Goal: Task Accomplishment & Management: Complete application form

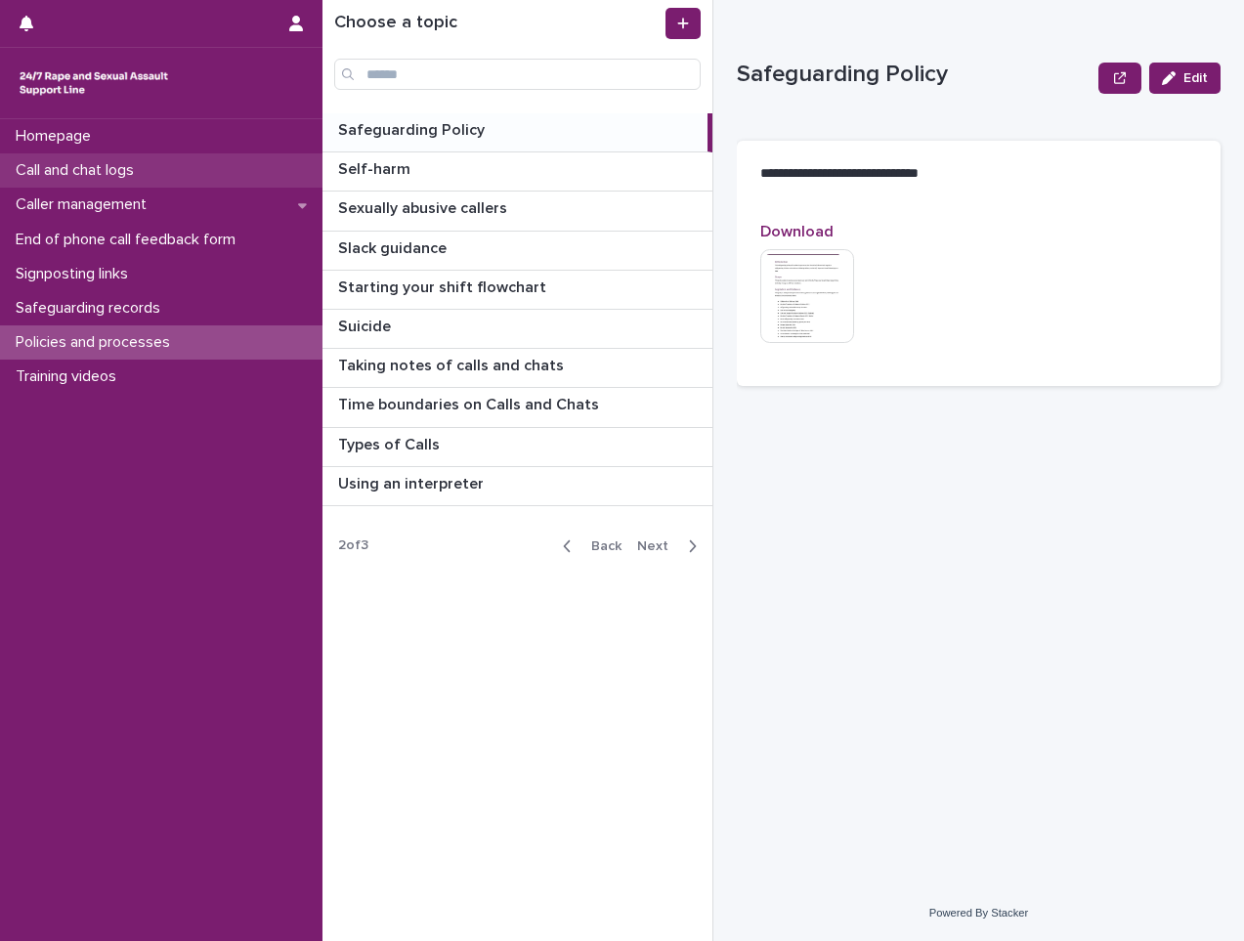
click at [128, 167] on p "Call and chat logs" at bounding box center [79, 170] width 142 height 19
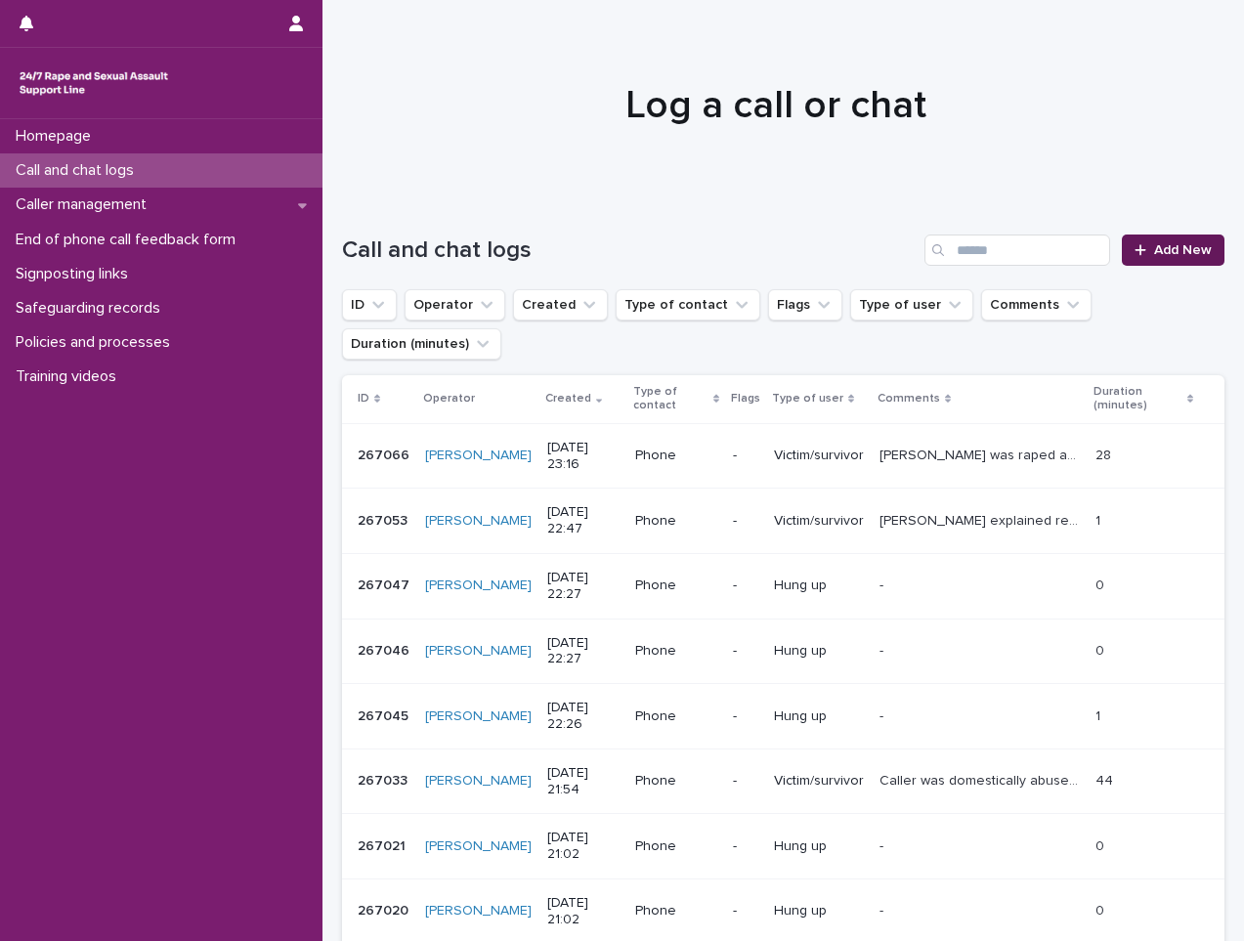
click at [1154, 251] on span "Add New" at bounding box center [1183, 250] width 58 height 14
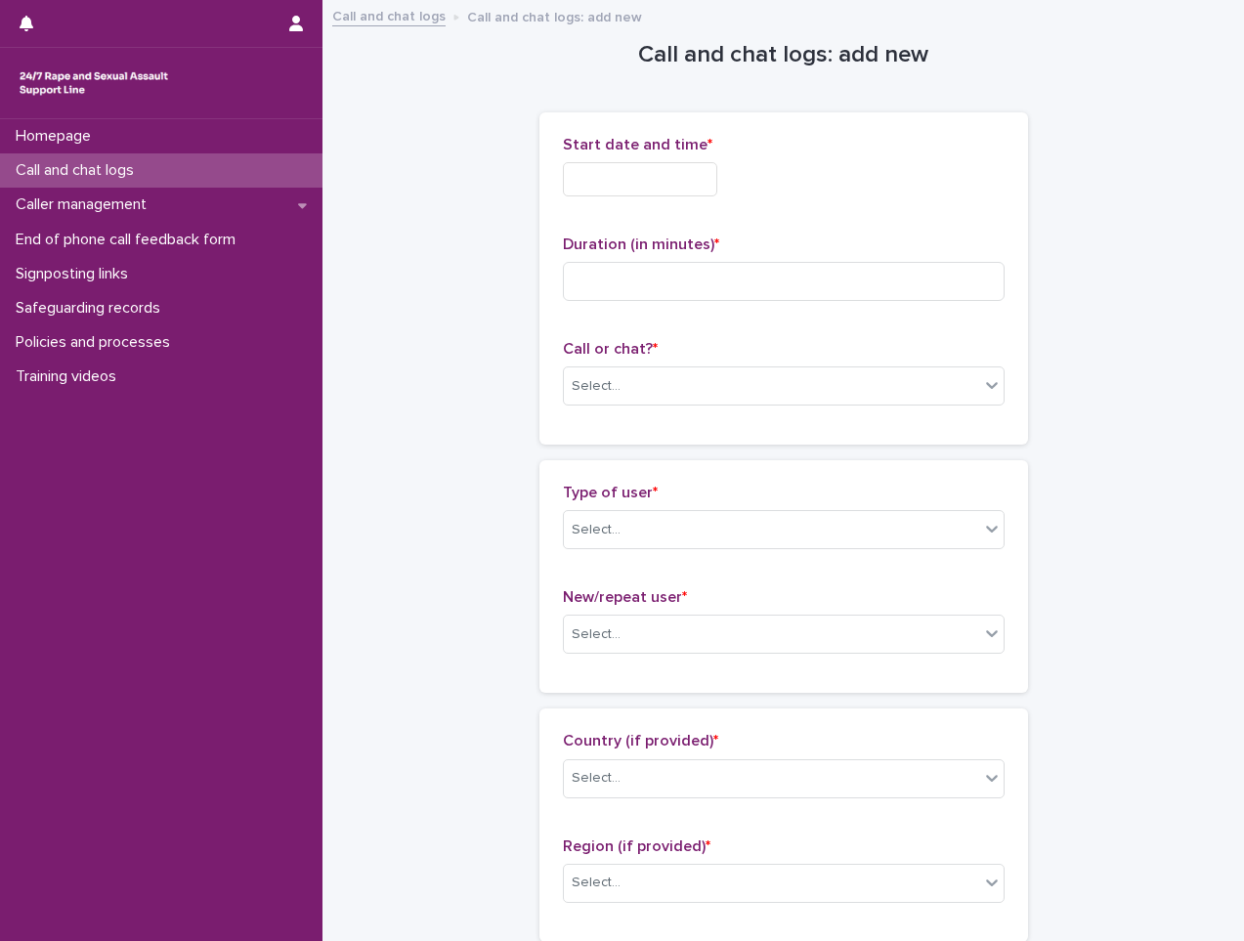
click at [665, 172] on input "text" at bounding box center [640, 179] width 154 height 34
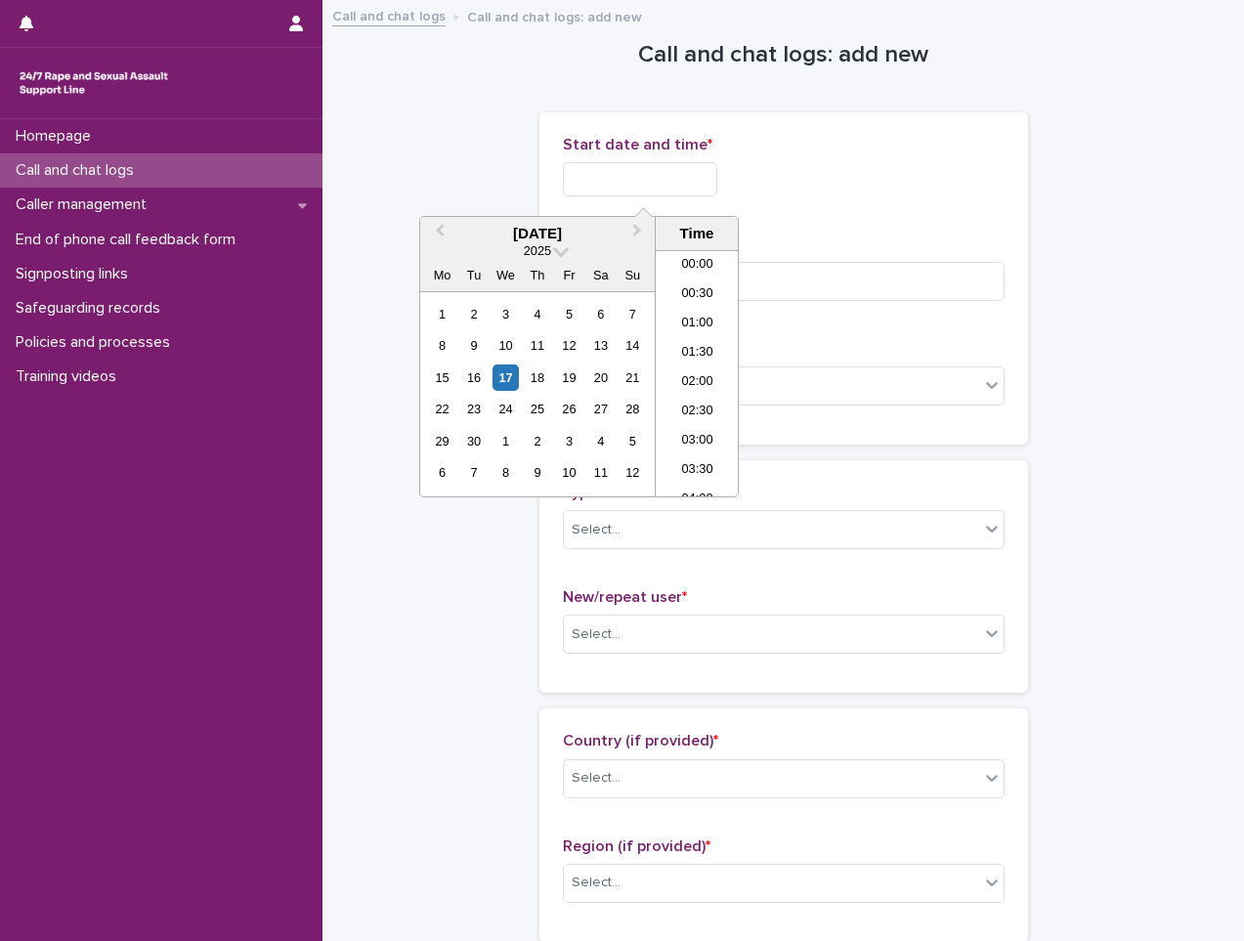
scroll to position [1007, 0]
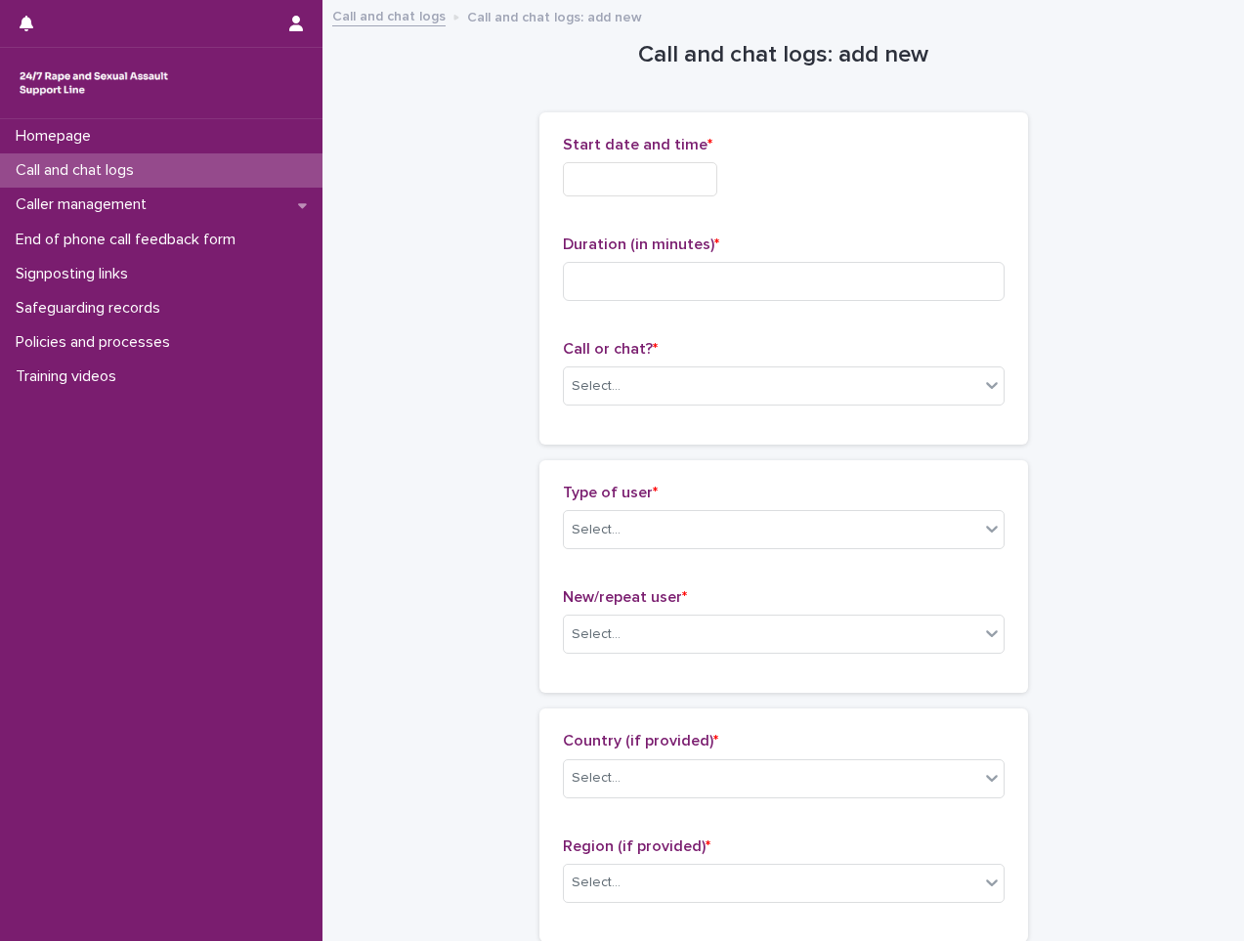
click at [717, 162] on input "text" at bounding box center [640, 179] width 154 height 34
click at [721, 128] on div "Start date and time * Duration (in minutes) * Call or chat? * Select..." at bounding box center [783, 278] width 489 height 332
click at [666, 189] on input "text" at bounding box center [640, 179] width 154 height 34
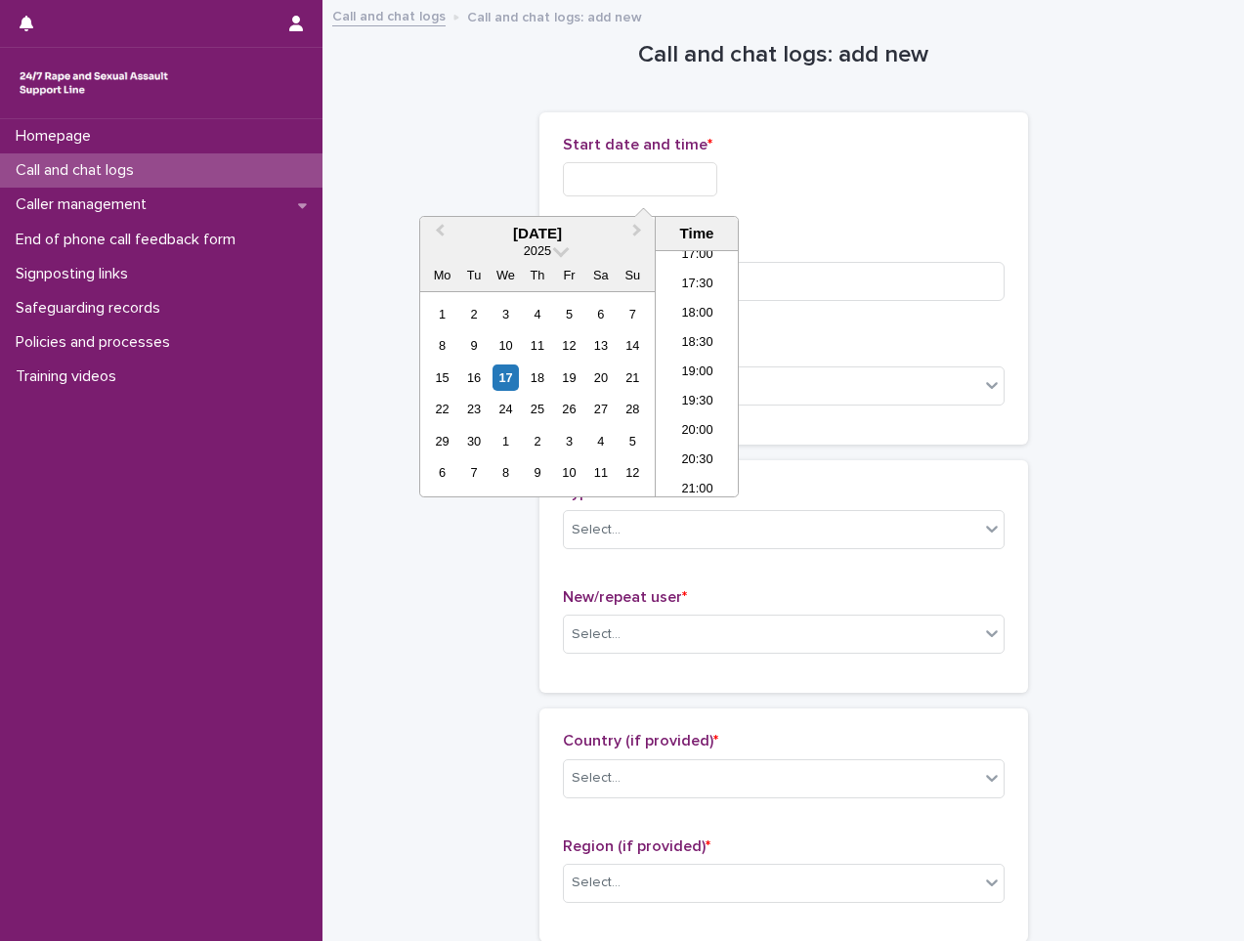
click at [733, 121] on div "Start date and time * Duration (in minutes) * Call or chat? * Select..." at bounding box center [783, 278] width 489 height 332
click at [666, 190] on input "text" at bounding box center [640, 179] width 154 height 34
click at [504, 374] on div "17" at bounding box center [506, 378] width 26 height 26
click at [705, 293] on li "17:30" at bounding box center [697, 285] width 83 height 29
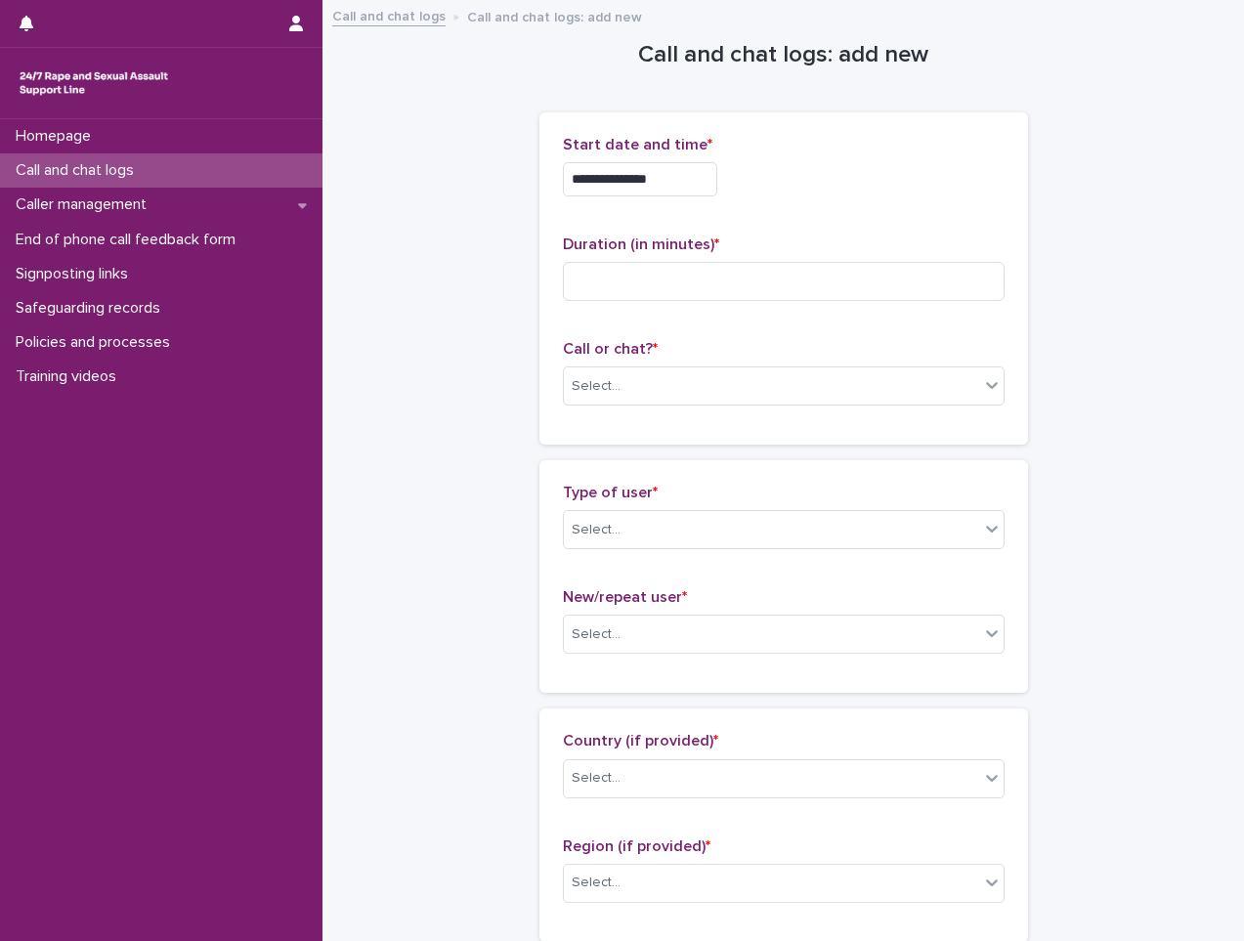
click at [717, 186] on input "**********" at bounding box center [640, 179] width 154 height 34
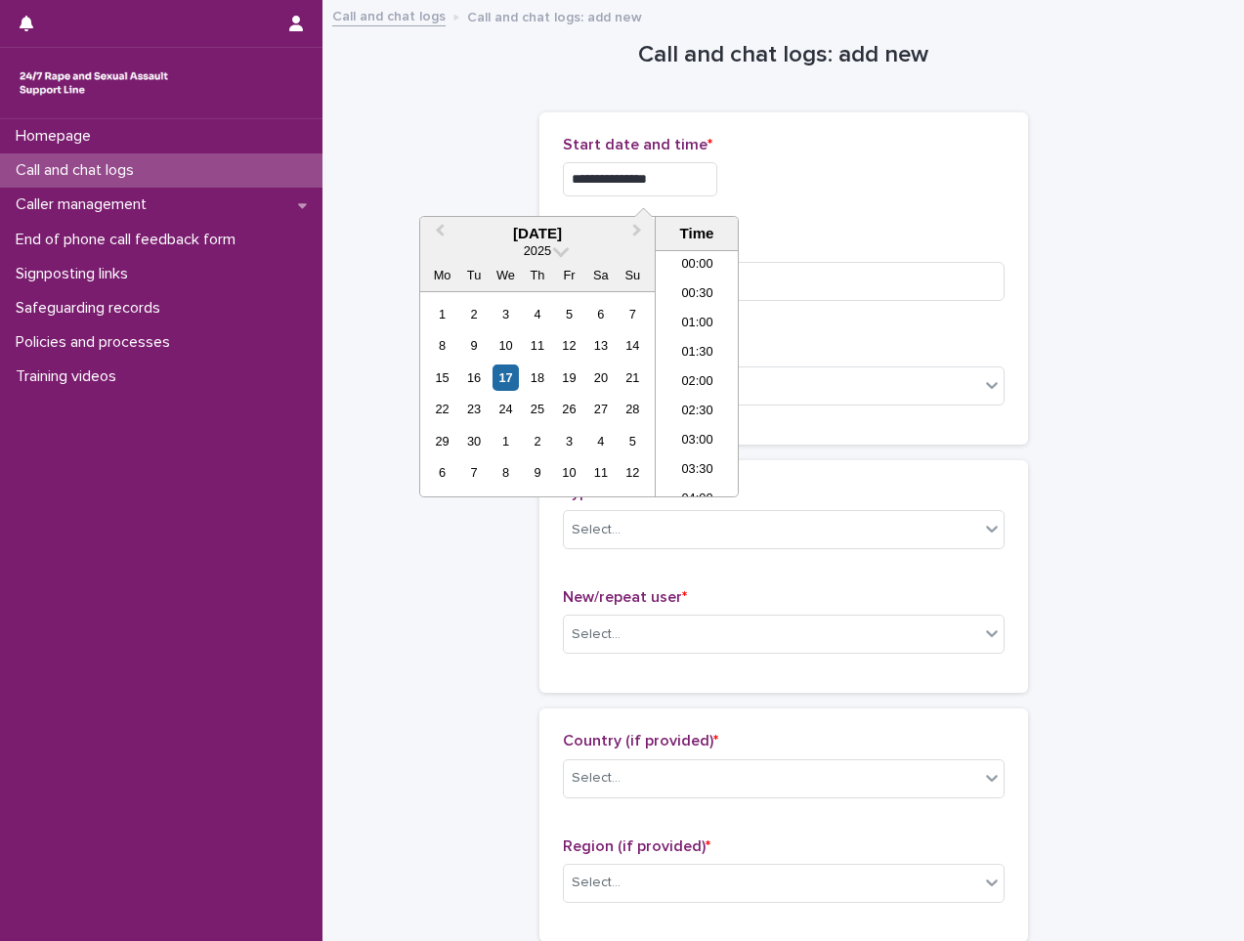
scroll to position [919, 0]
type input "**********"
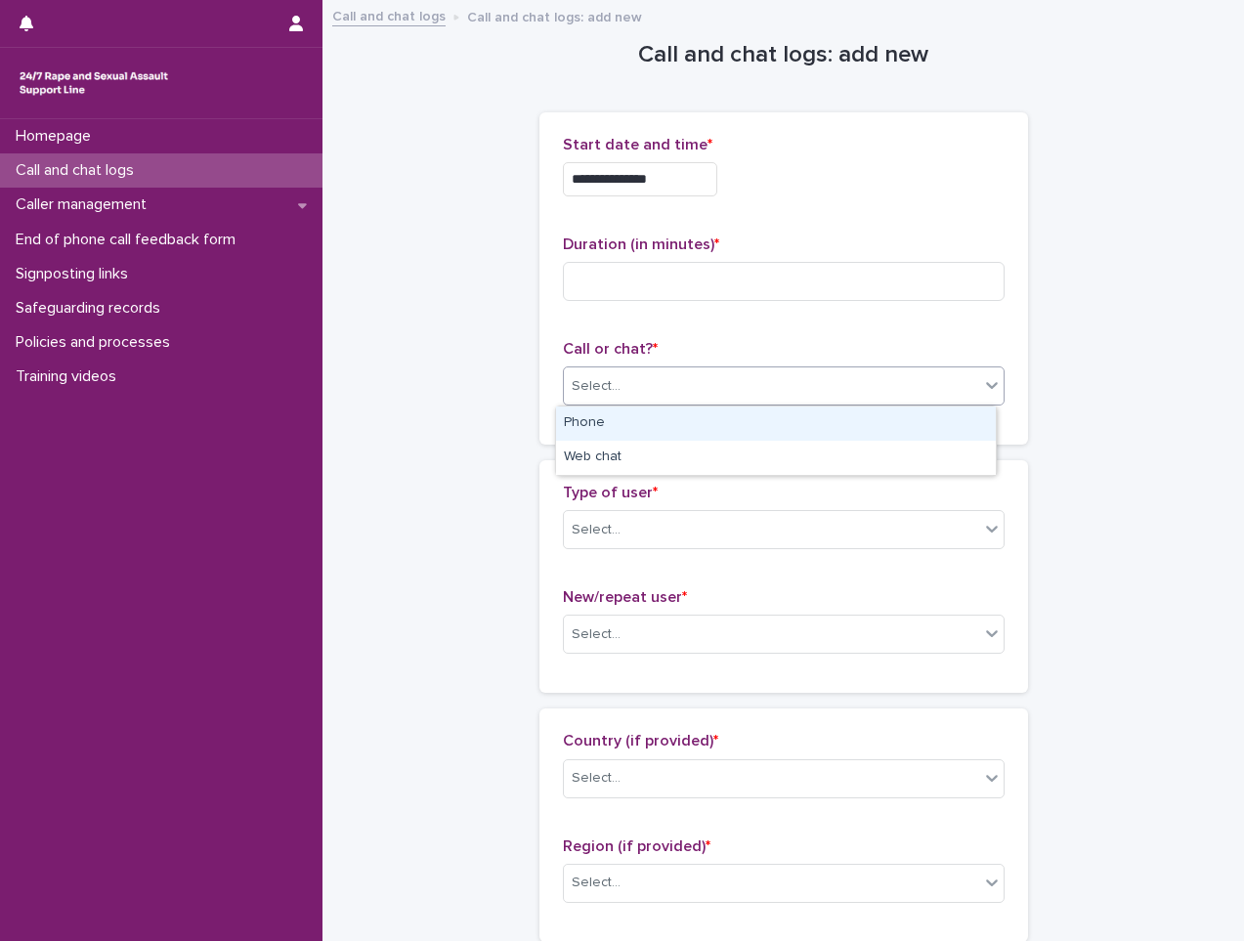
click at [719, 401] on div "Select..." at bounding box center [771, 386] width 415 height 32
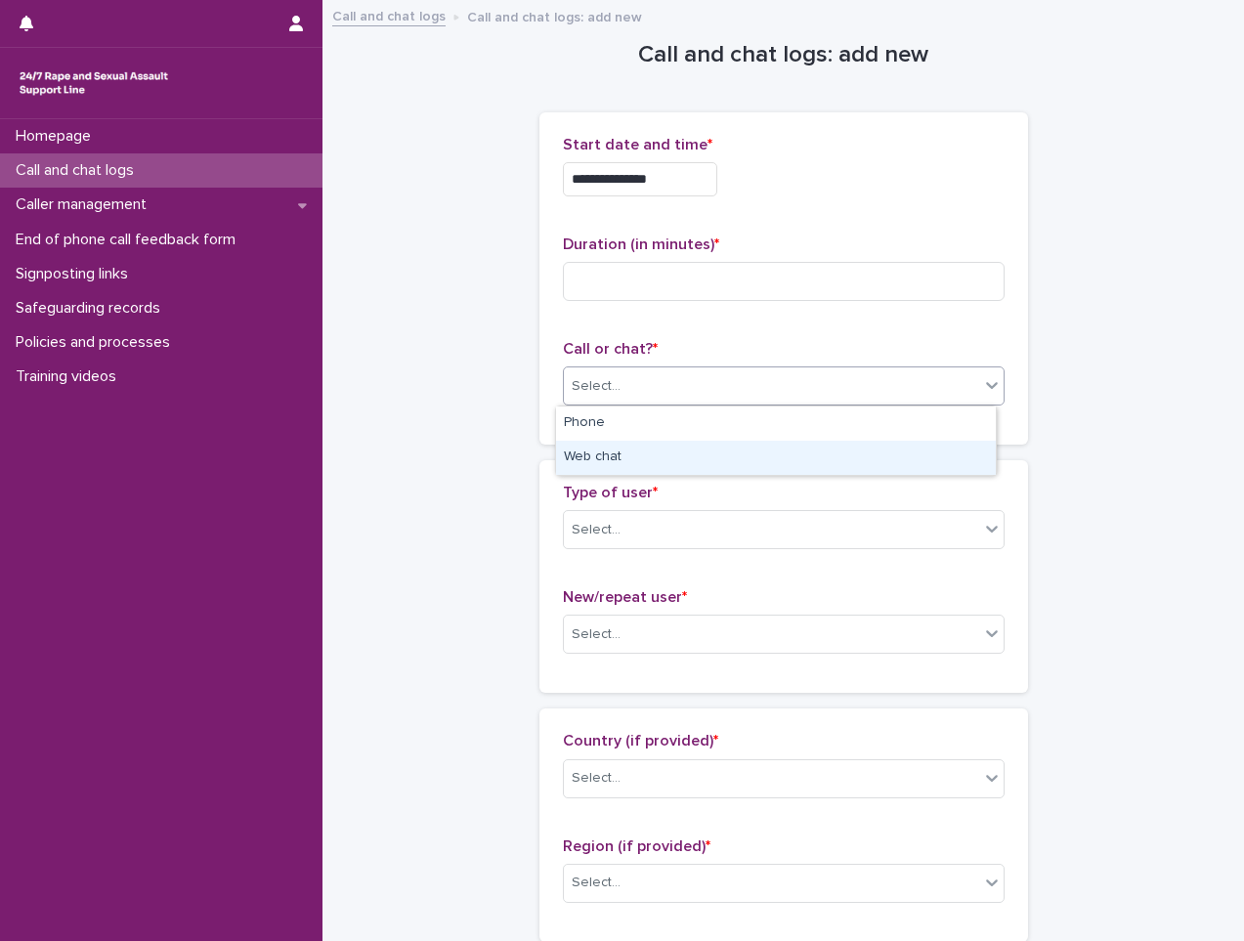
click at [652, 460] on div "Web chat" at bounding box center [776, 458] width 440 height 34
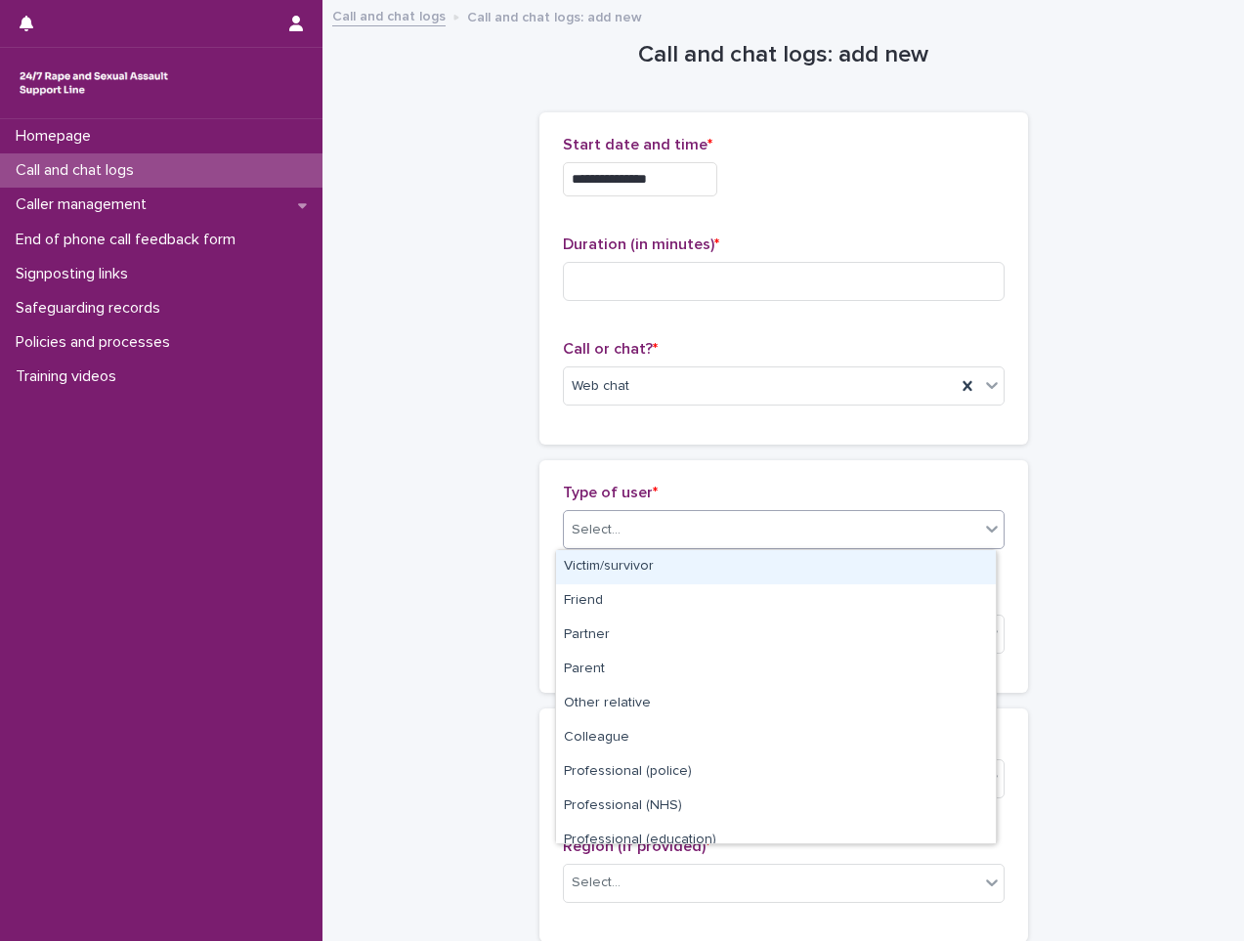
click at [639, 538] on div "Select..." at bounding box center [771, 530] width 415 height 32
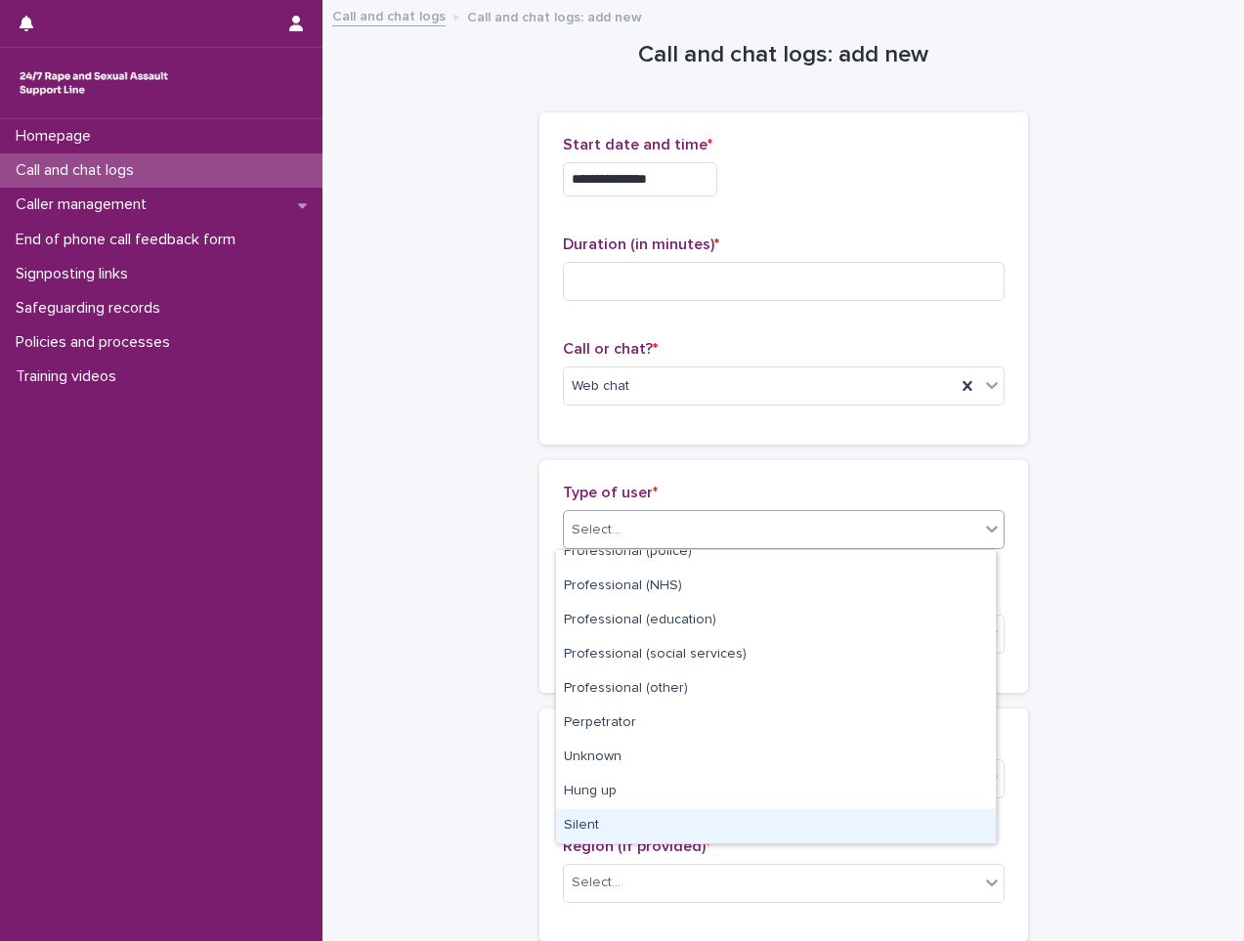
click at [618, 832] on div "Silent" at bounding box center [776, 826] width 440 height 34
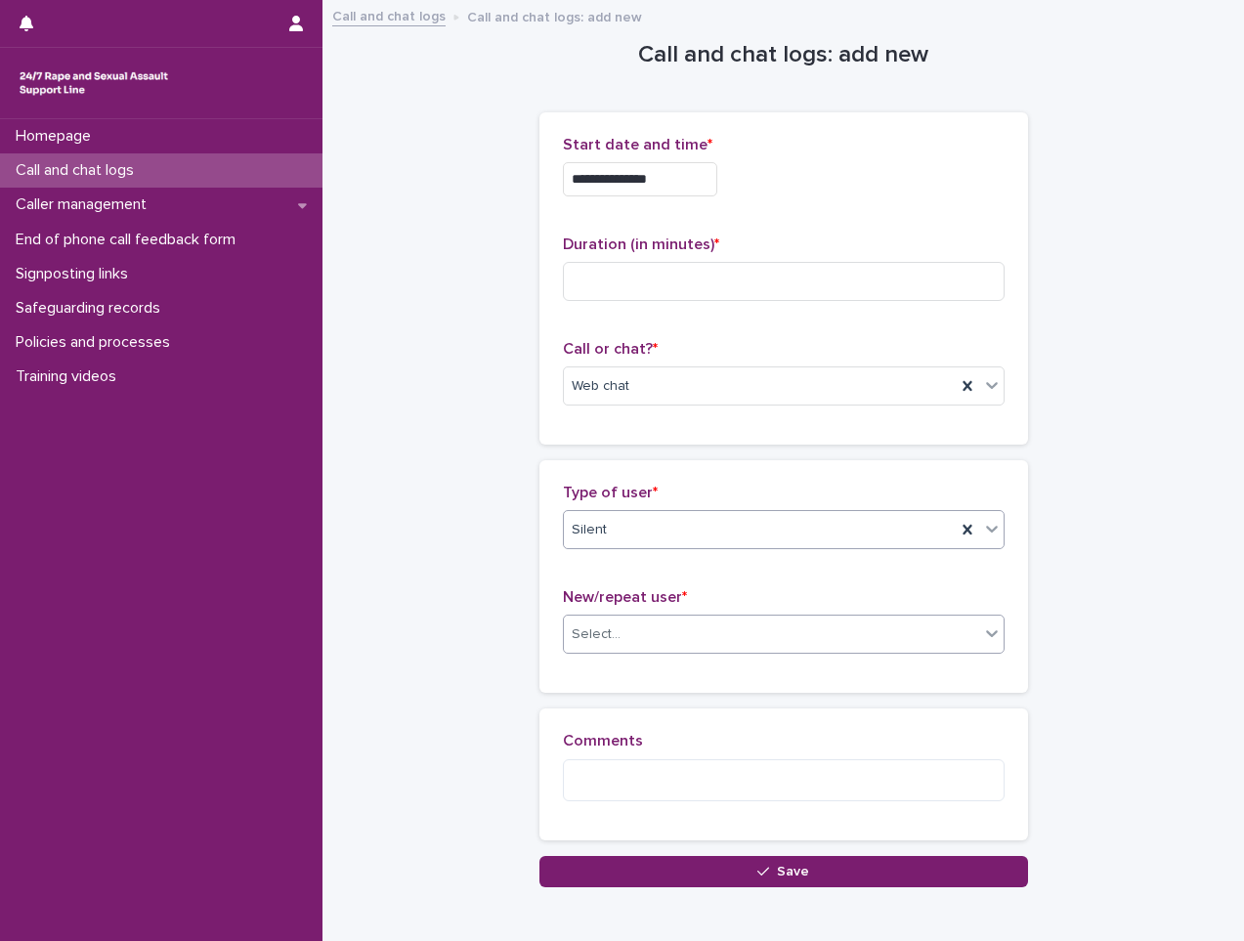
click at [658, 633] on div "Select..." at bounding box center [771, 635] width 415 height 32
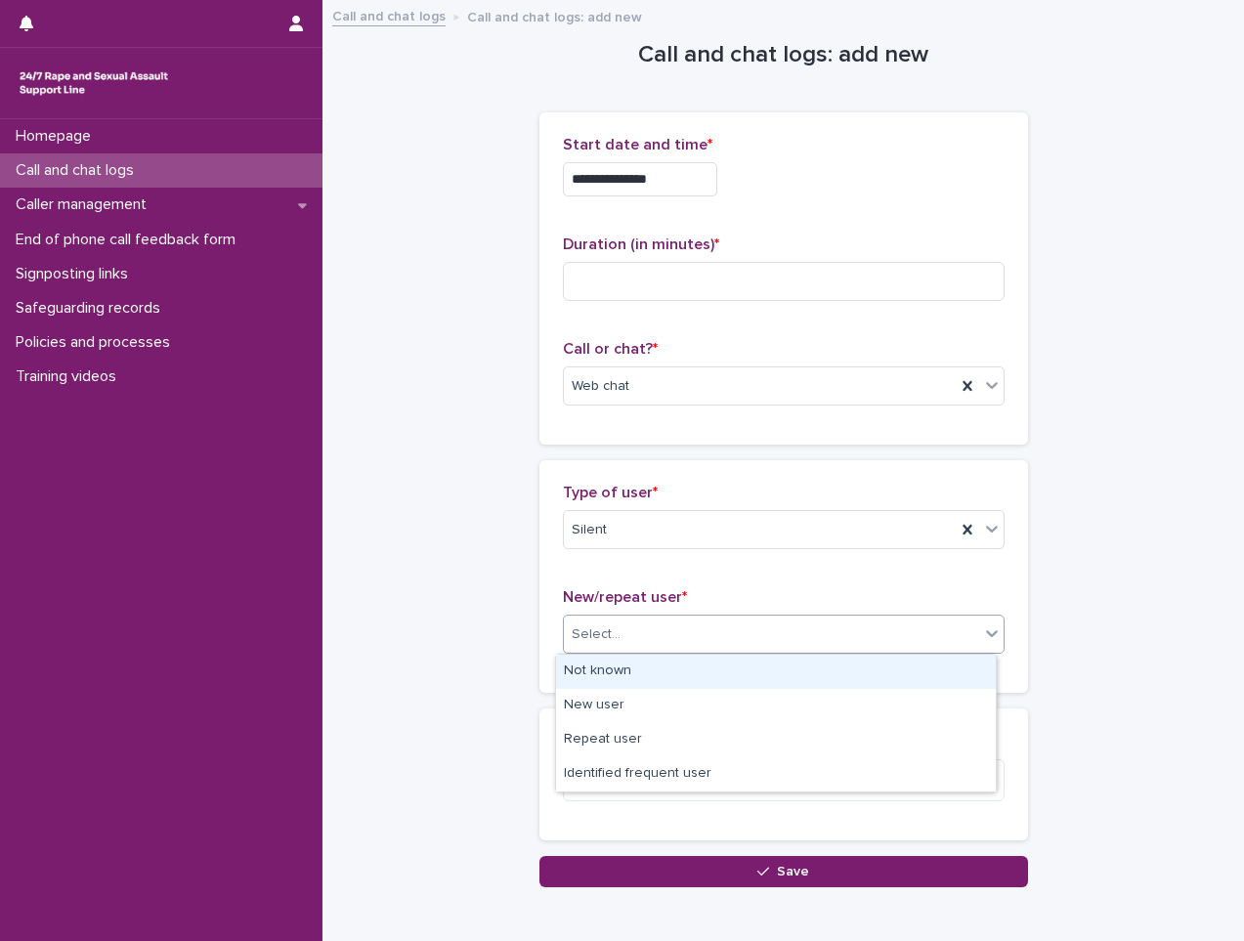
click at [651, 686] on div "Not known" at bounding box center [776, 672] width 440 height 34
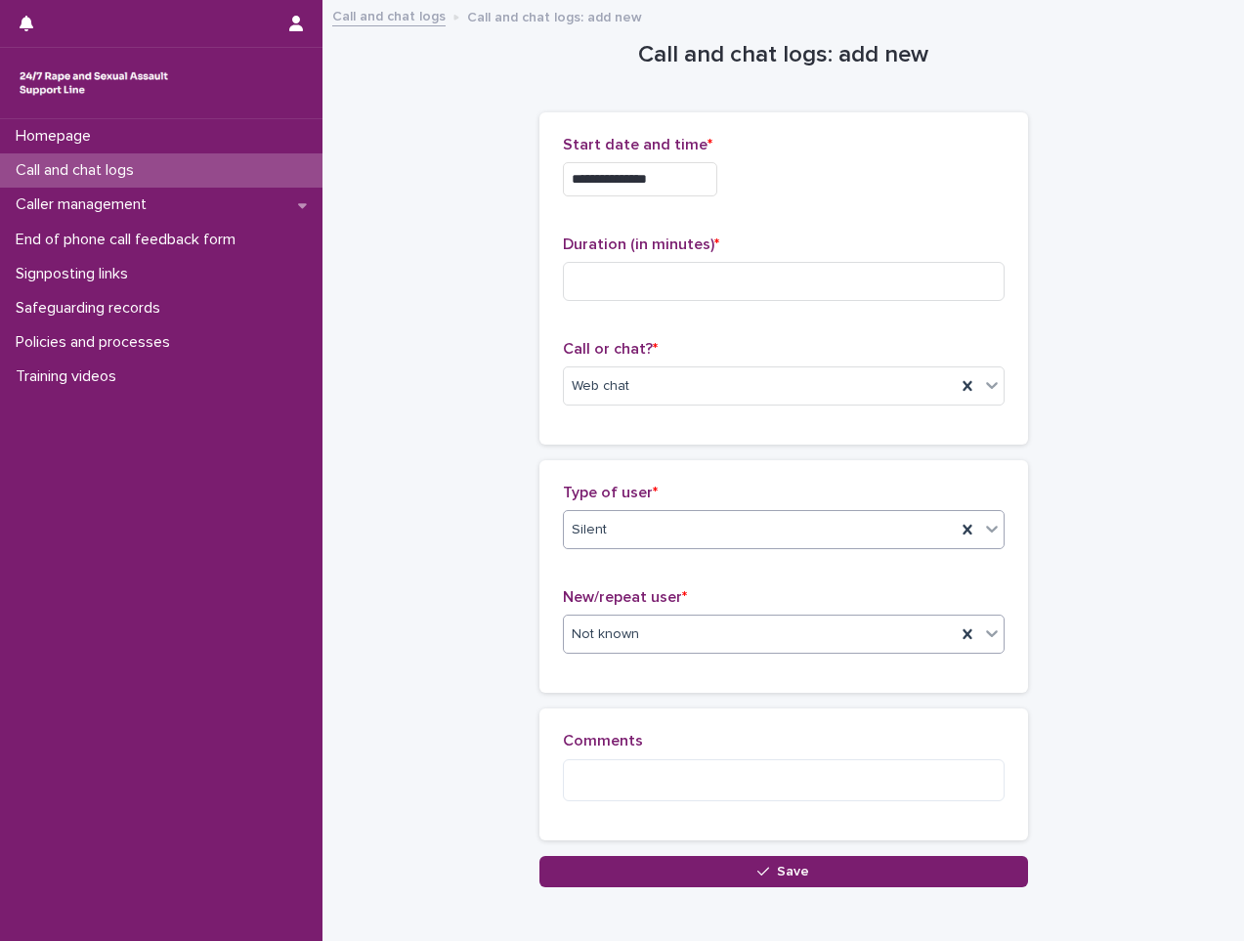
click at [695, 518] on div "Silent" at bounding box center [760, 530] width 392 height 32
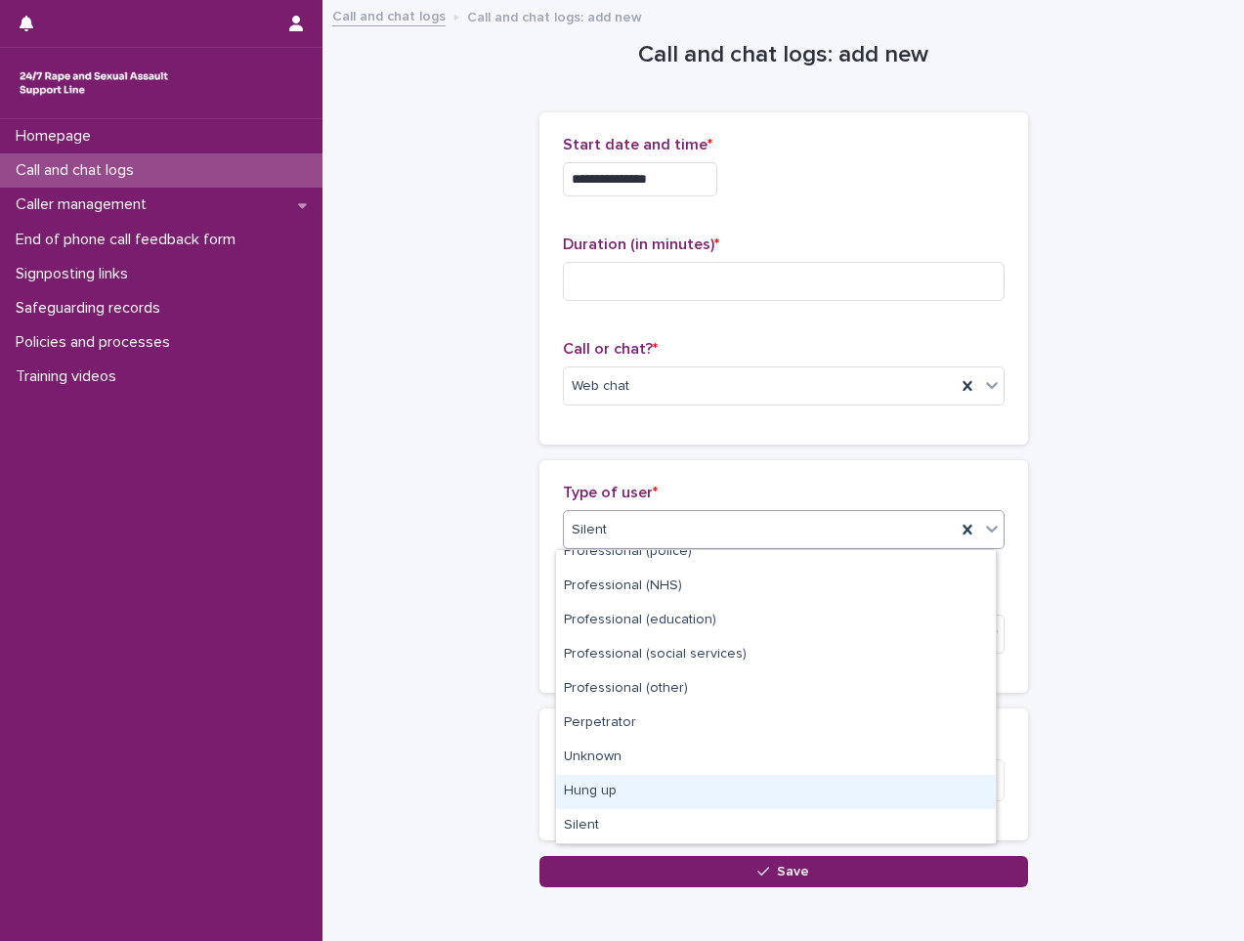
click at [628, 793] on div "Hung up" at bounding box center [776, 792] width 440 height 34
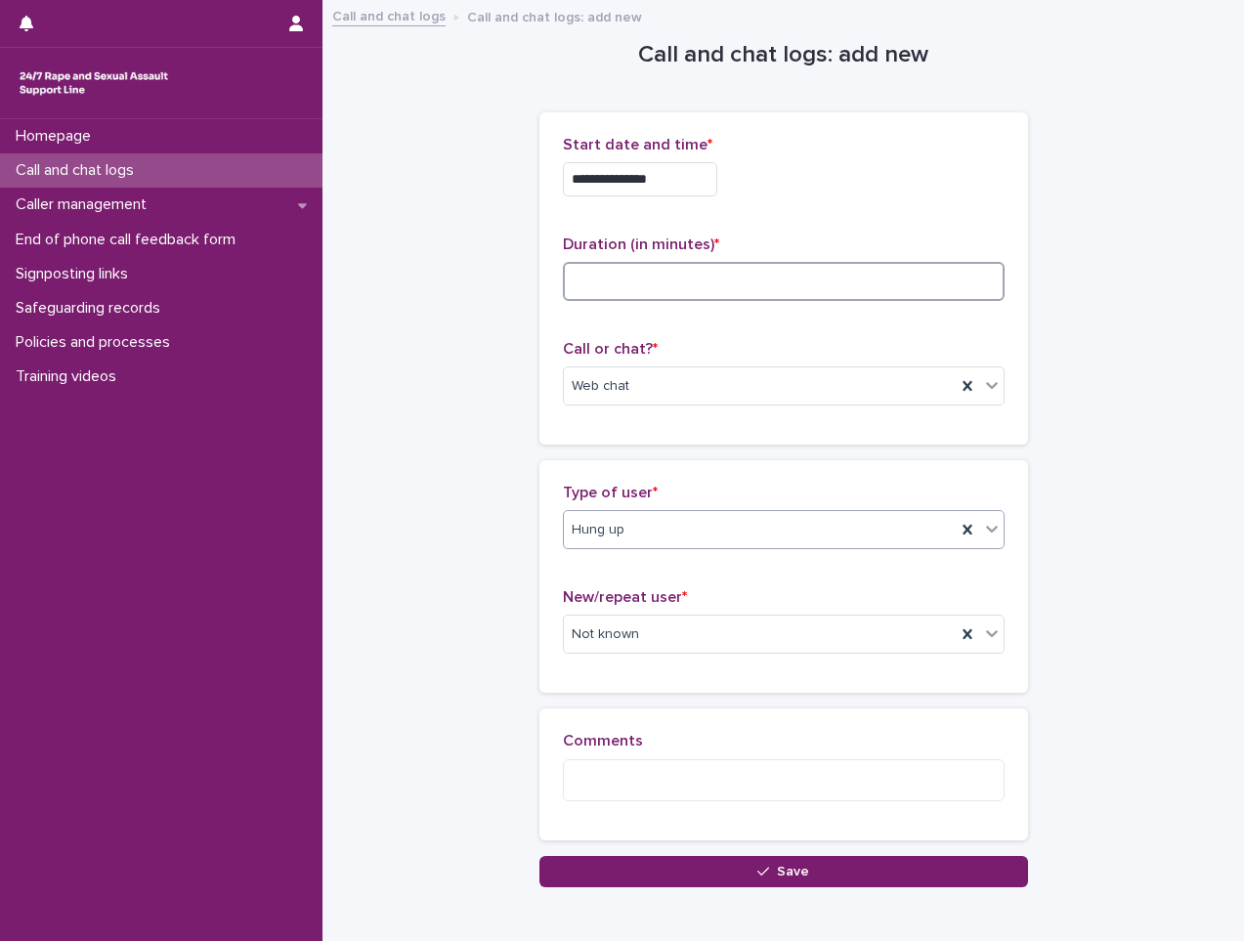
click at [622, 287] on input at bounding box center [784, 281] width 442 height 39
type input "*"
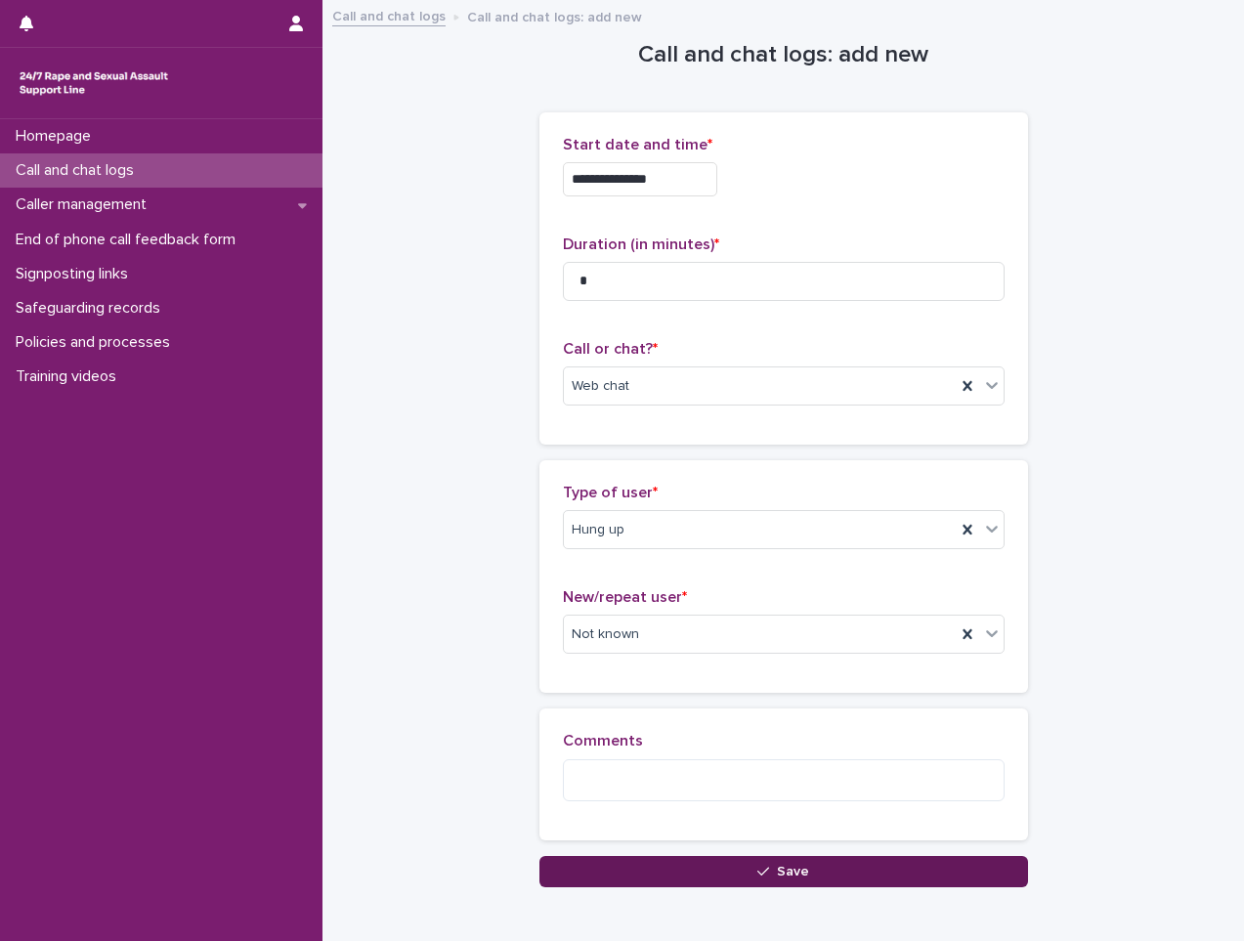
click at [778, 870] on span "Save" at bounding box center [793, 872] width 32 height 14
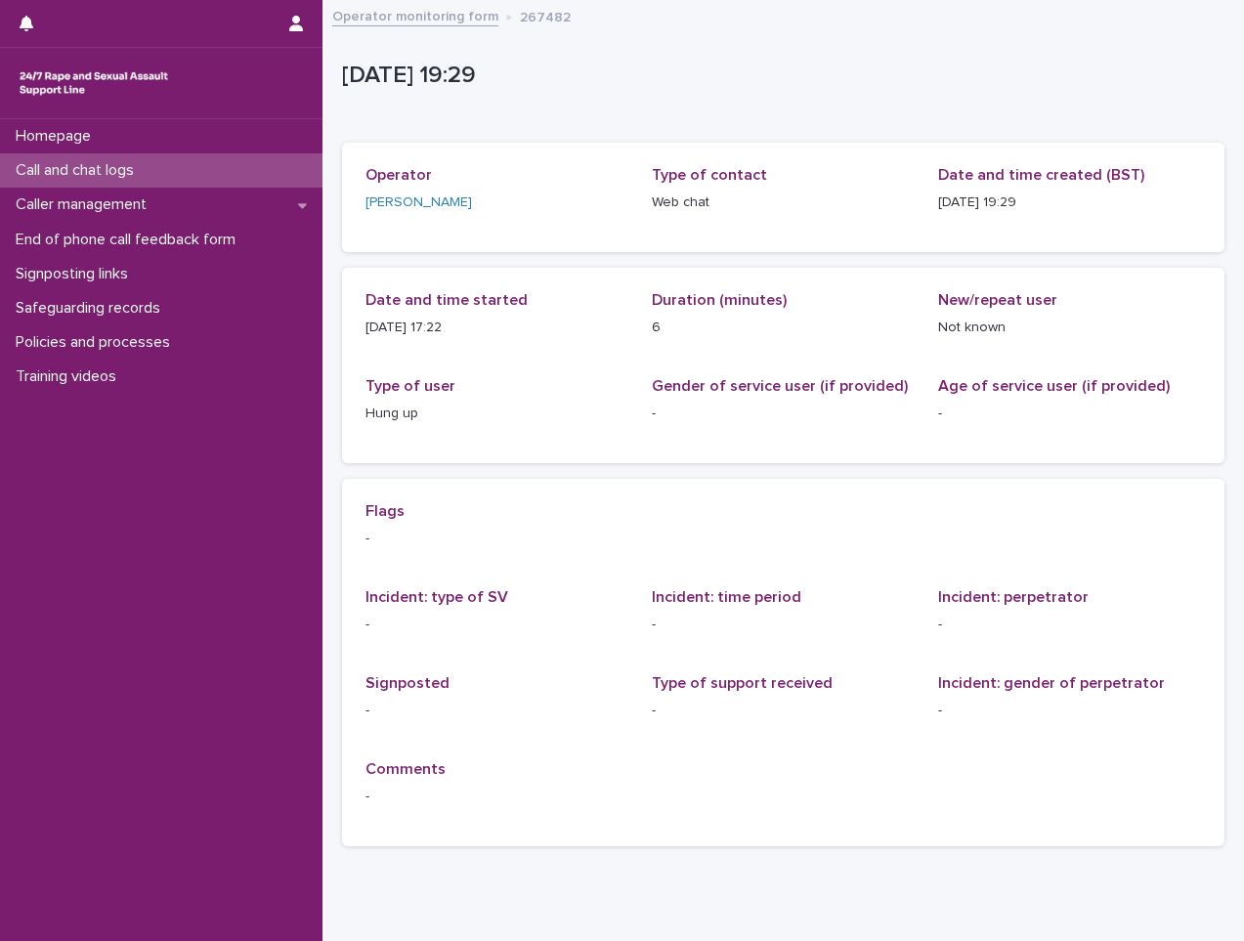
click at [163, 170] on div "Call and chat logs" at bounding box center [161, 170] width 323 height 34
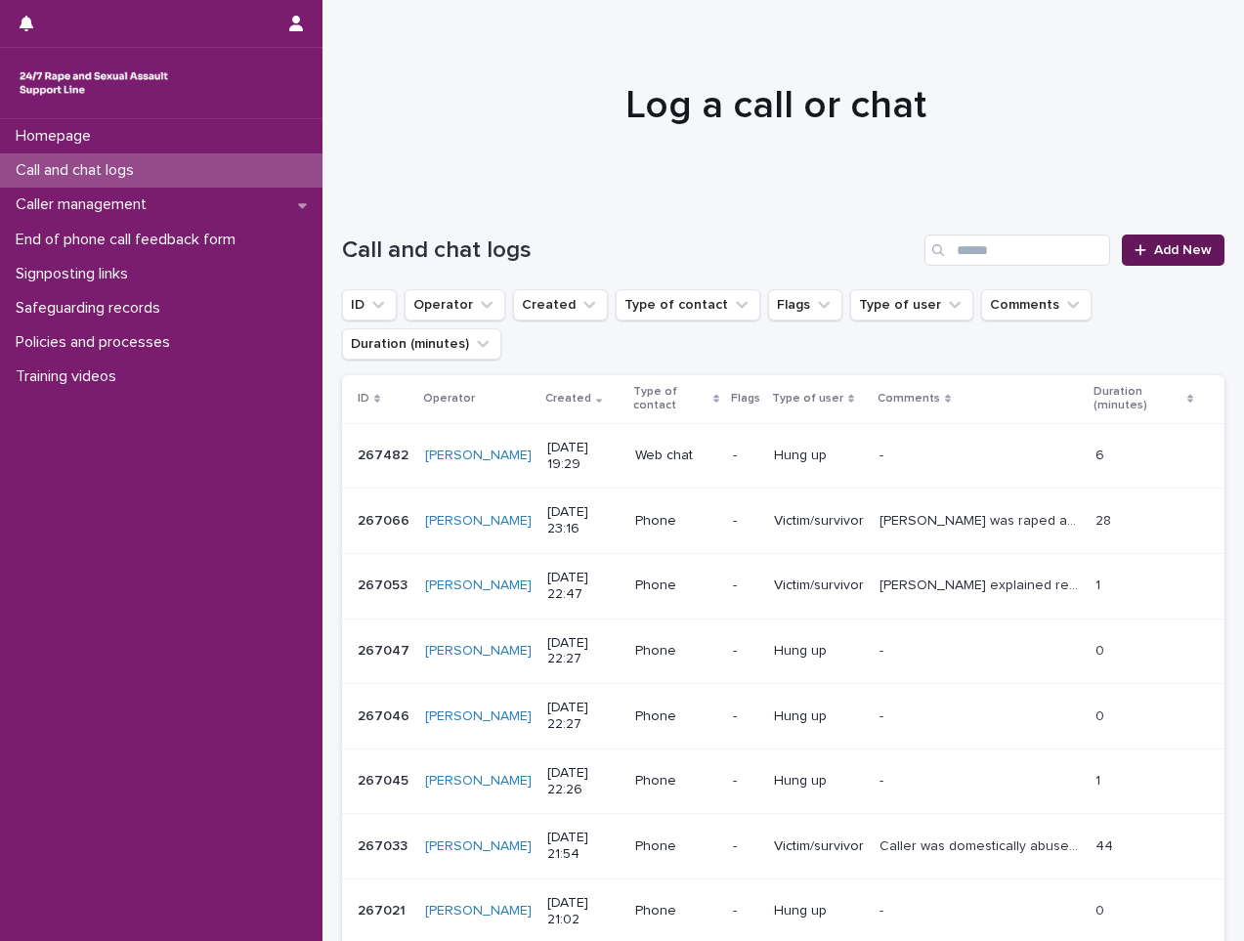
click at [1154, 252] on span "Add New" at bounding box center [1183, 250] width 58 height 14
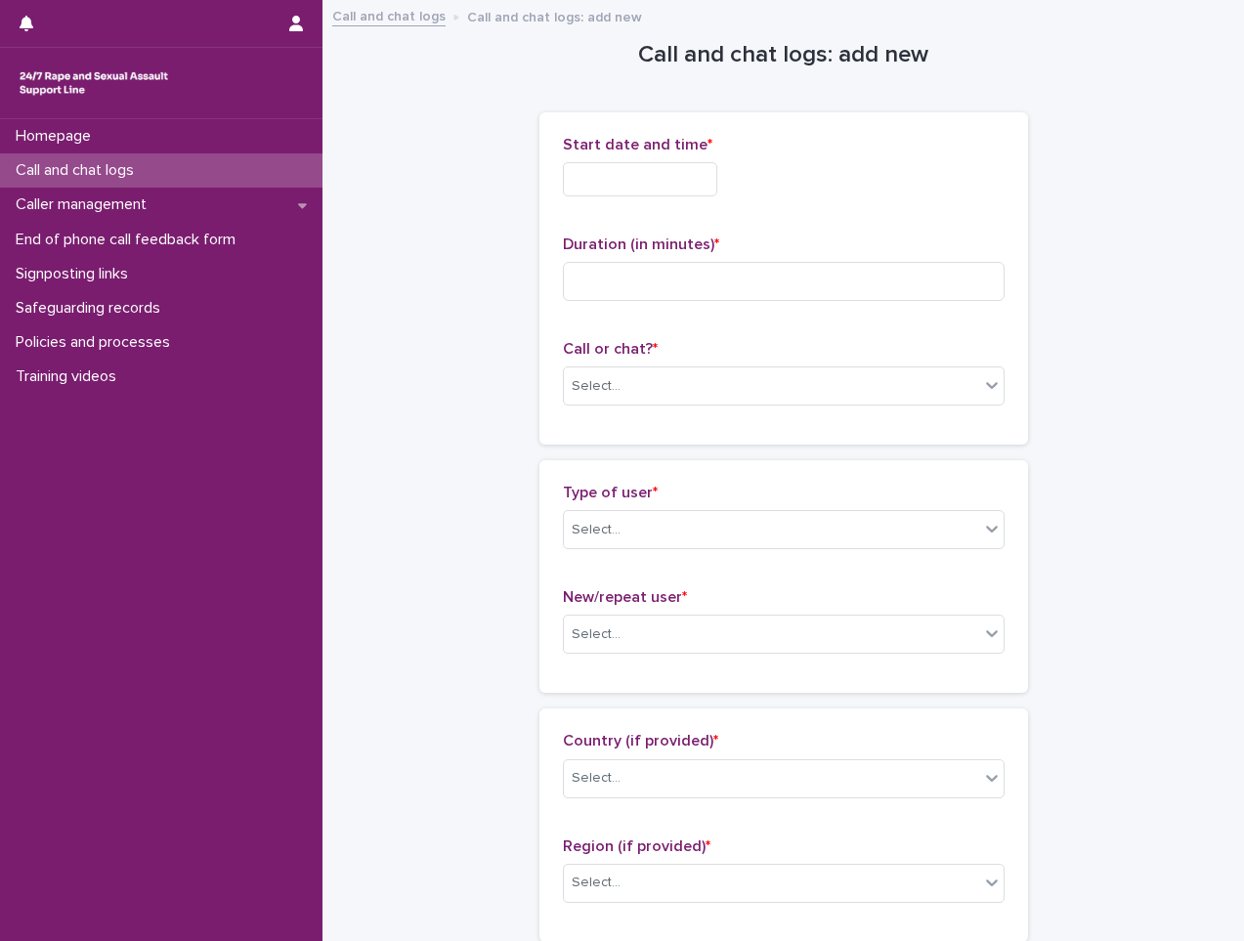
click at [608, 198] on div "Start date and time *" at bounding box center [784, 174] width 442 height 76
click at [609, 182] on input "text" at bounding box center [640, 179] width 154 height 34
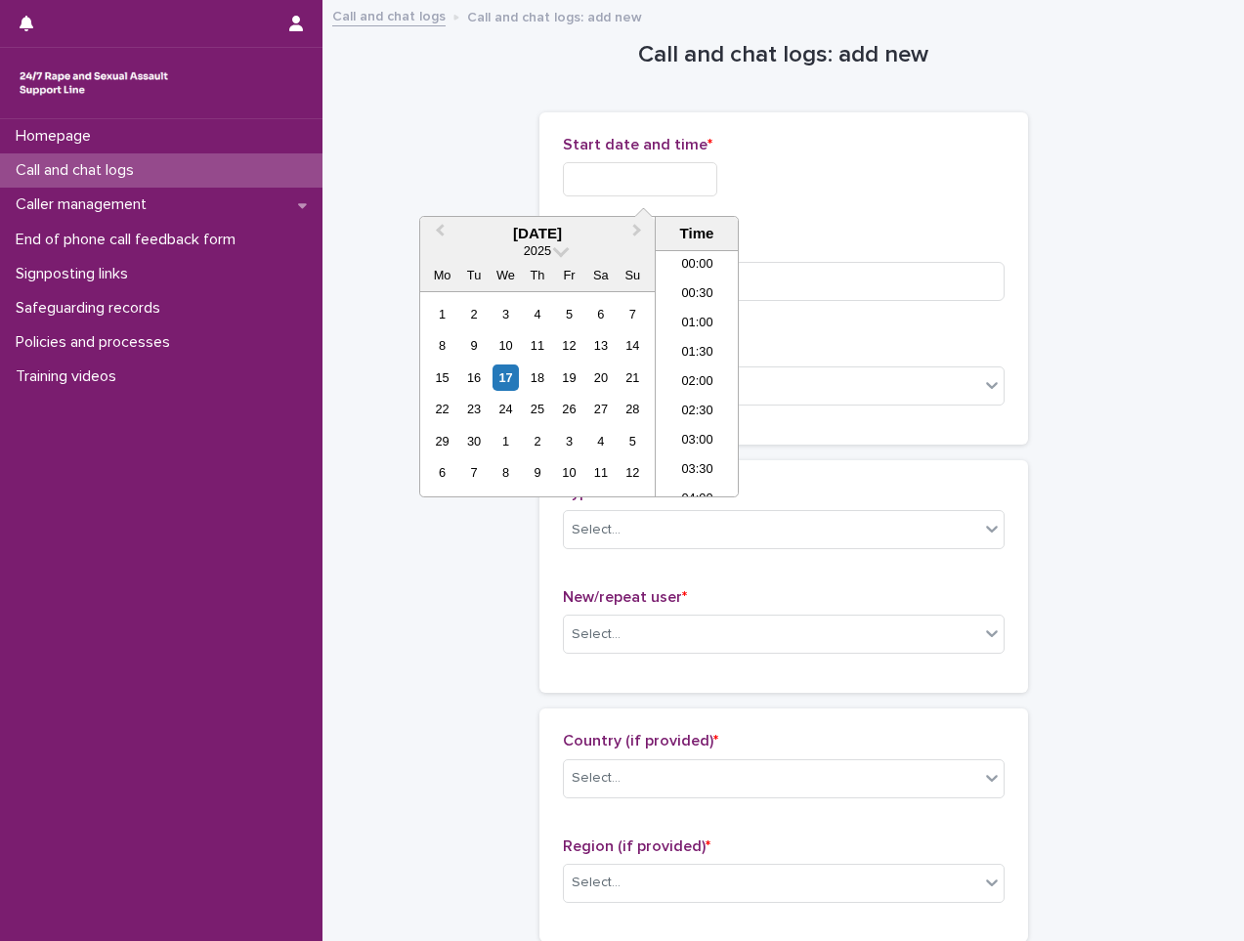
scroll to position [1007, 0]
click at [701, 367] on li "19:00" at bounding box center [697, 373] width 83 height 29
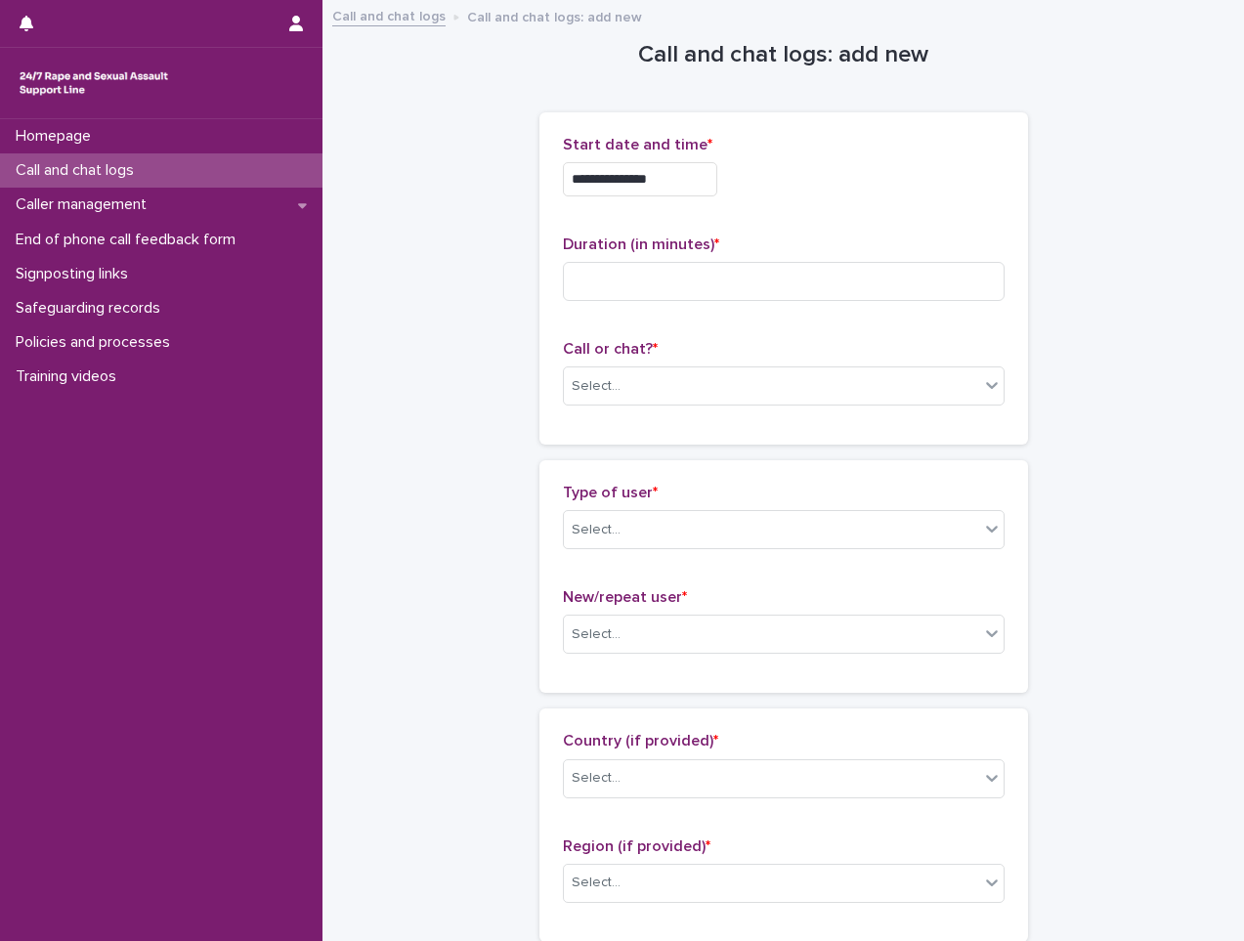
click at [692, 174] on input "**********" at bounding box center [640, 179] width 154 height 34
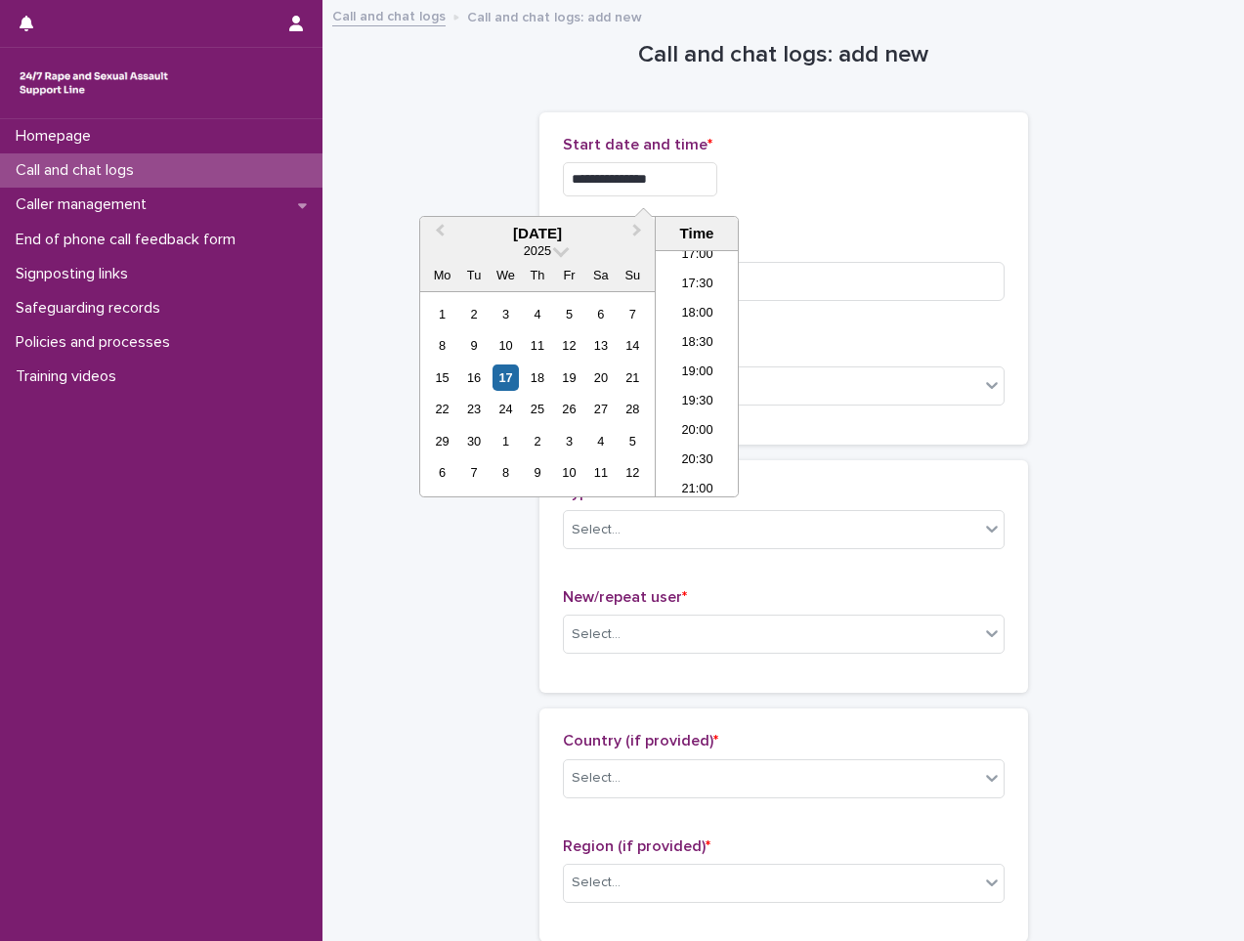
type input "**********"
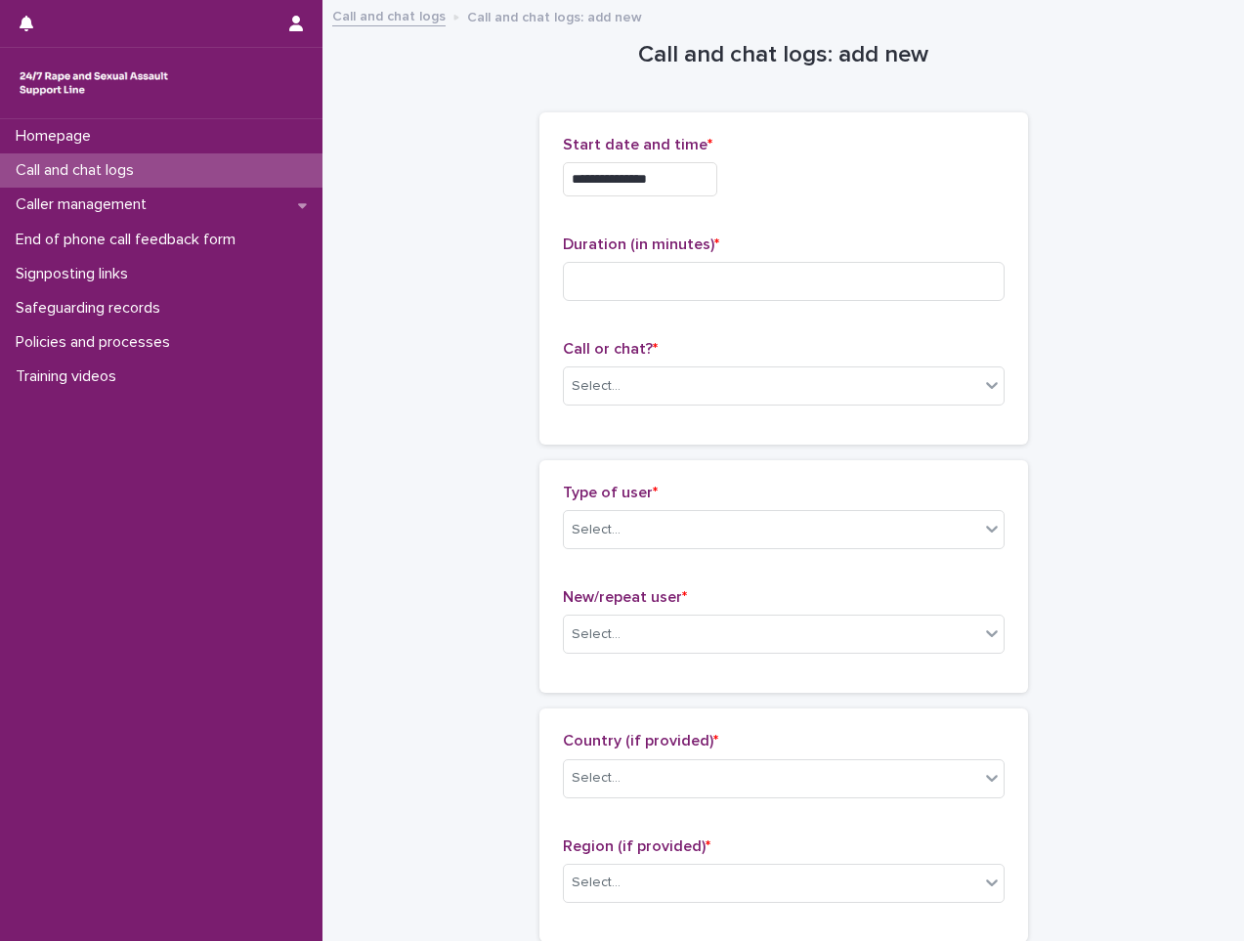
click at [994, 229] on div "**********" at bounding box center [784, 278] width 442 height 285
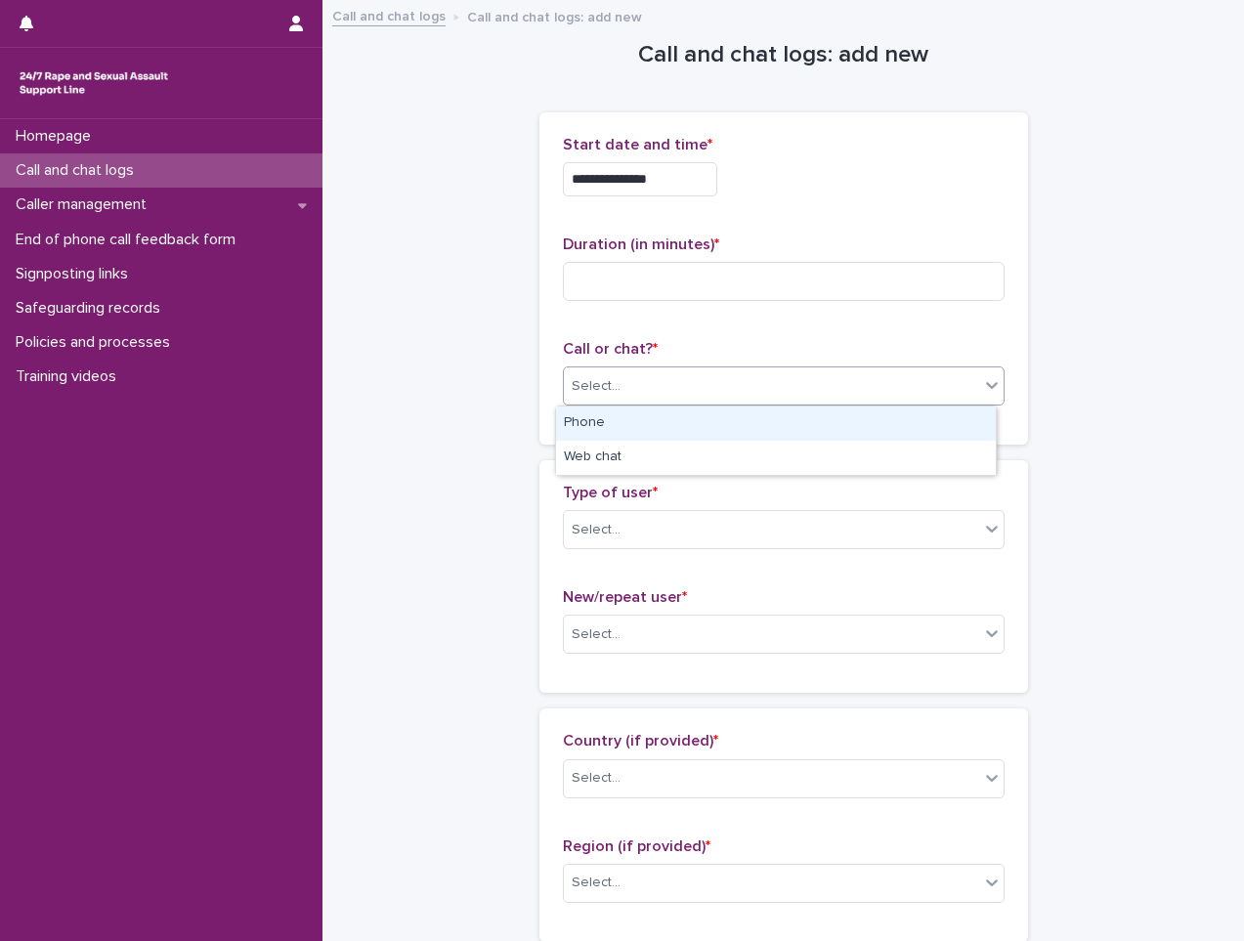
click at [625, 396] on div "Select..." at bounding box center [771, 386] width 415 height 32
click at [612, 424] on div "Phone" at bounding box center [776, 424] width 440 height 34
click at [652, 384] on div "Phone" at bounding box center [760, 386] width 392 height 32
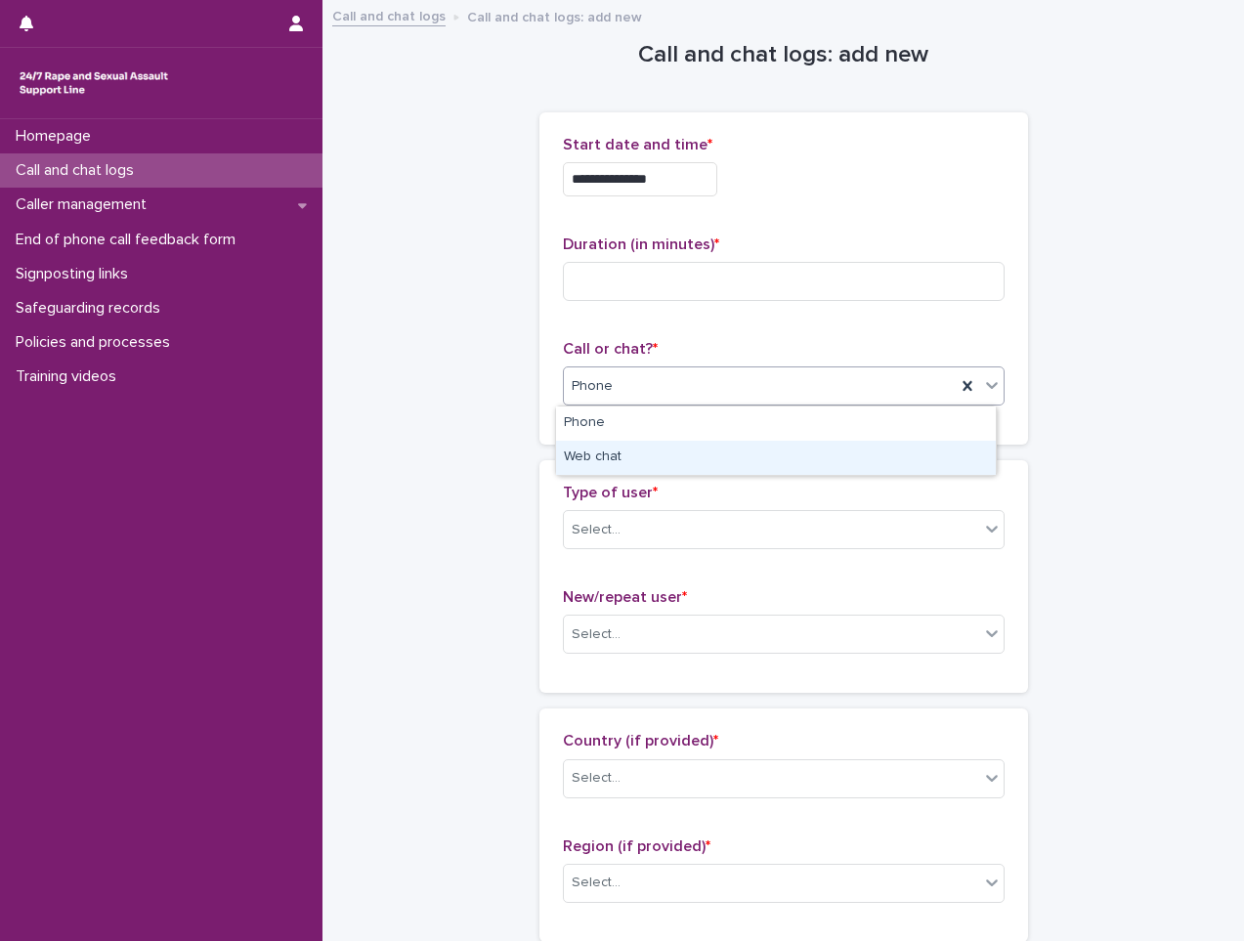
click at [614, 455] on div "Web chat" at bounding box center [776, 458] width 440 height 34
click at [616, 540] on div "Select..." at bounding box center [771, 530] width 415 height 32
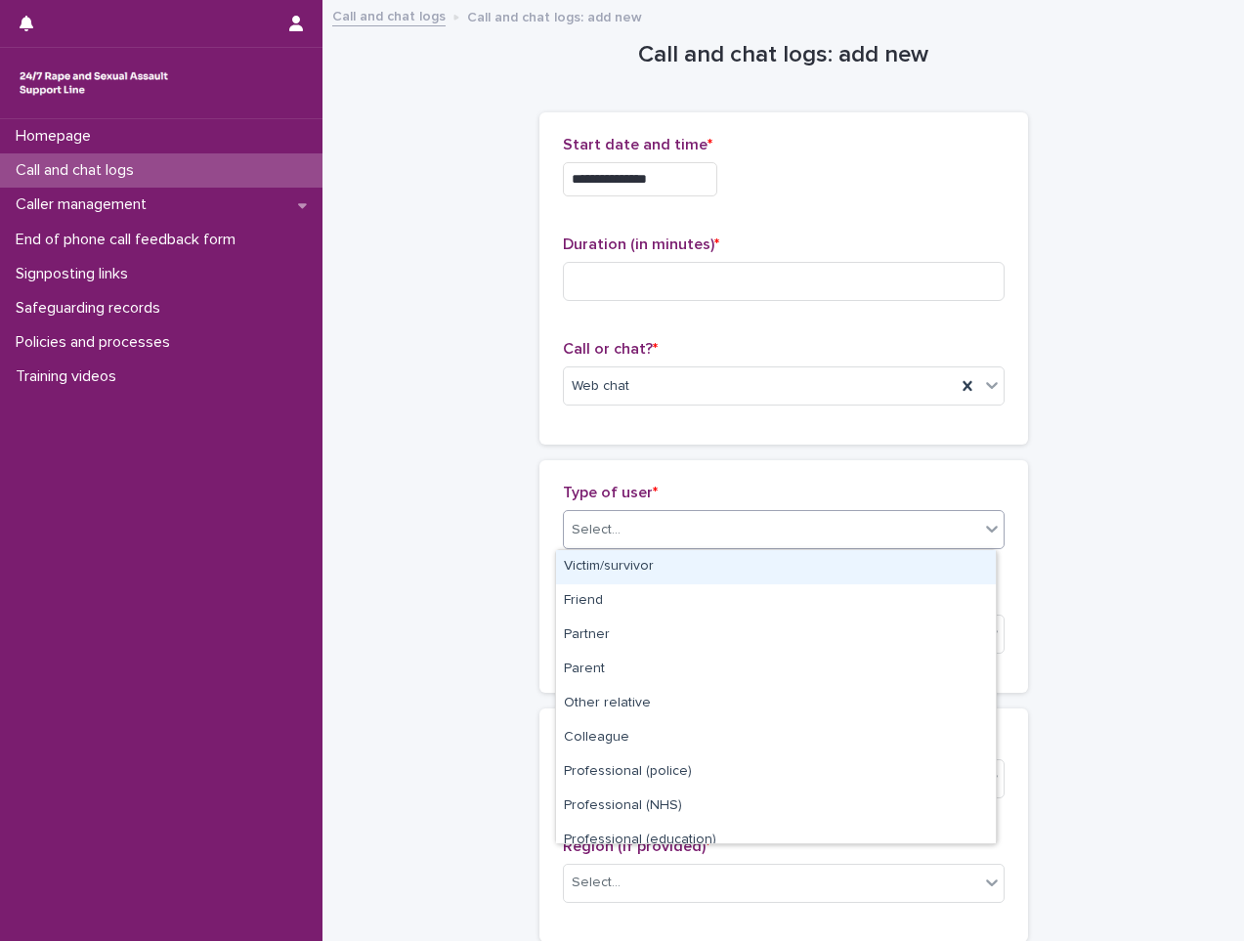
click at [607, 581] on div "Victim/survivor" at bounding box center [776, 567] width 440 height 34
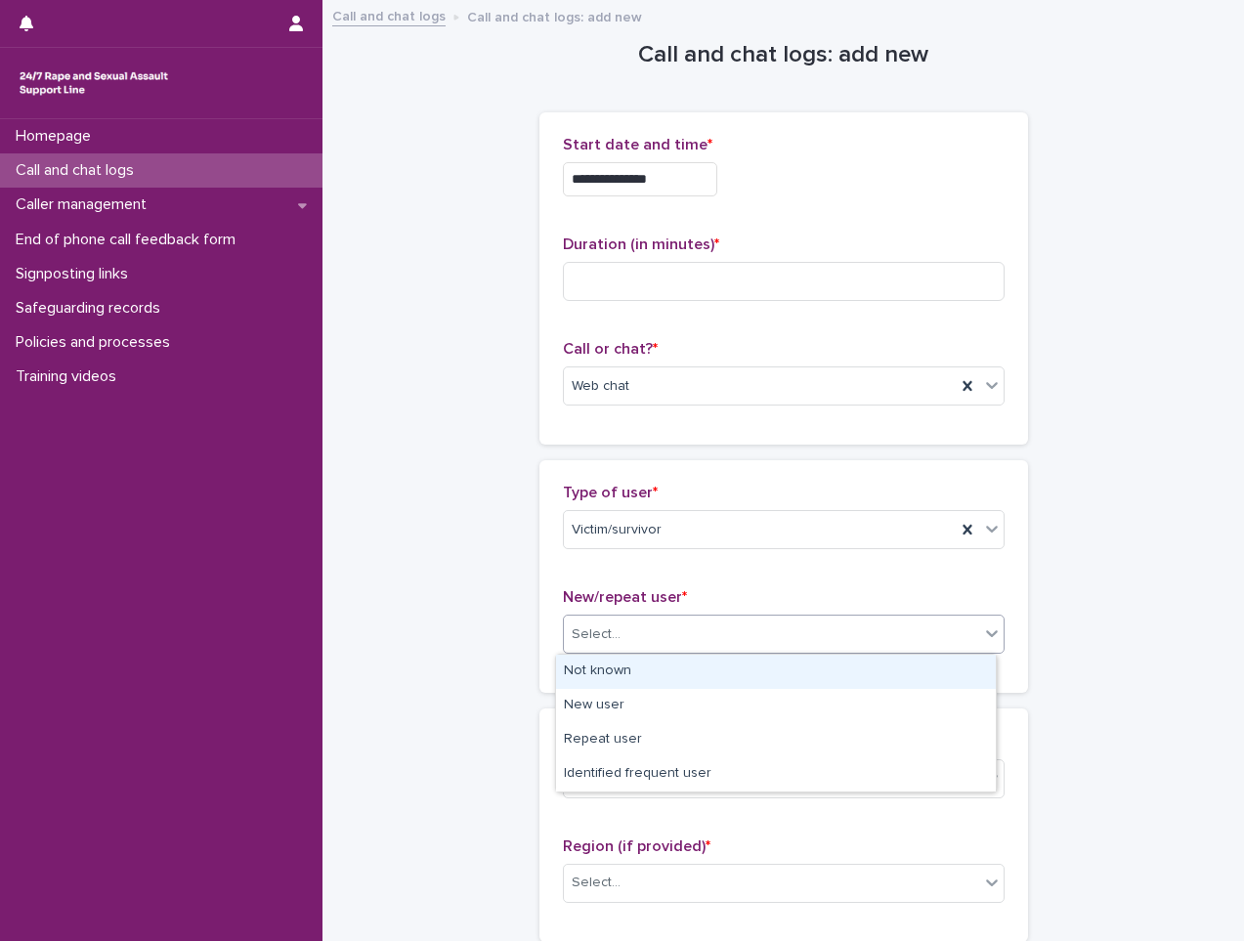
click at [595, 641] on div "Select..." at bounding box center [596, 634] width 49 height 21
click at [602, 674] on div "Not known" at bounding box center [776, 672] width 440 height 34
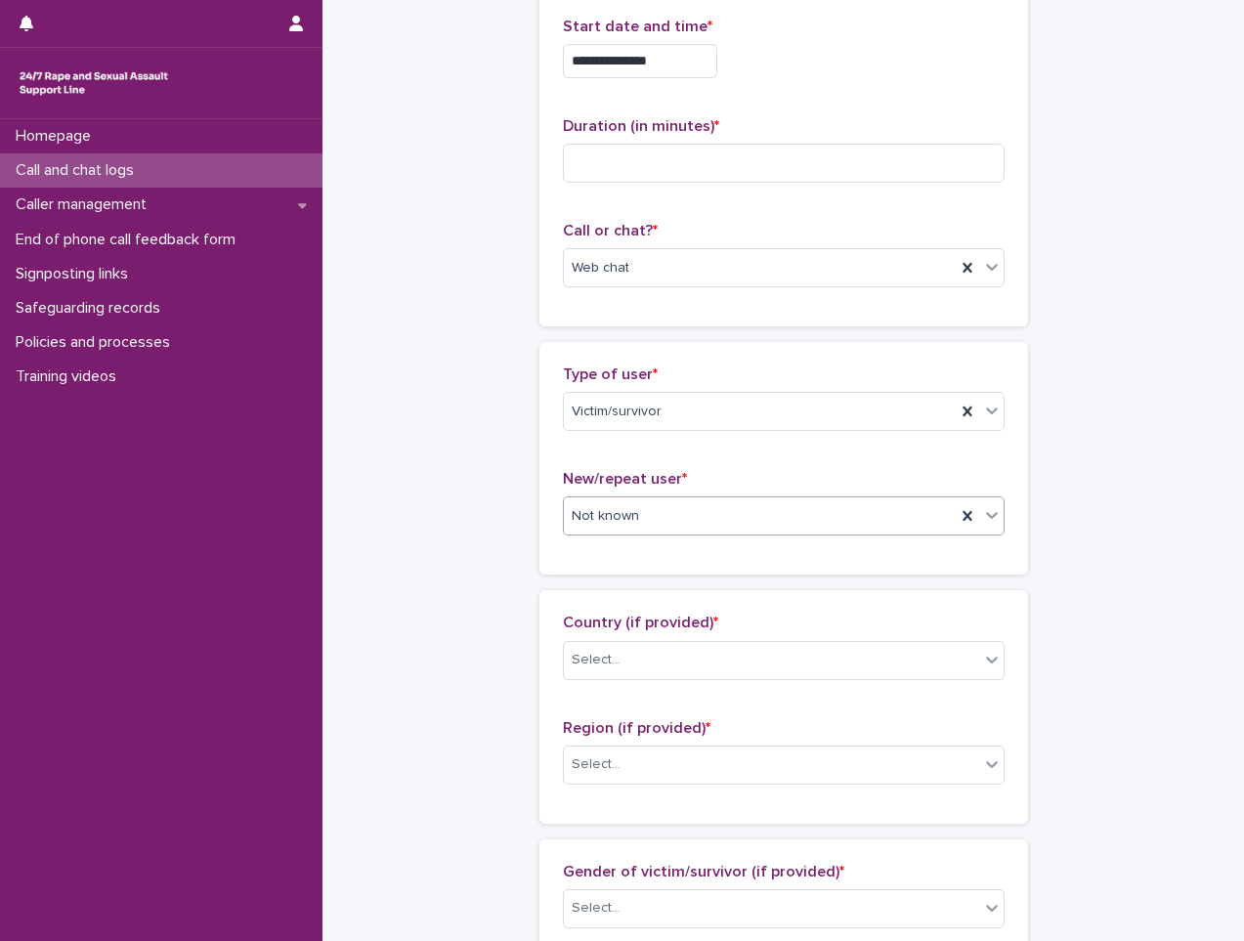
scroll to position [293, 0]
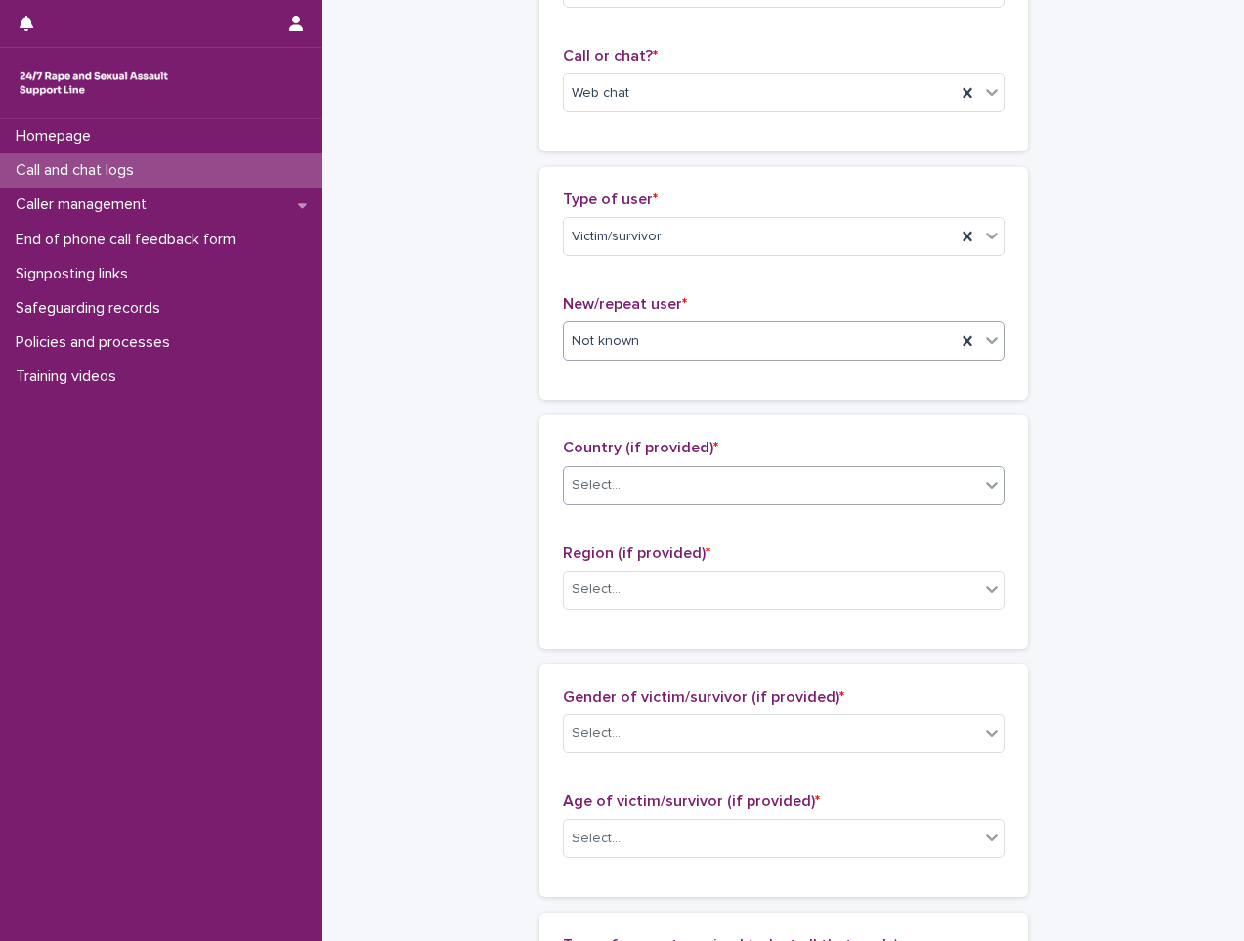
click at [660, 488] on div "Select..." at bounding box center [771, 485] width 415 height 32
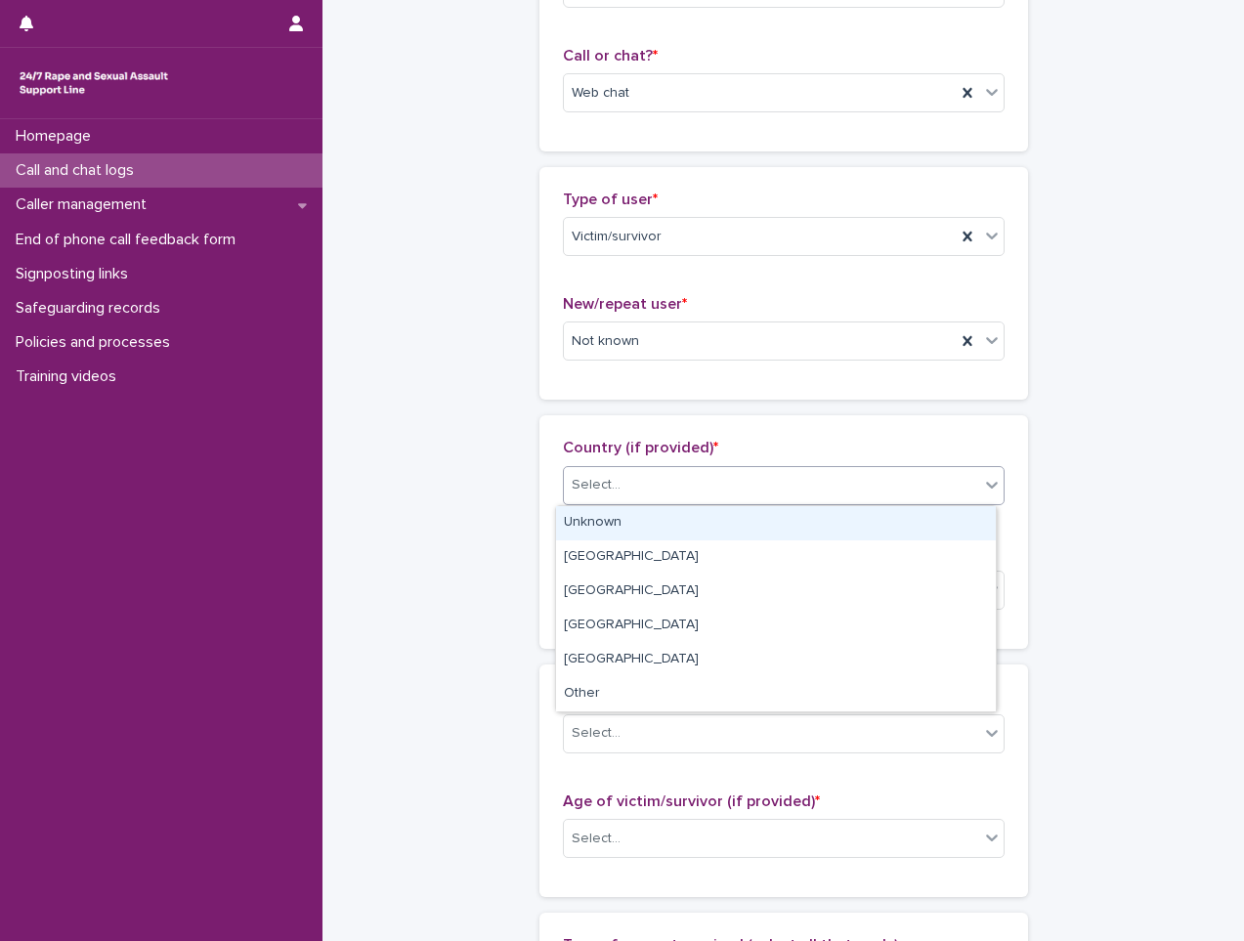
click at [642, 526] on div "Unknown" at bounding box center [776, 523] width 440 height 34
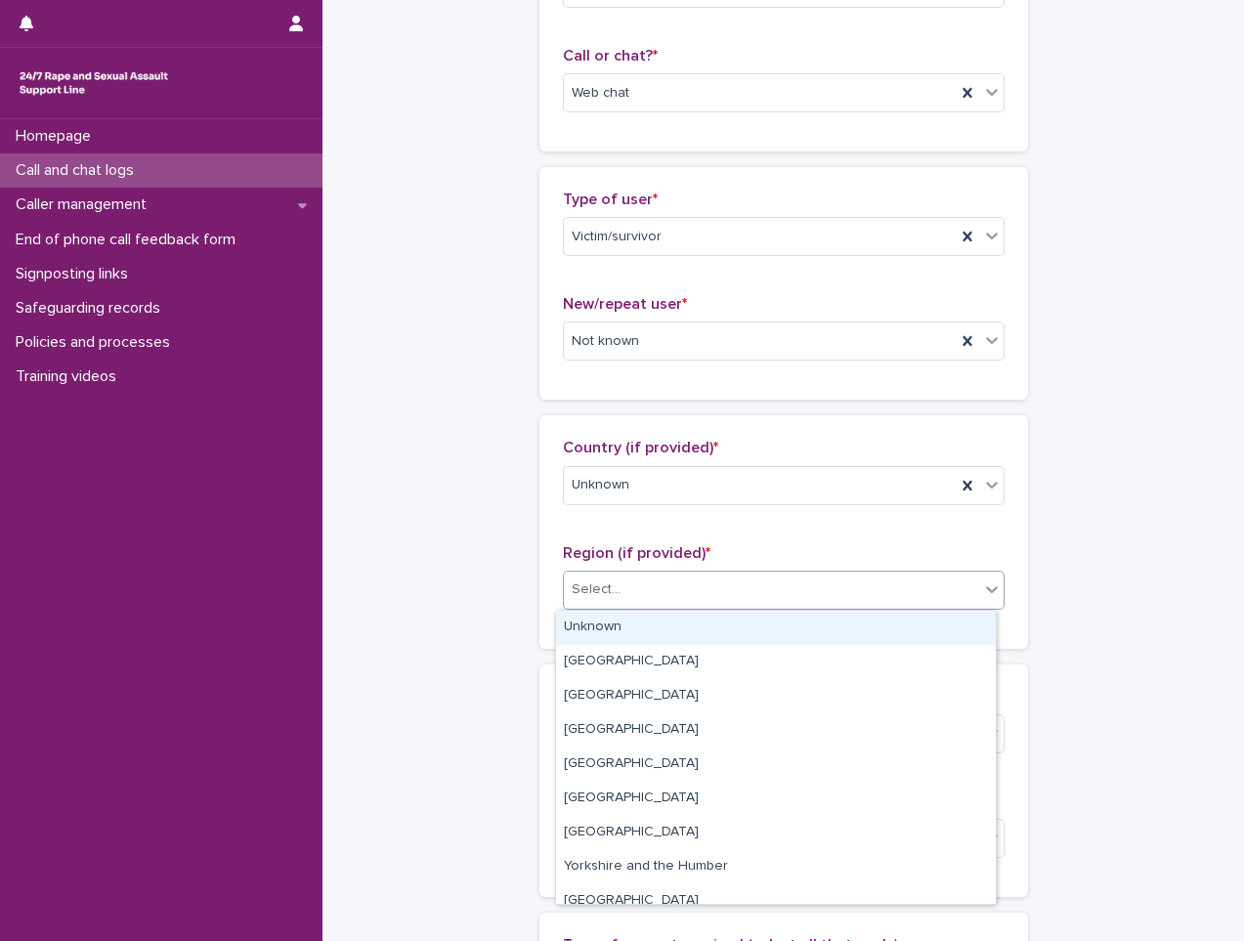
click at [627, 603] on div "Select..." at bounding box center [771, 590] width 415 height 32
click at [625, 632] on div "Unknown" at bounding box center [776, 628] width 440 height 34
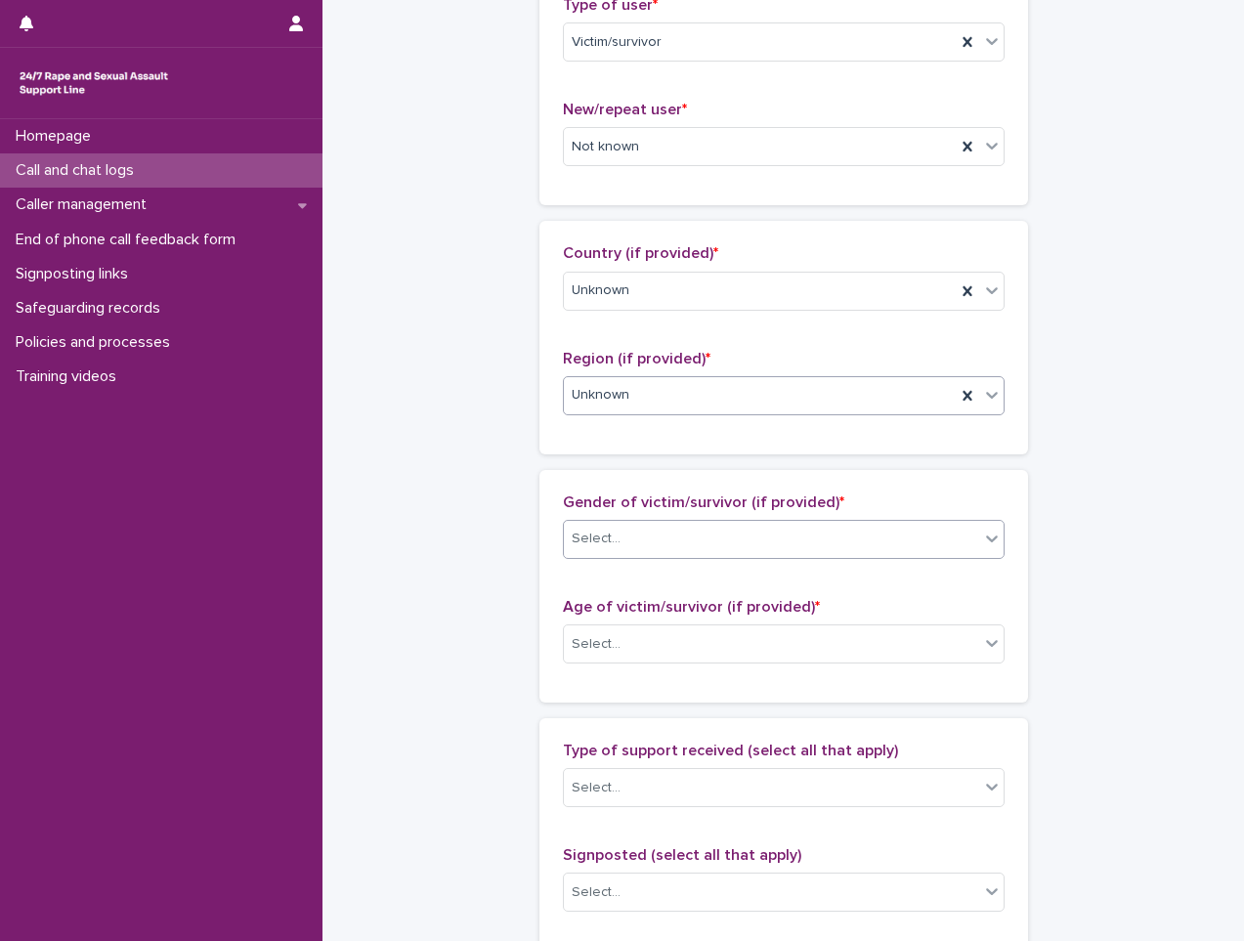
scroll to position [489, 0]
click at [648, 524] on div "Select..." at bounding box center [771, 538] width 415 height 32
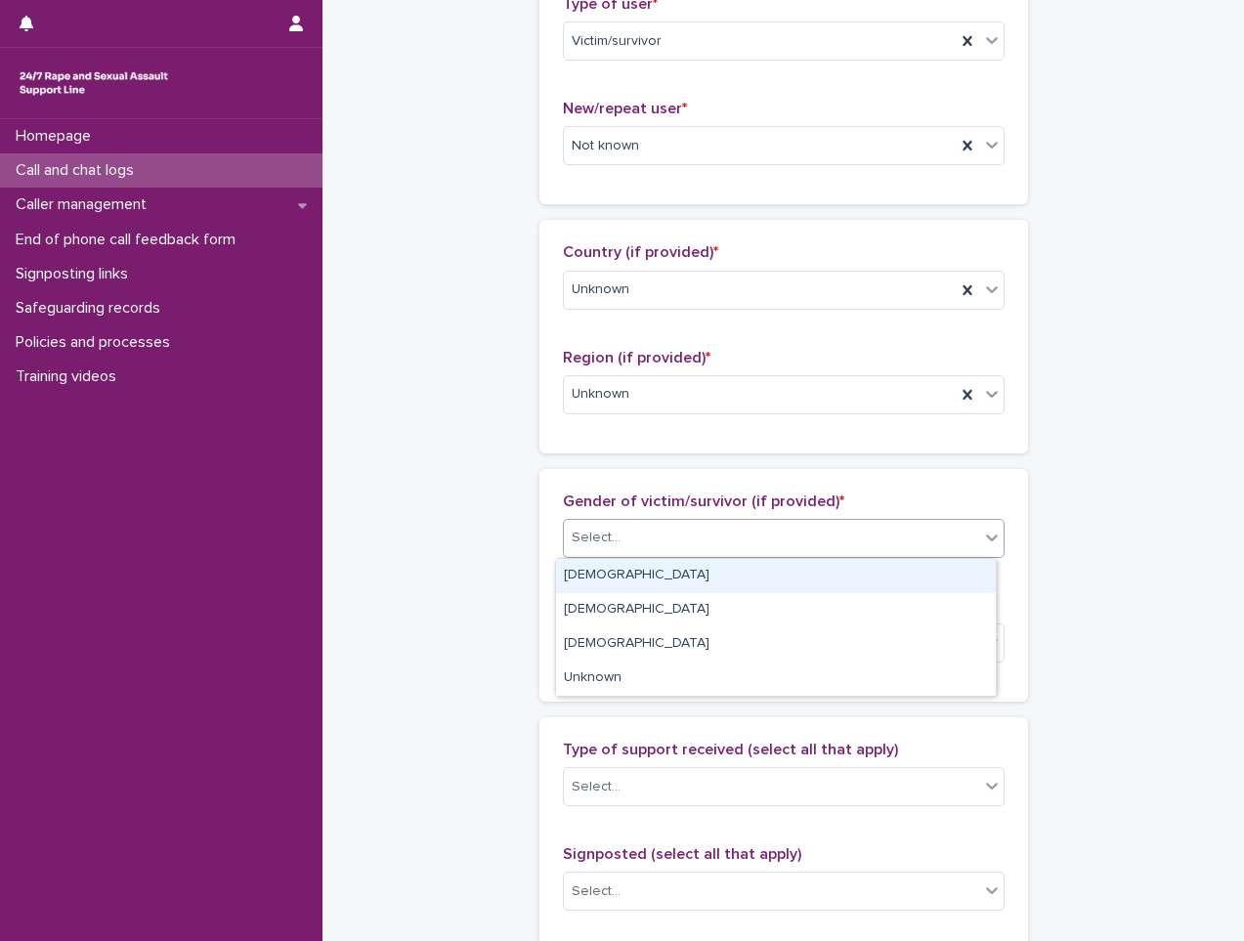
click at [631, 581] on div "[DEMOGRAPHIC_DATA]" at bounding box center [776, 576] width 440 height 34
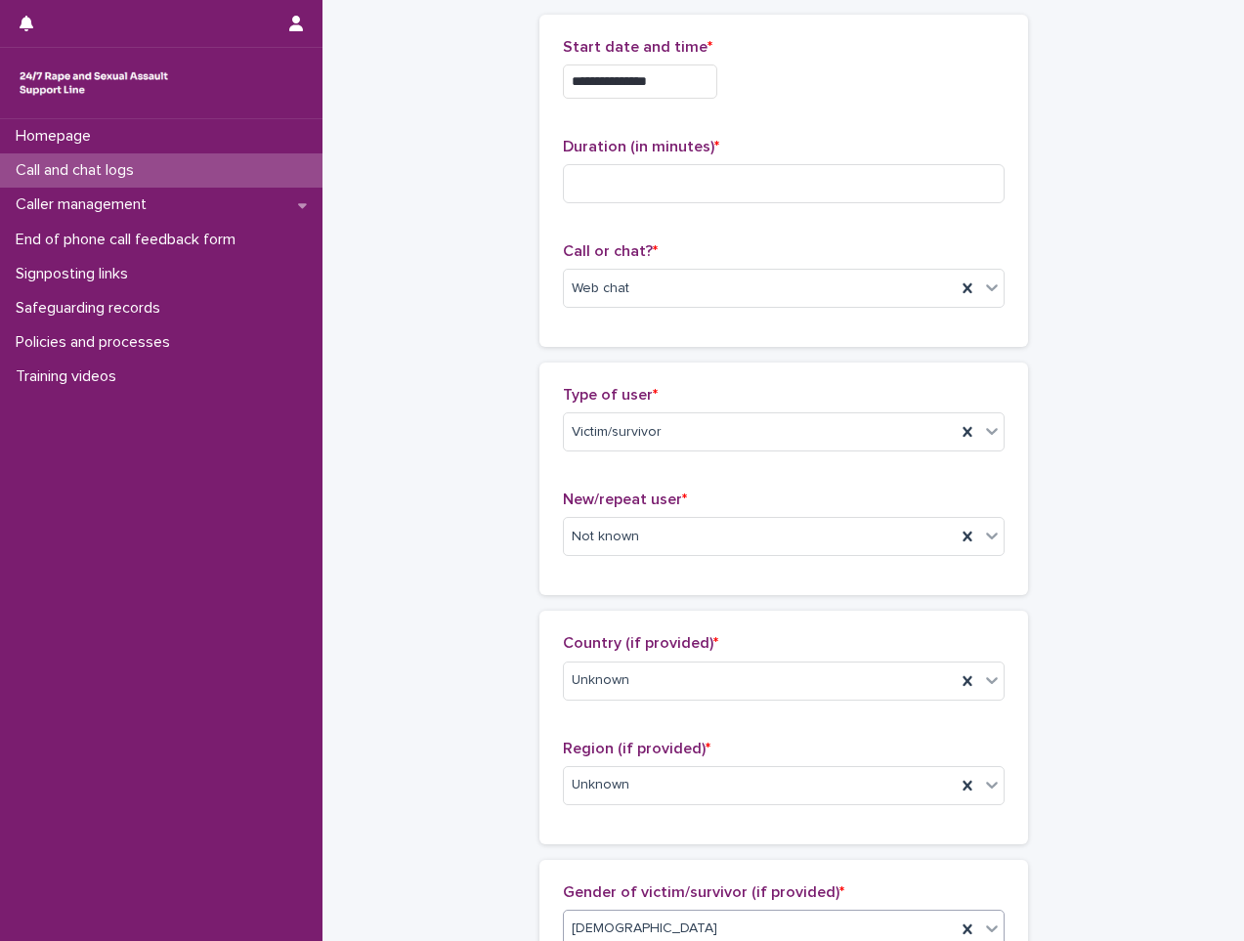
scroll to position [0, 0]
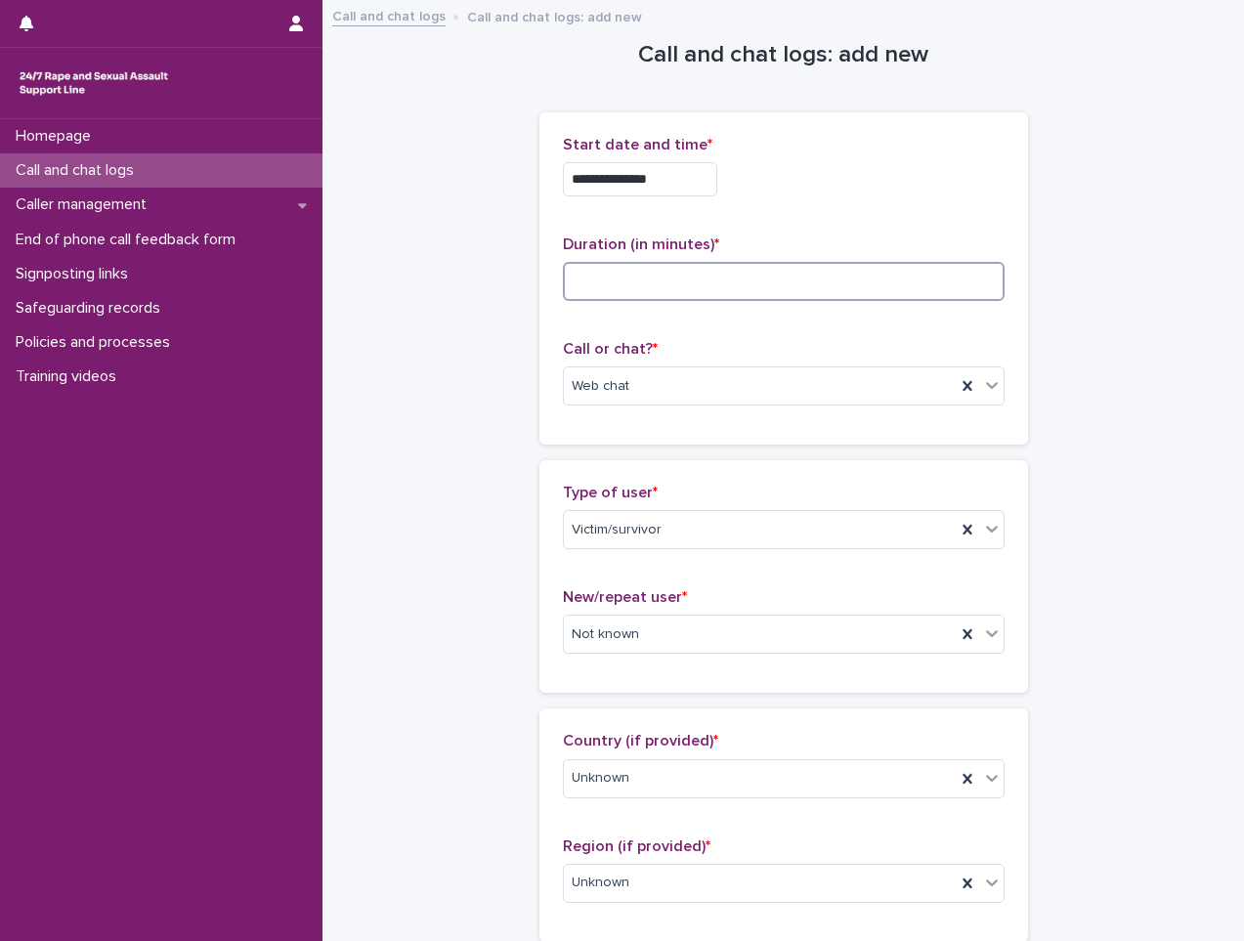
click at [678, 293] on input at bounding box center [784, 281] width 442 height 39
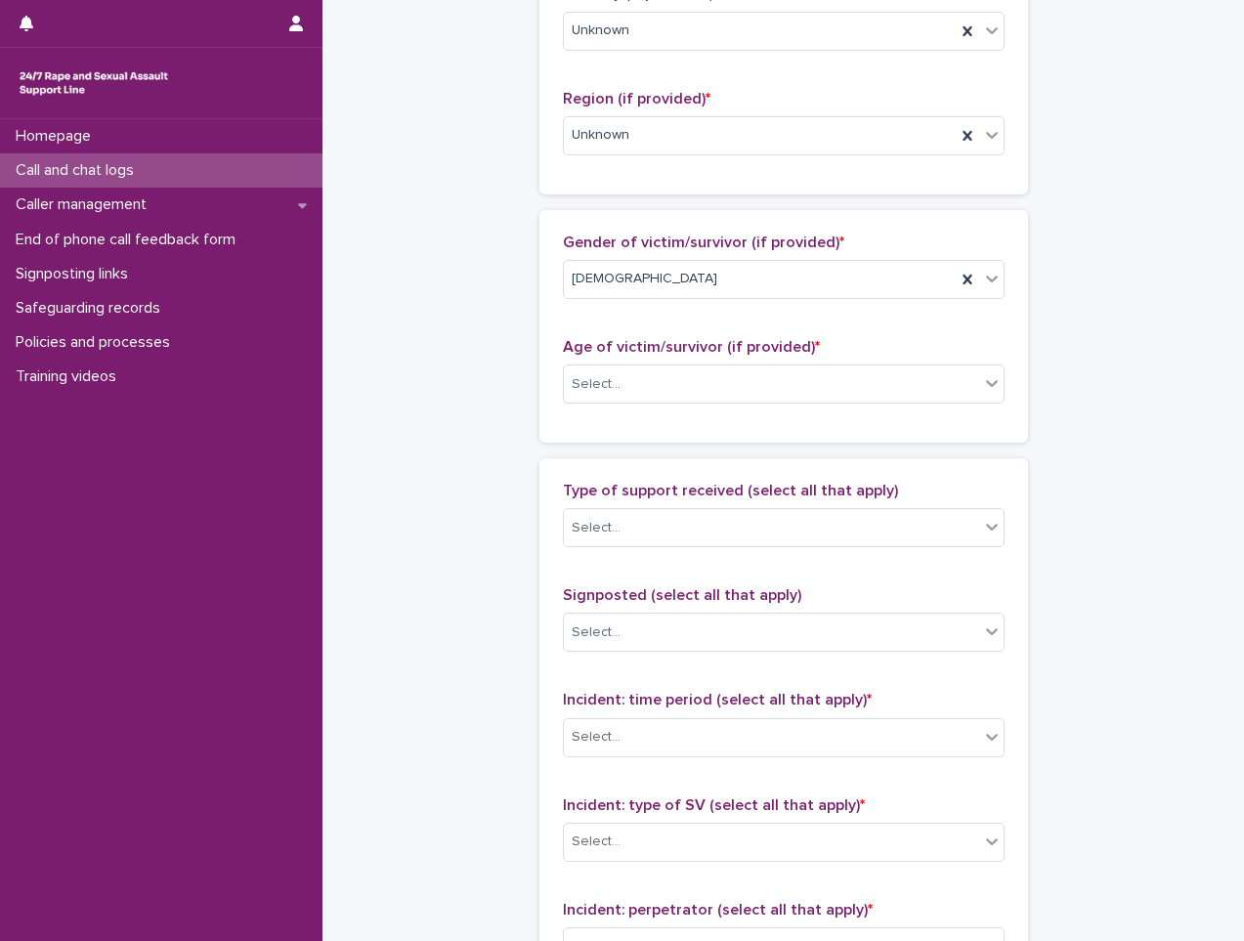
scroll to position [782, 0]
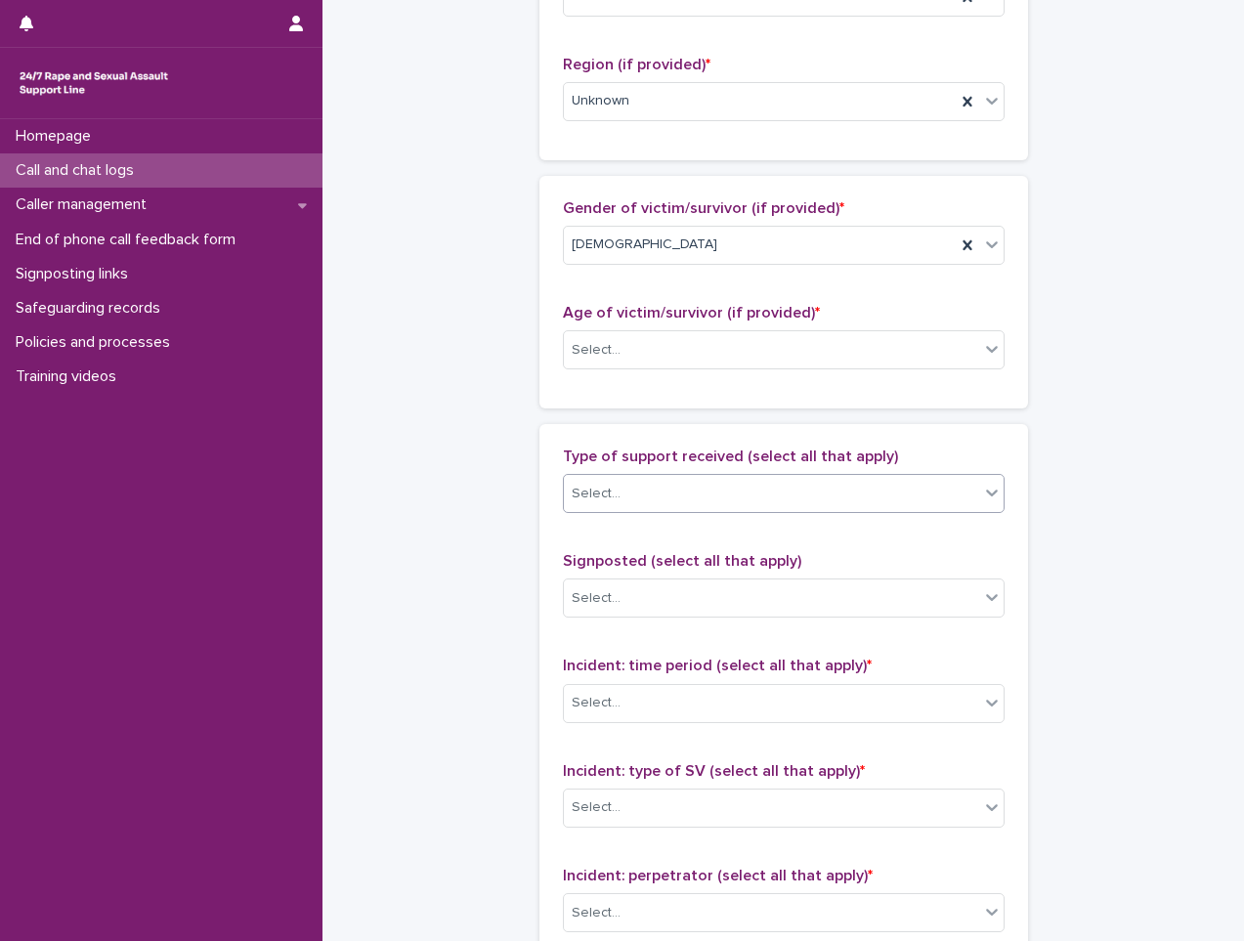
type input "**"
click at [693, 499] on div "Select..." at bounding box center [771, 494] width 415 height 32
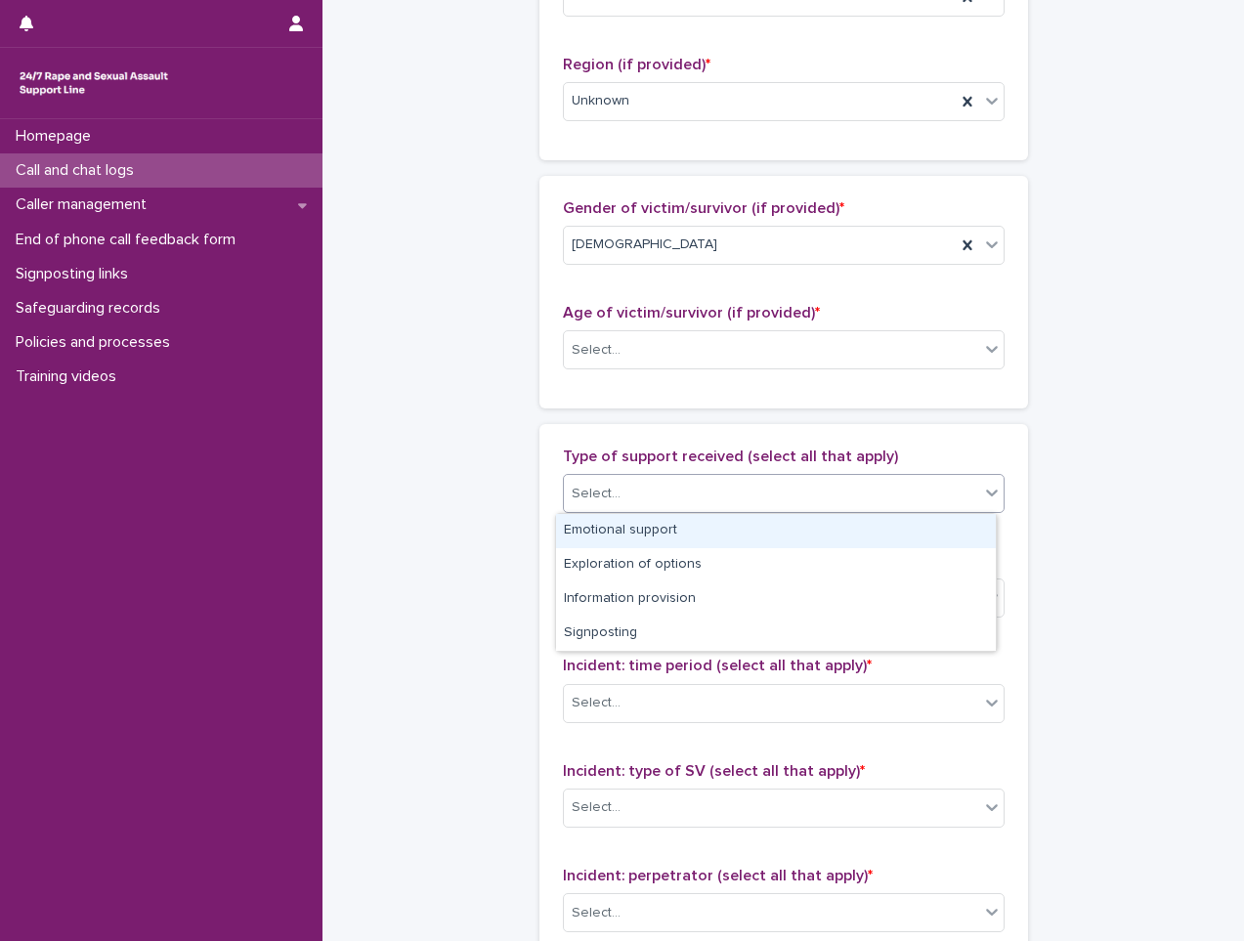
click at [668, 530] on div "Emotional support" at bounding box center [776, 531] width 440 height 34
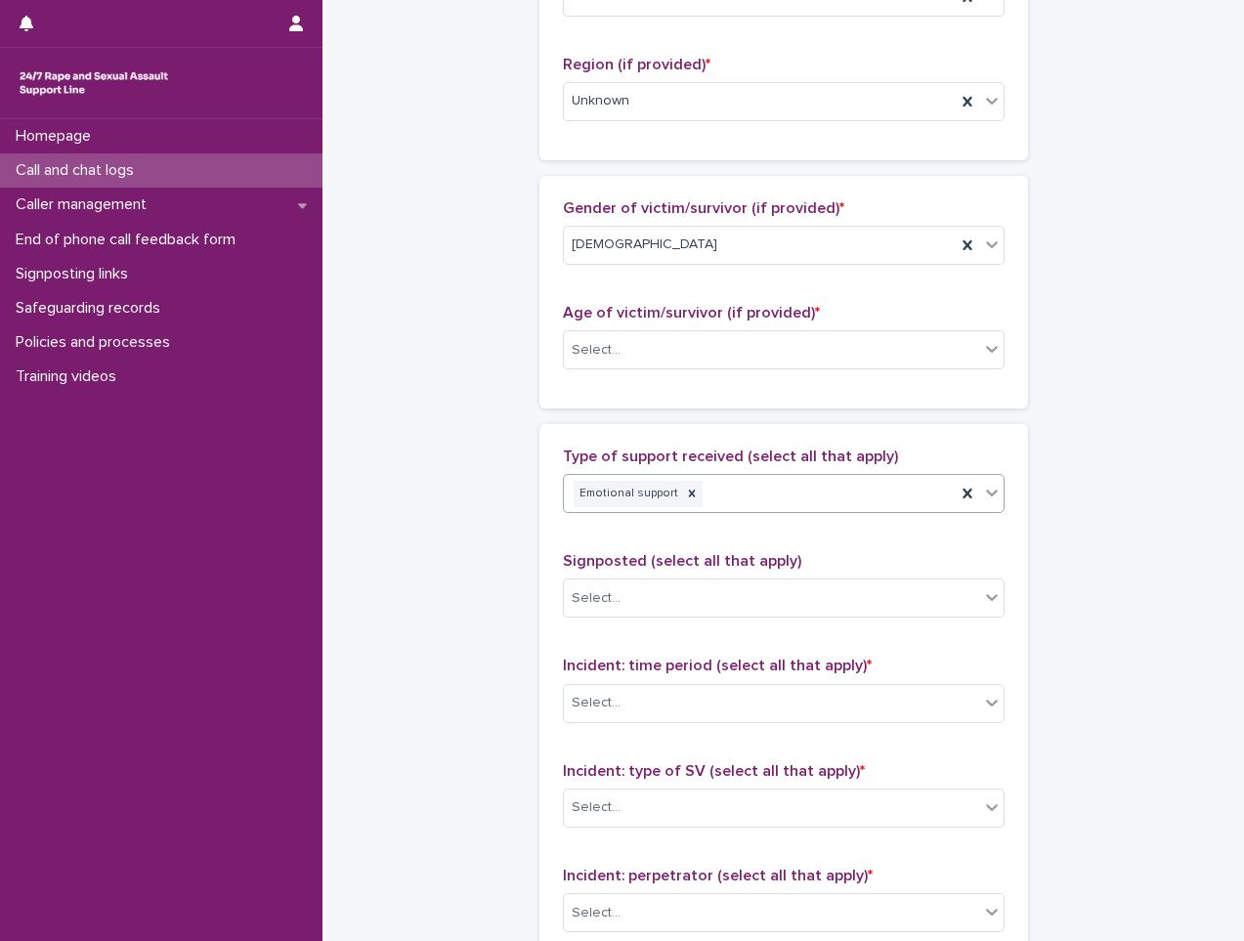
scroll to position [977, 0]
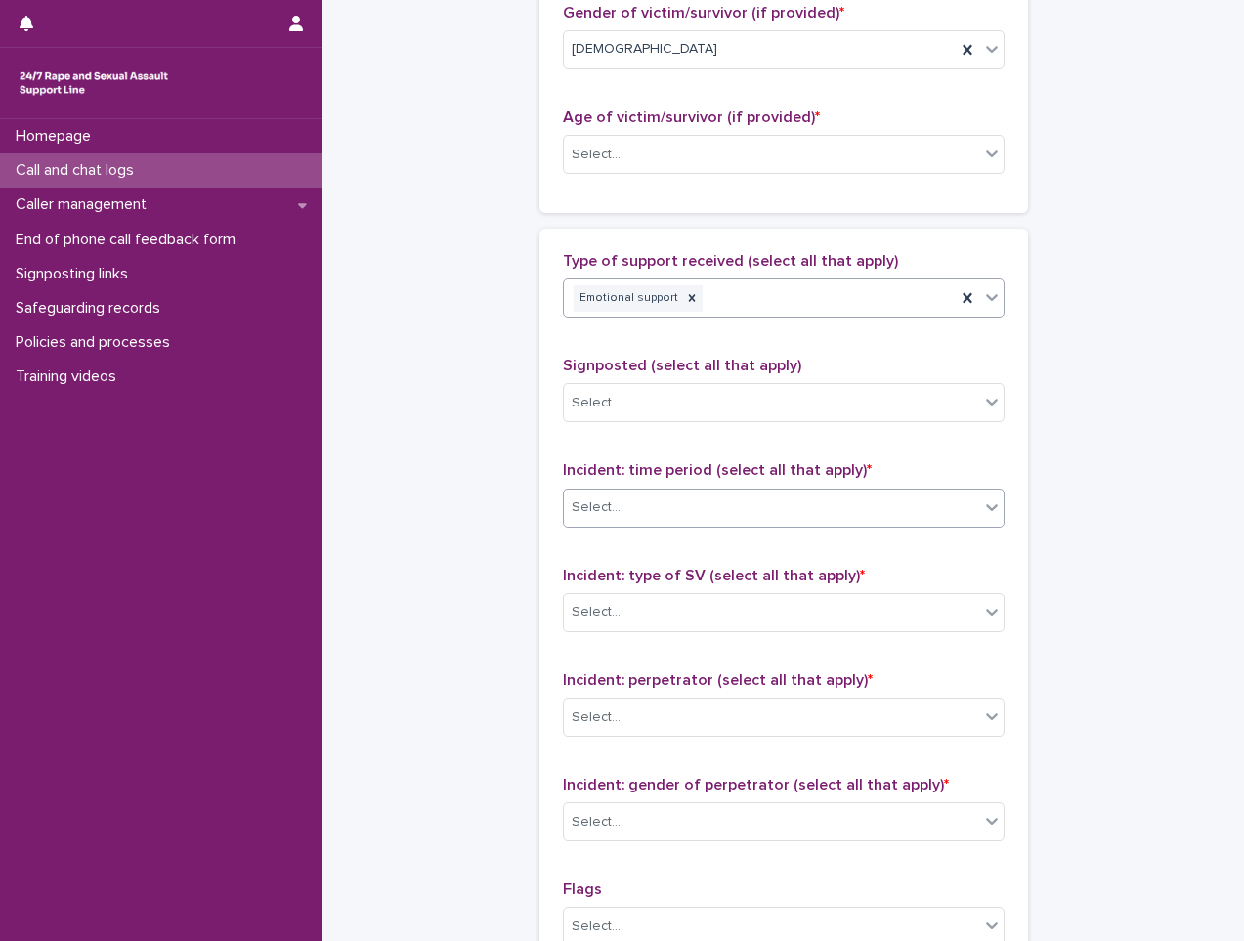
click at [721, 511] on div "Select..." at bounding box center [771, 508] width 415 height 32
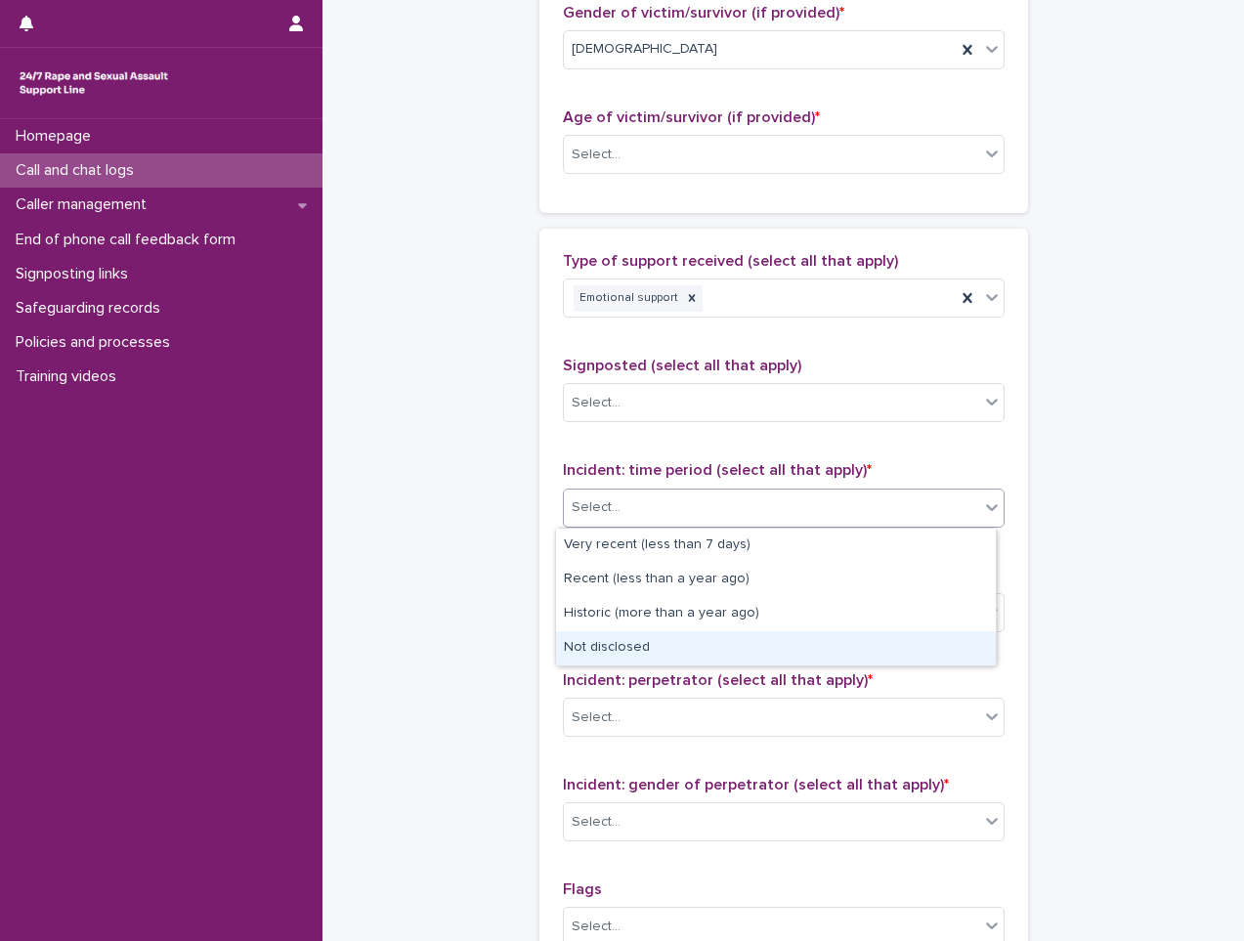
click at [664, 643] on div "Not disclosed" at bounding box center [776, 648] width 440 height 34
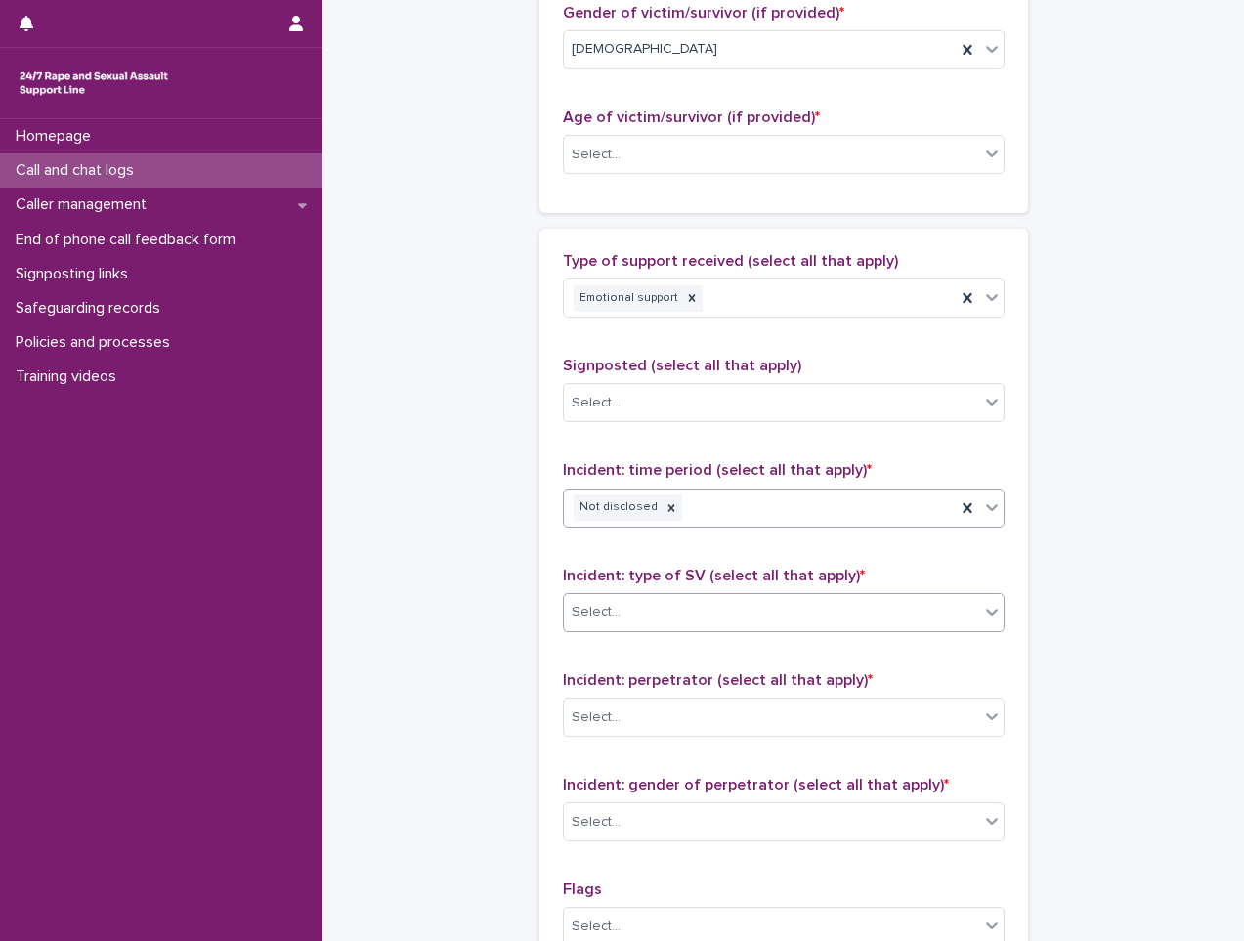
click at [664, 613] on div "Select..." at bounding box center [771, 612] width 415 height 32
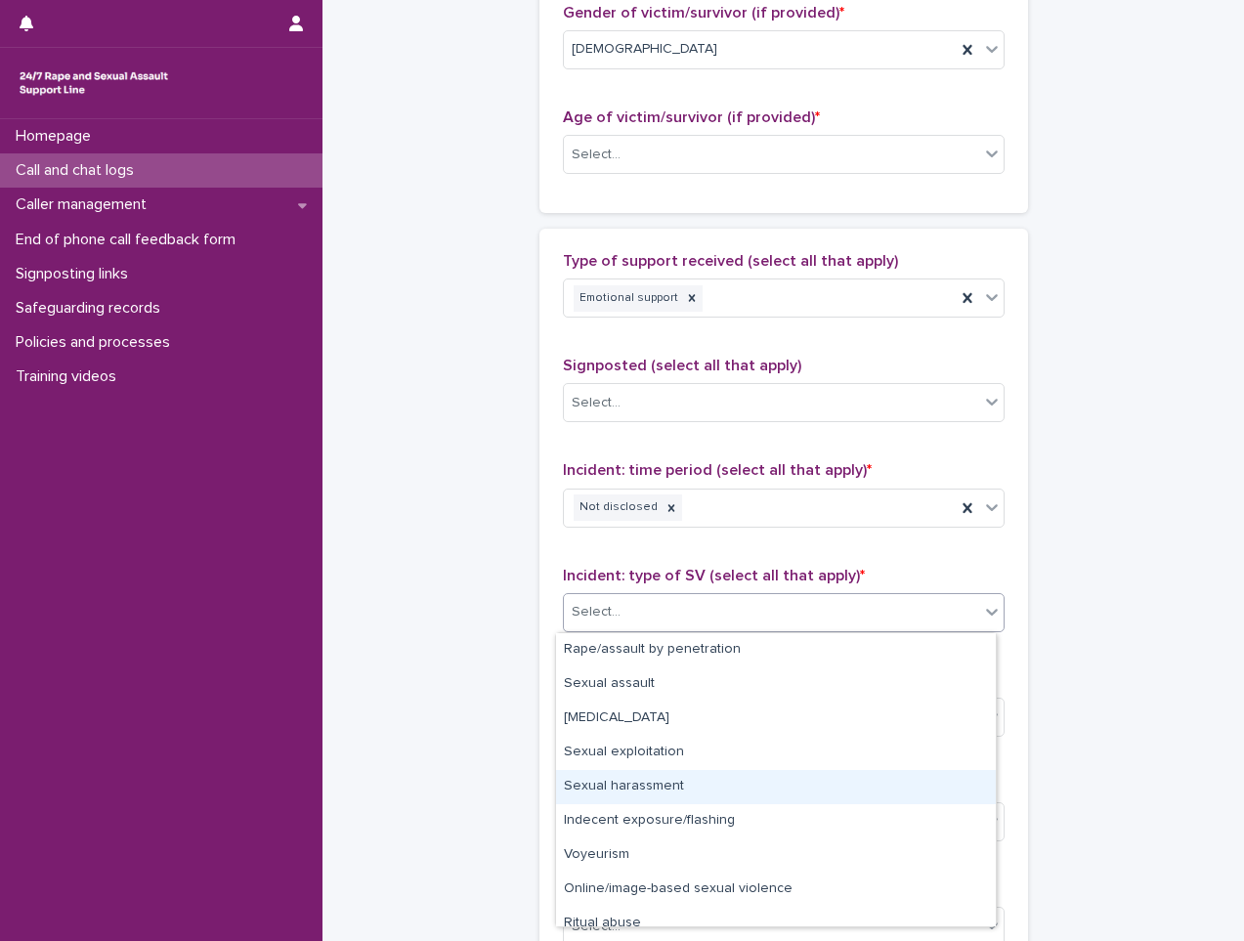
scroll to position [49, 0]
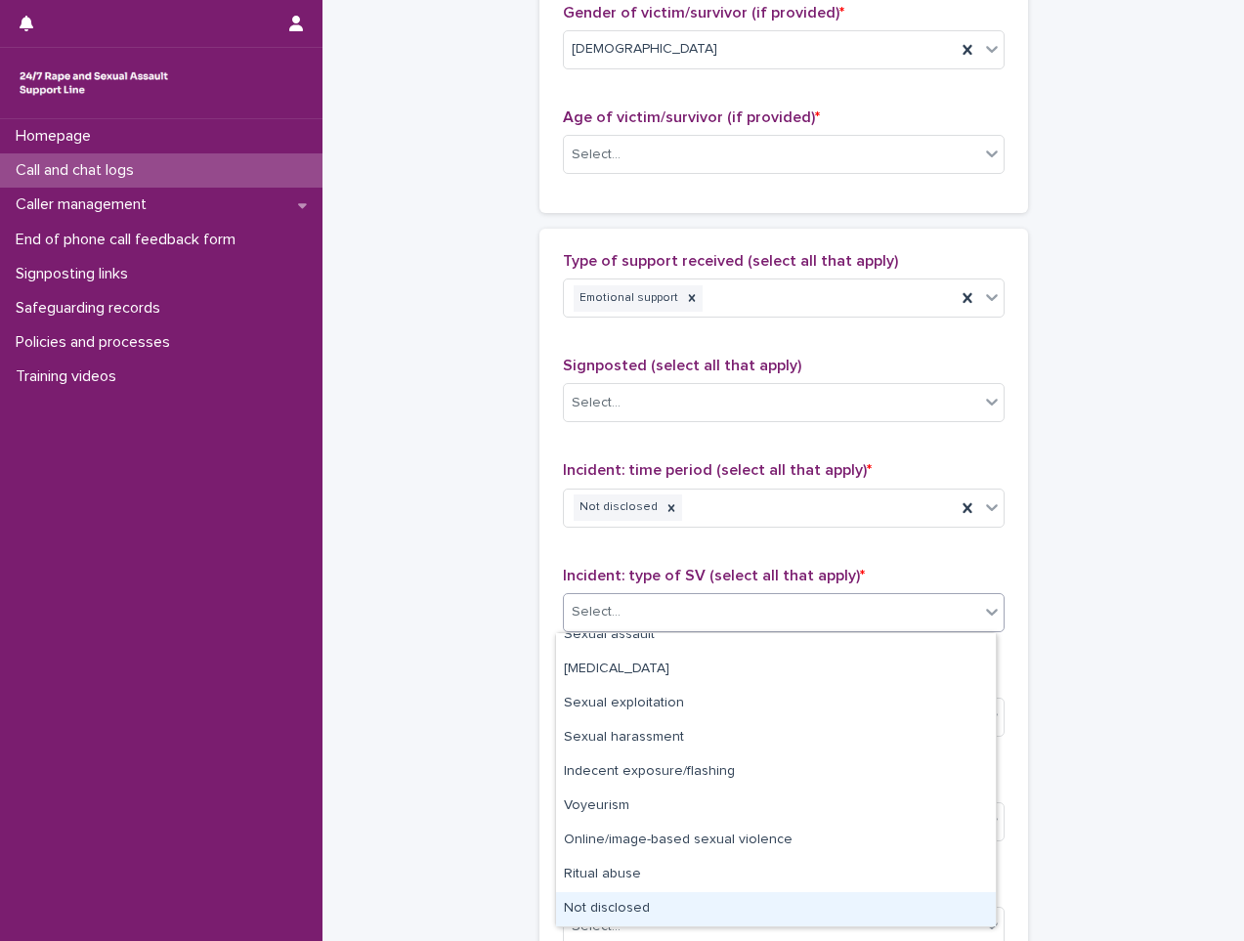
click at [632, 914] on div "Not disclosed" at bounding box center [776, 909] width 440 height 34
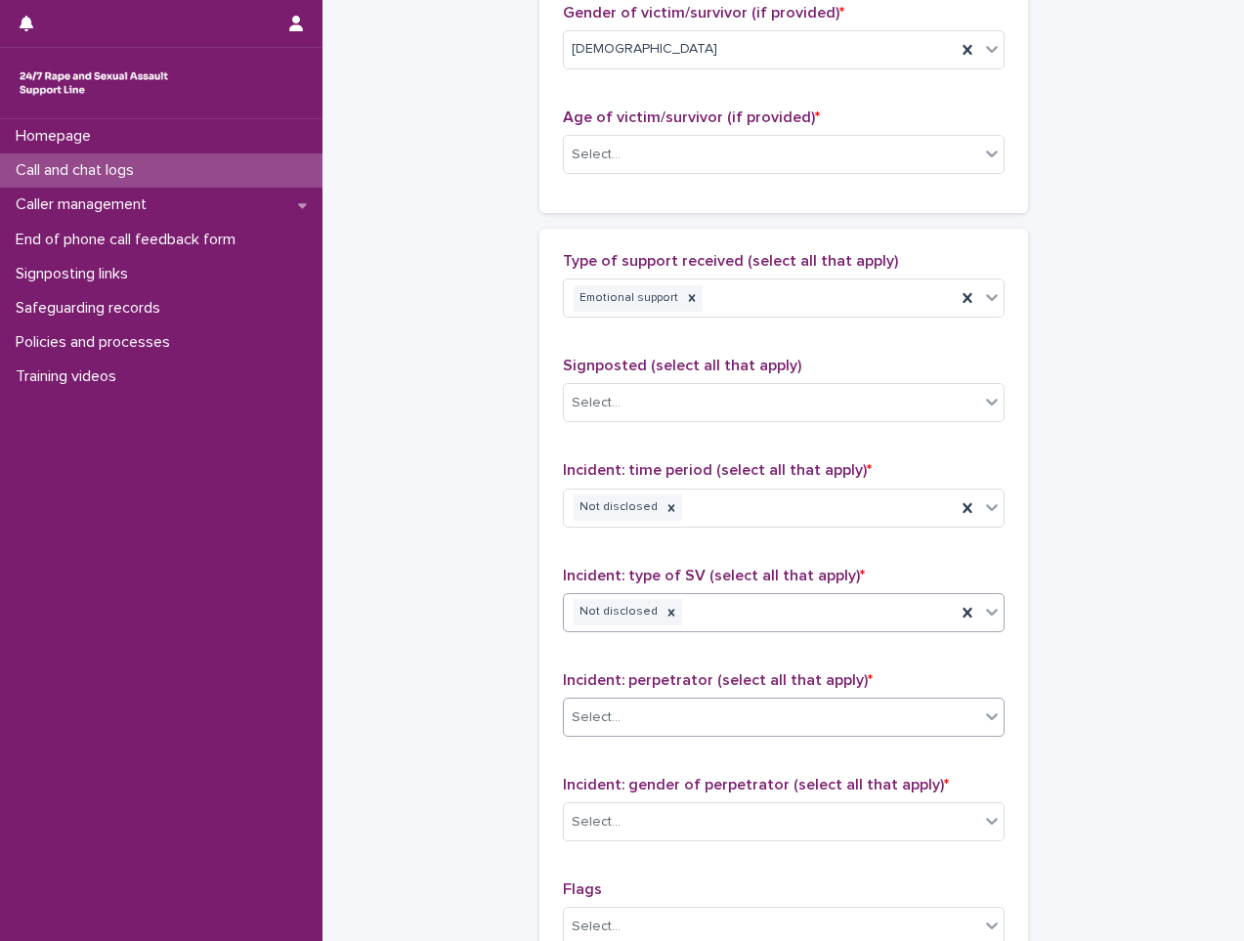
click at [661, 723] on div "Select..." at bounding box center [771, 718] width 415 height 32
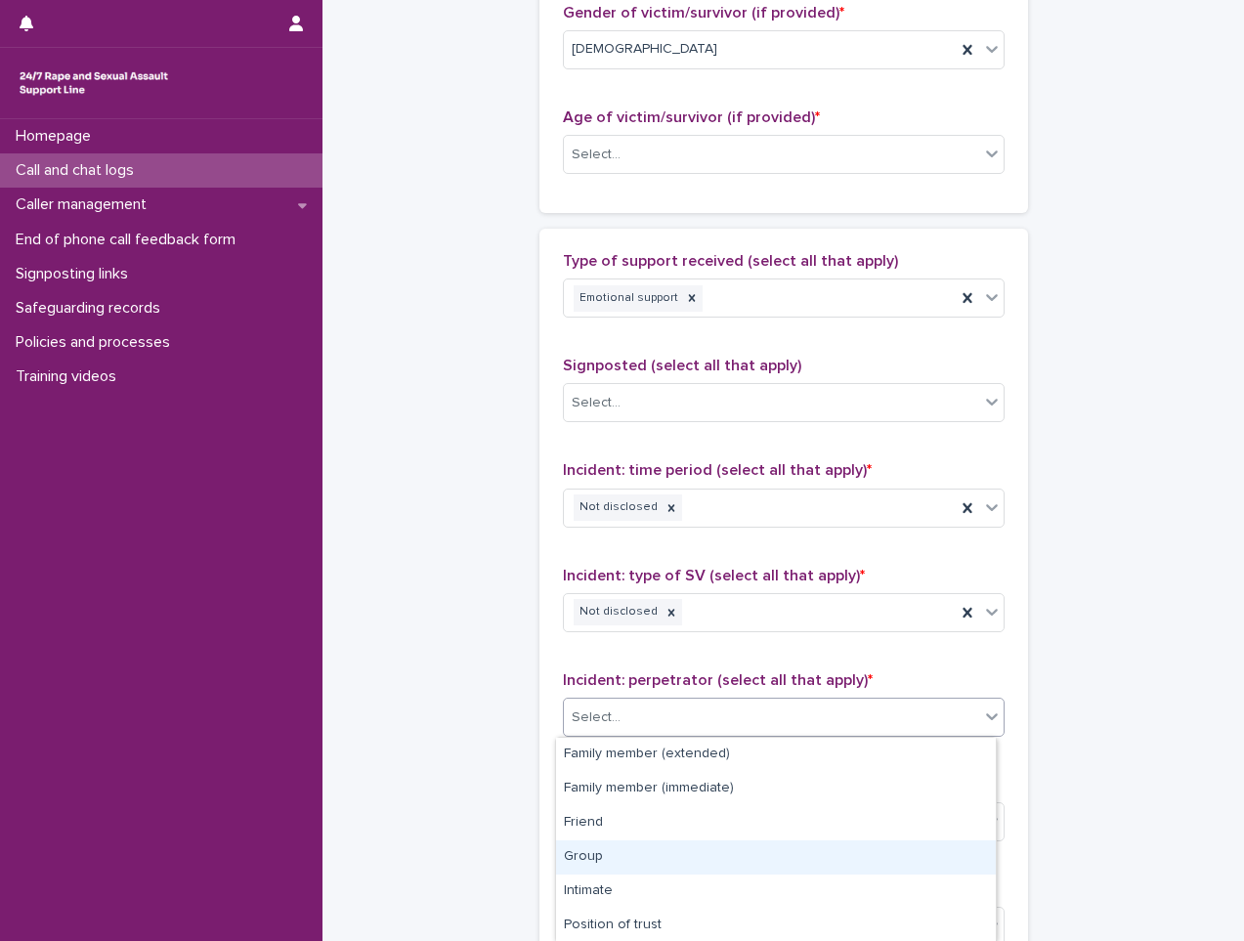
scroll to position [172, 0]
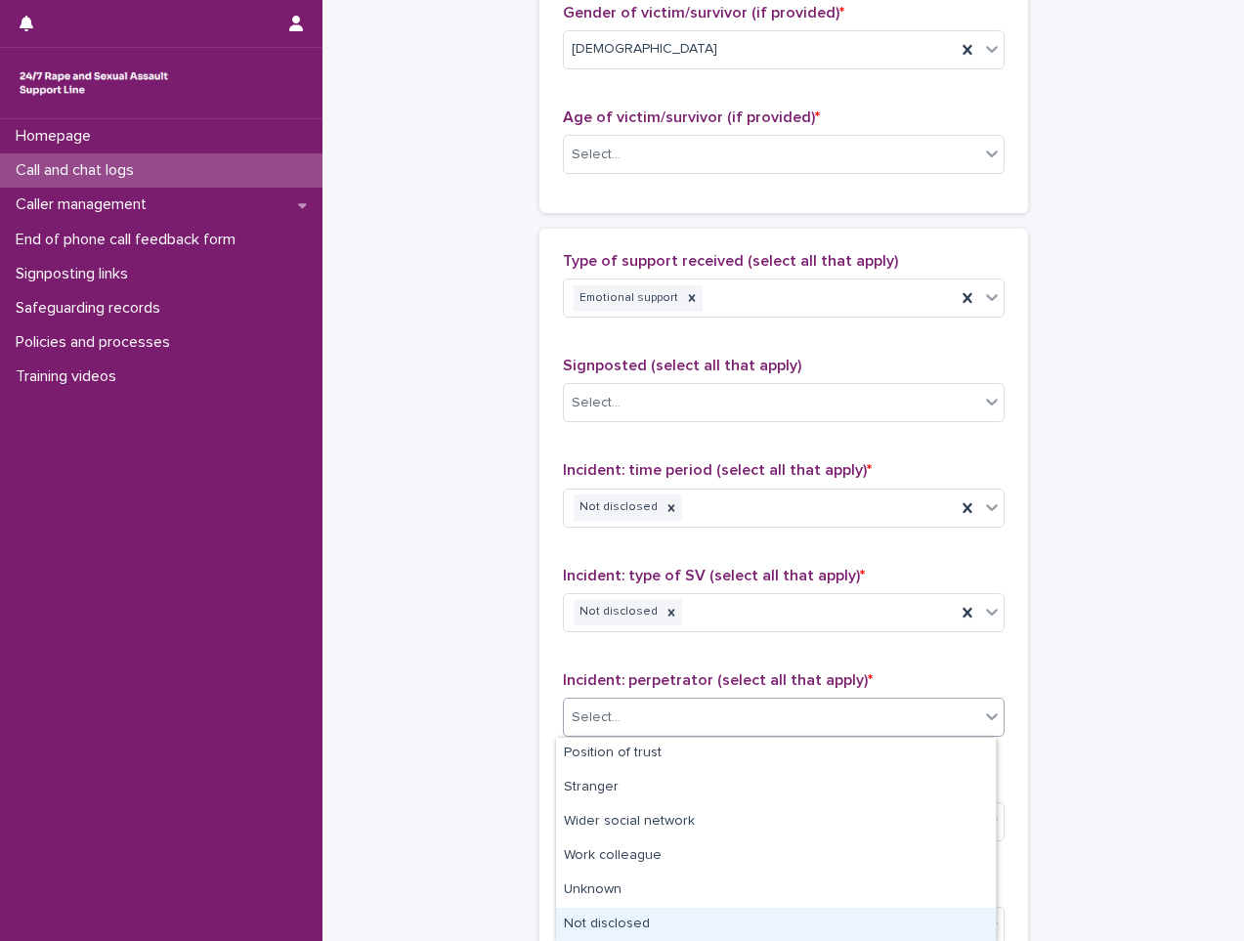
click at [599, 927] on div "Not disclosed" at bounding box center [776, 925] width 440 height 34
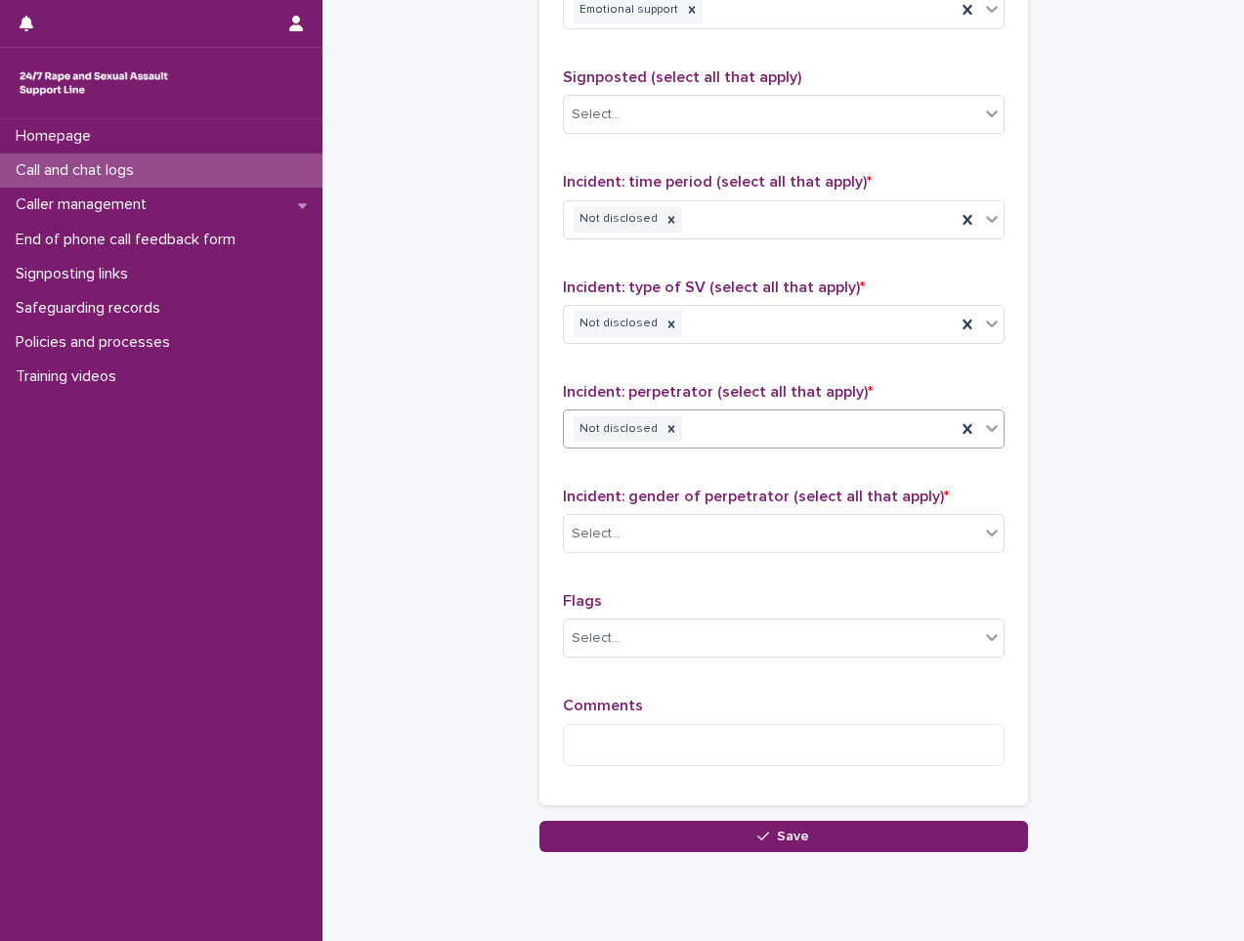
scroll to position [1270, 0]
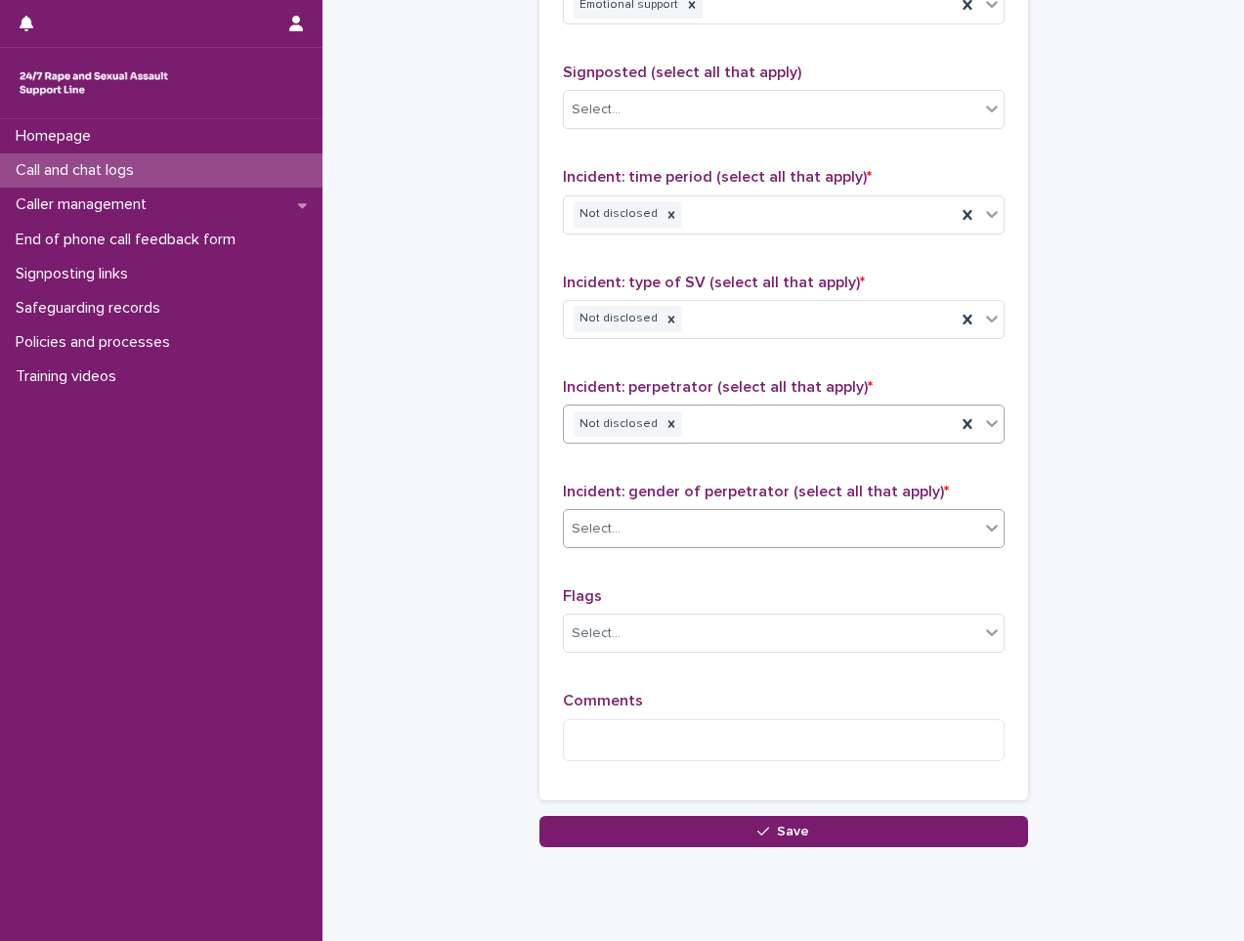
click at [676, 527] on div "Select..." at bounding box center [771, 529] width 415 height 32
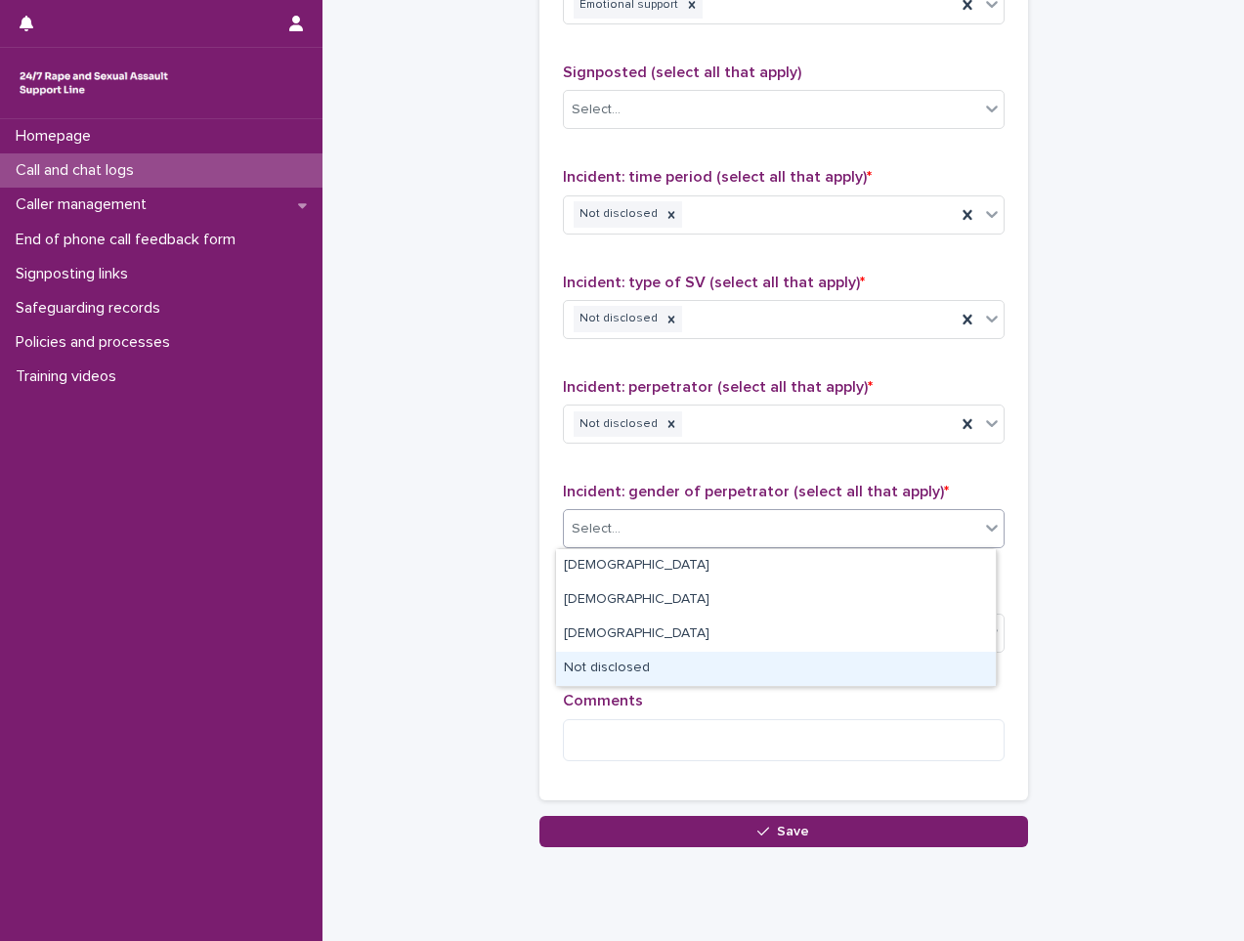
click at [624, 676] on div "Not disclosed" at bounding box center [776, 669] width 440 height 34
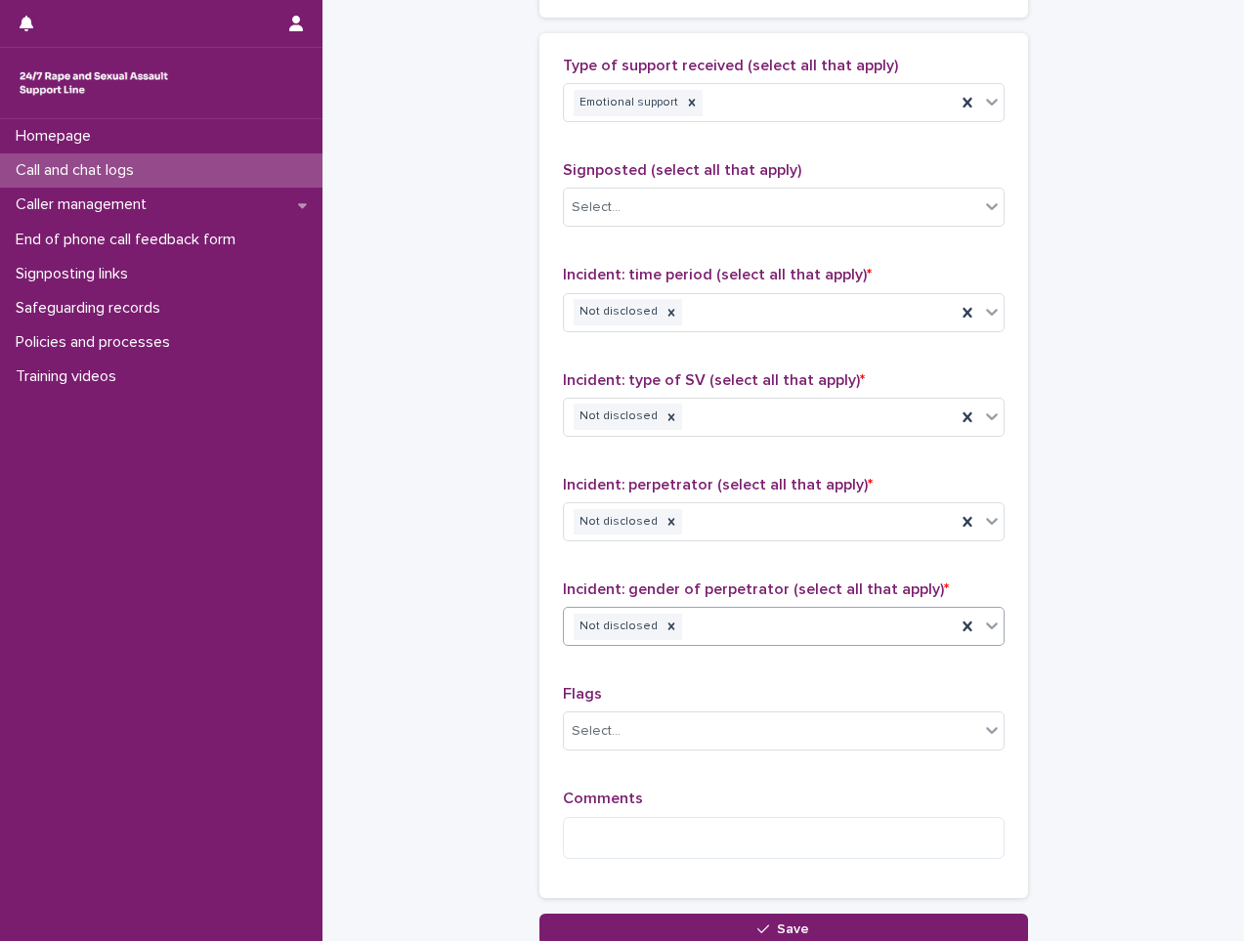
scroll to position [1329, 0]
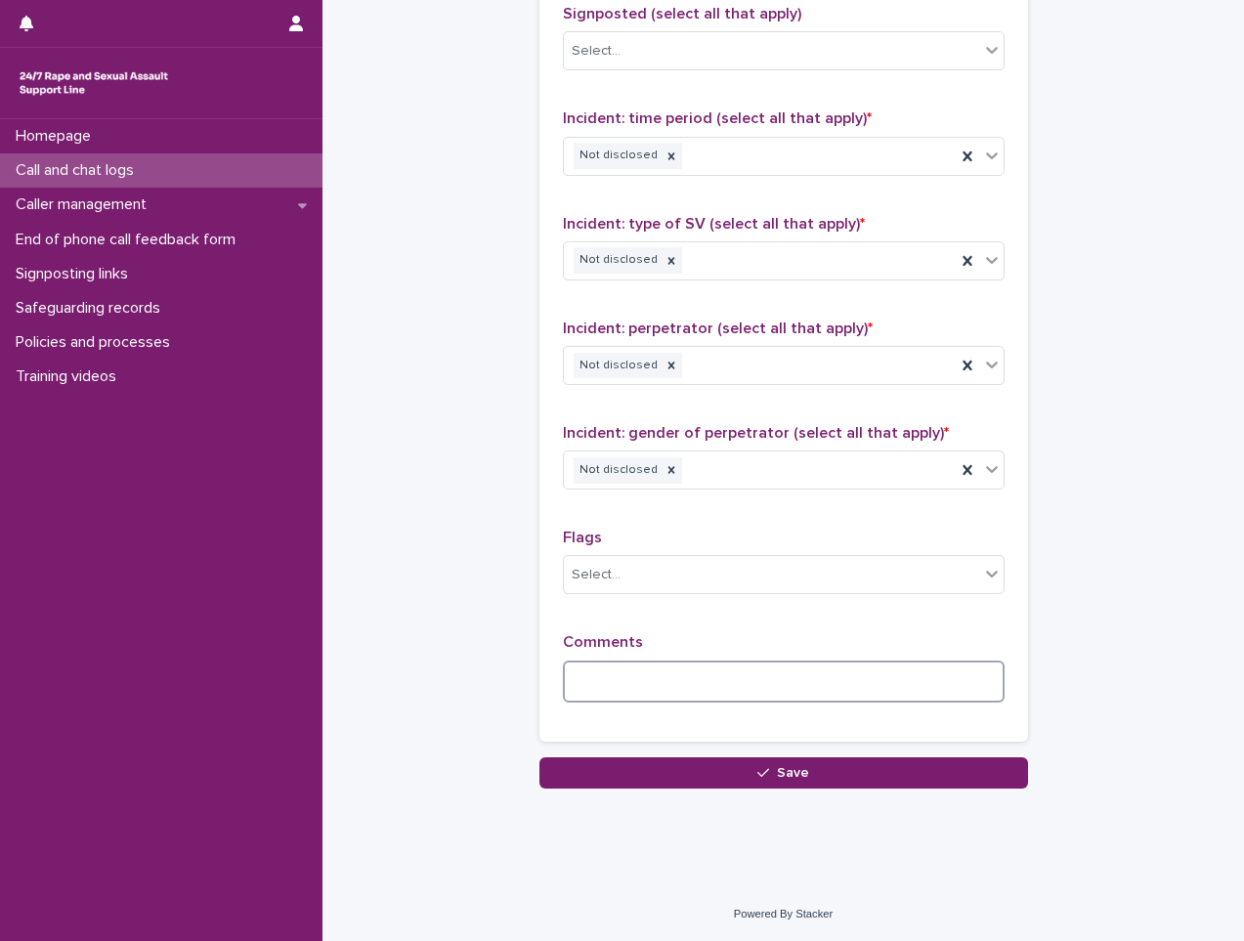
drag, startPoint x: 658, startPoint y: 686, endPoint x: 699, endPoint y: 683, distance: 41.2
click at [659, 686] on textarea at bounding box center [784, 682] width 442 height 42
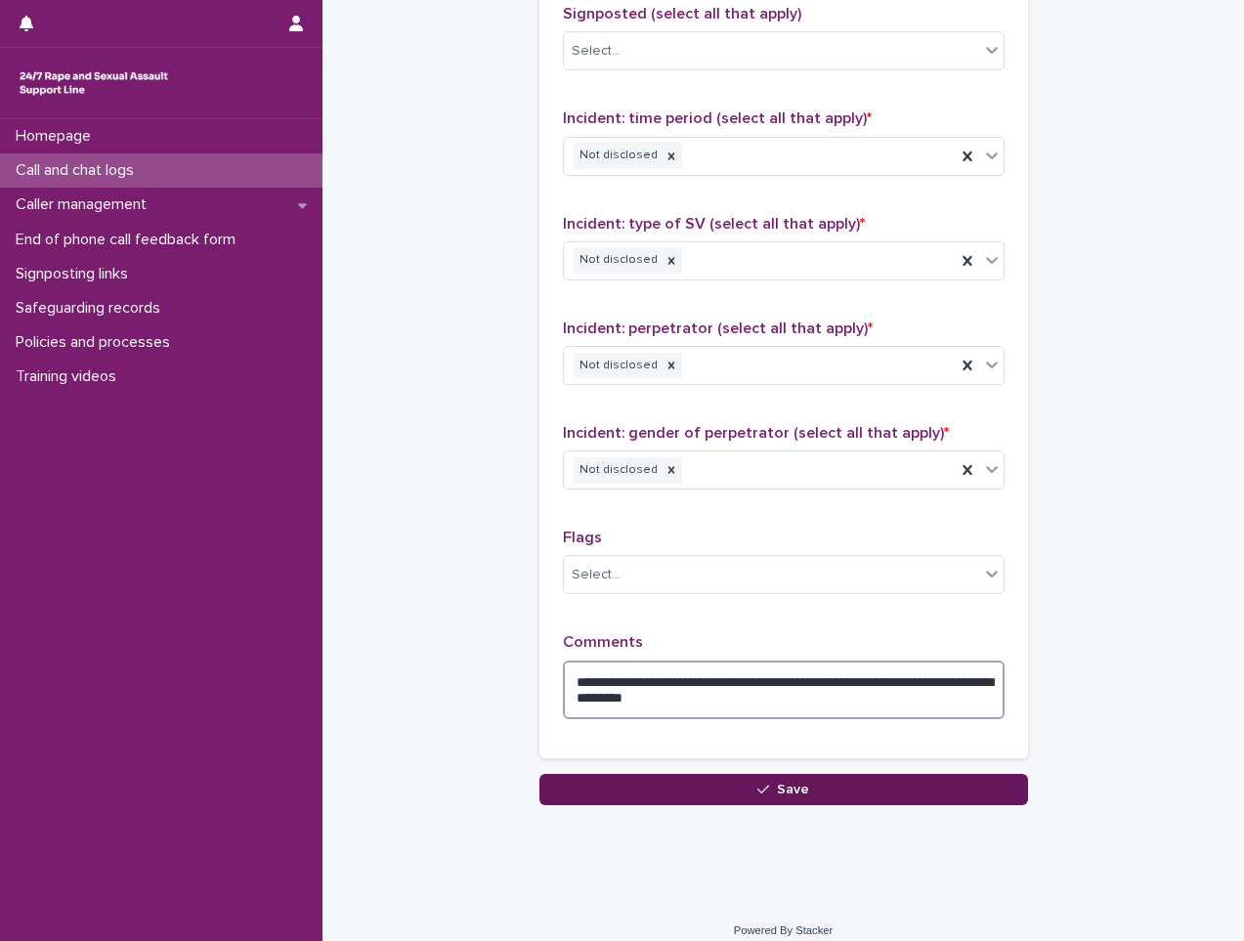
type textarea "**********"
click at [820, 775] on button "Save" at bounding box center [783, 789] width 489 height 31
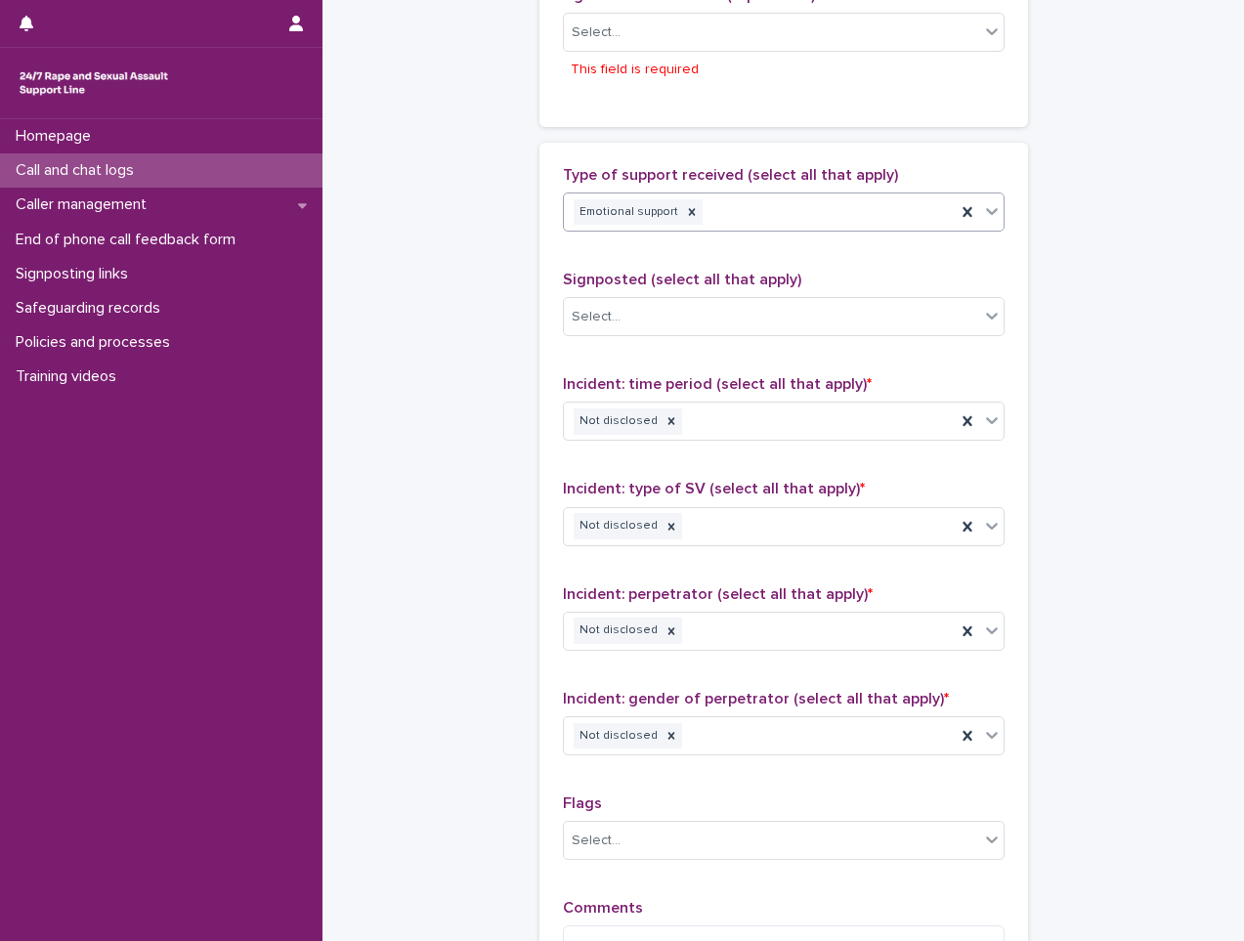
scroll to position [904, 0]
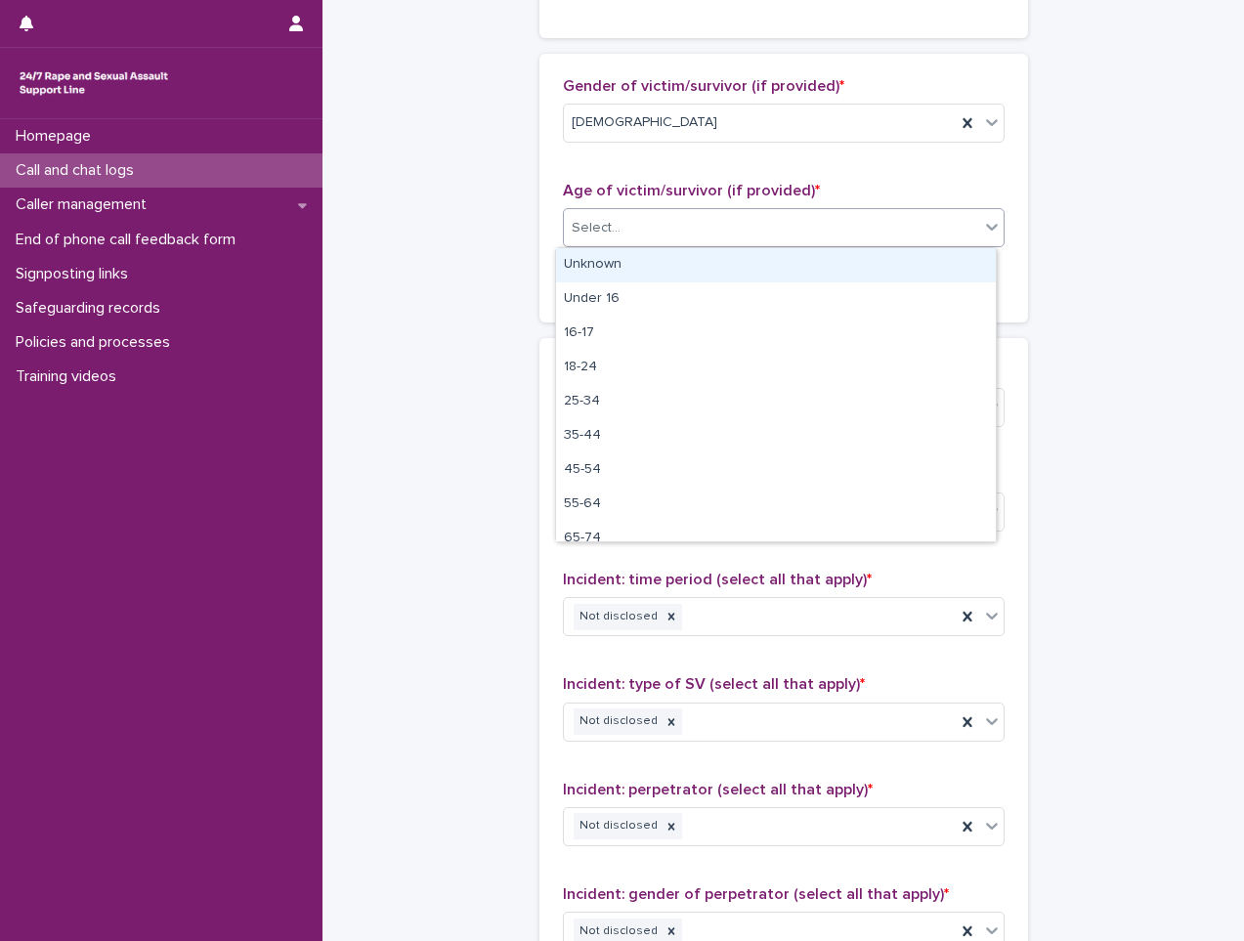
click at [665, 219] on div "Select..." at bounding box center [771, 228] width 415 height 32
click at [627, 267] on div "Unknown" at bounding box center [776, 265] width 440 height 34
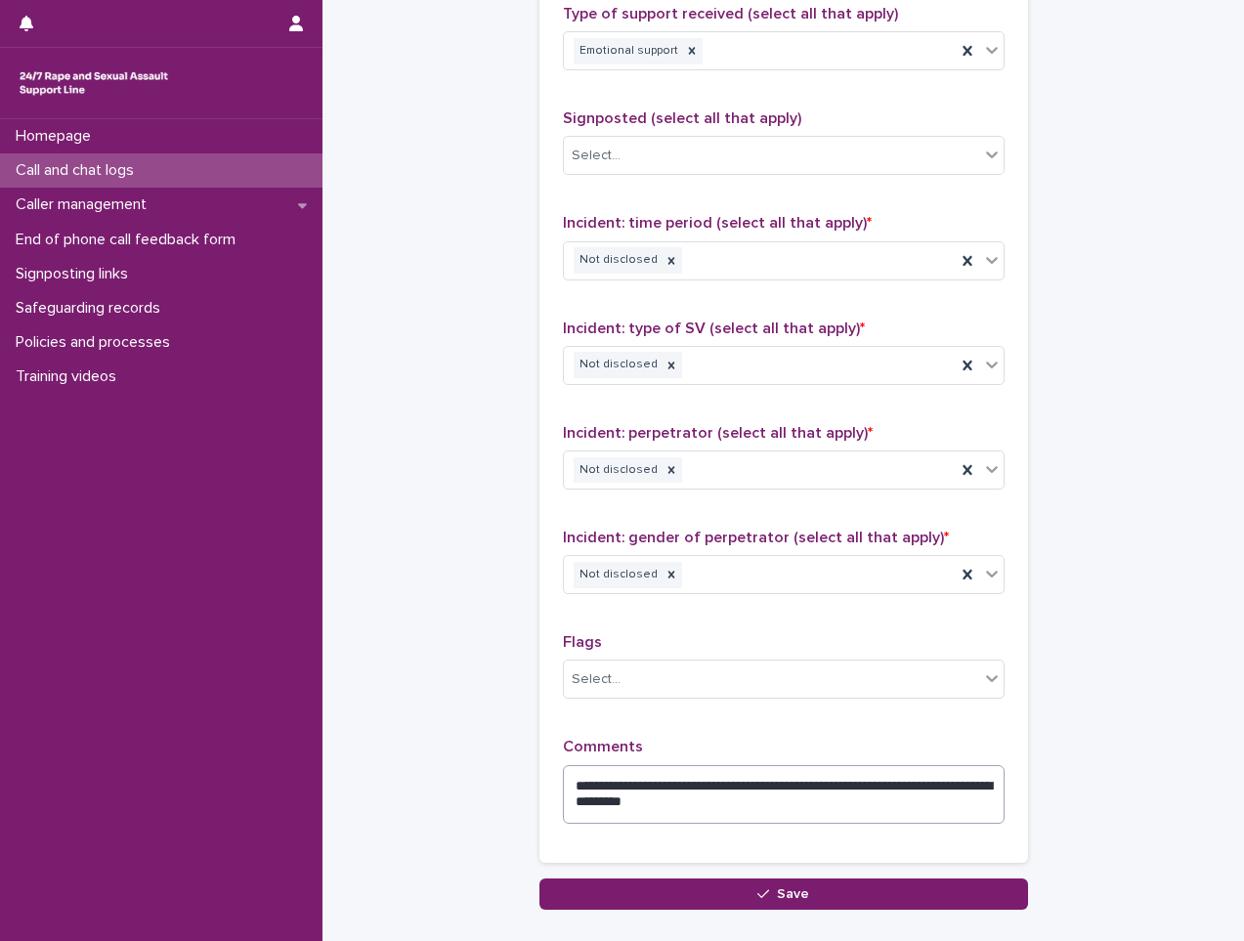
scroll to position [1346, 0]
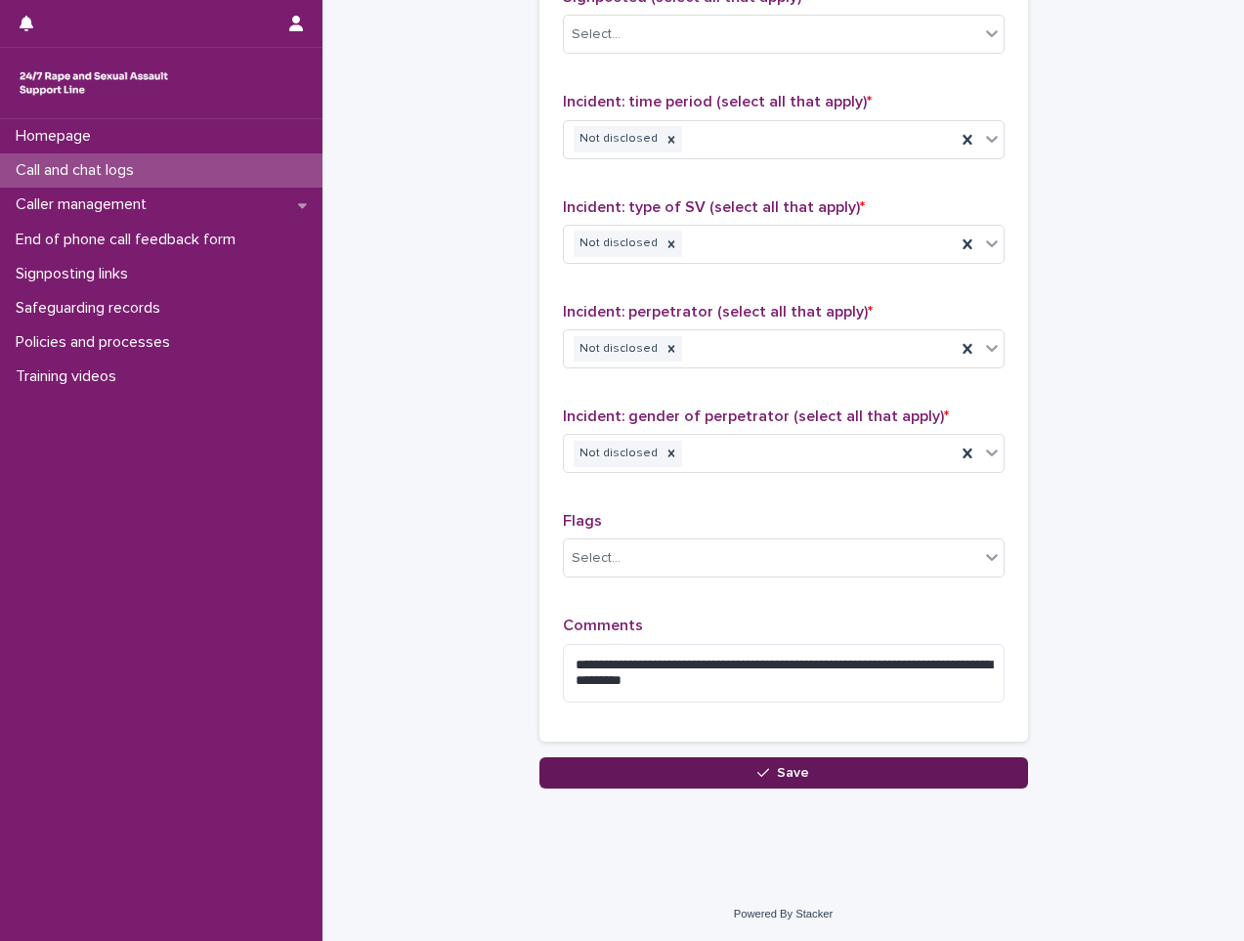
click at [799, 785] on button "Save" at bounding box center [783, 772] width 489 height 31
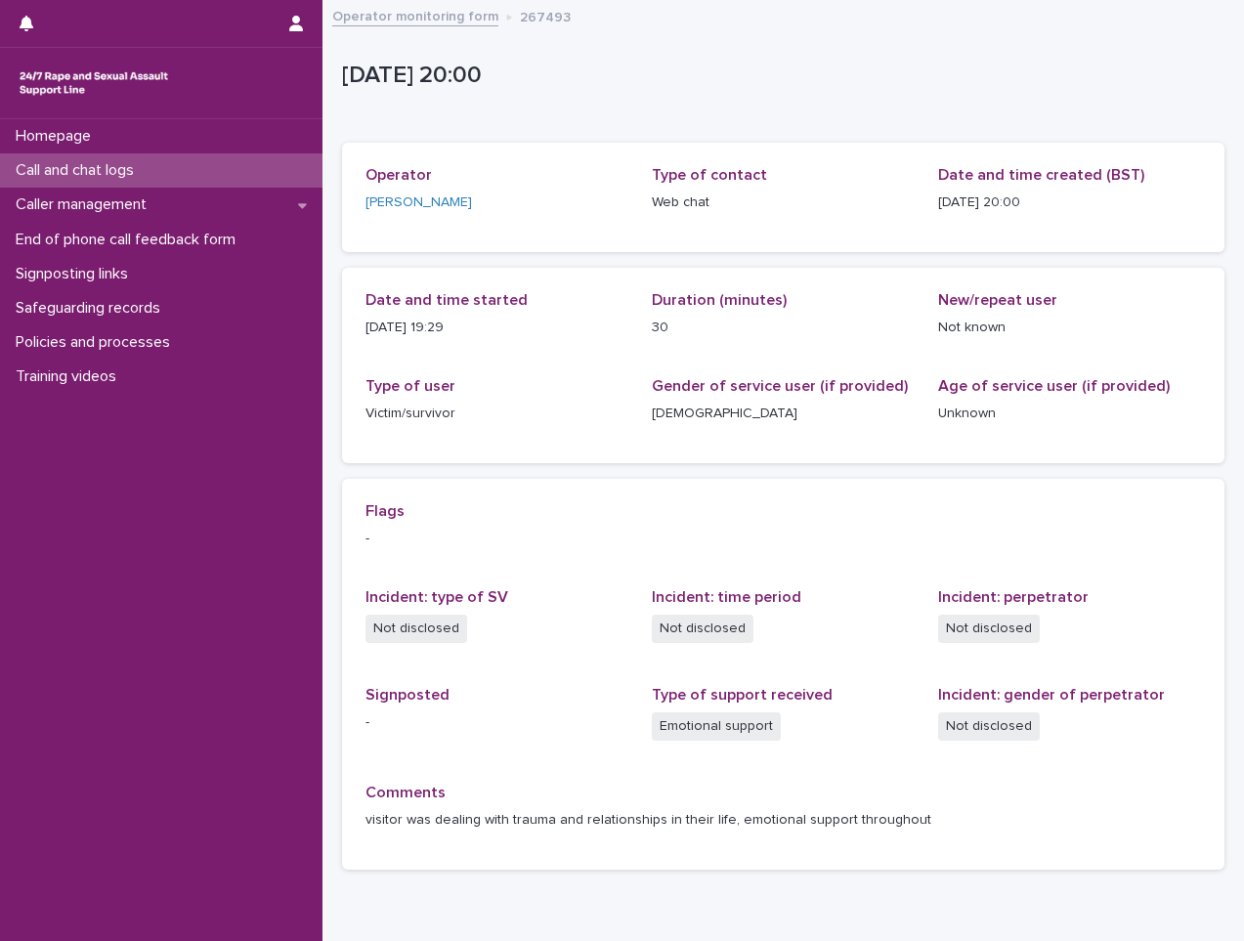
click at [204, 165] on div "Call and chat logs" at bounding box center [161, 170] width 323 height 34
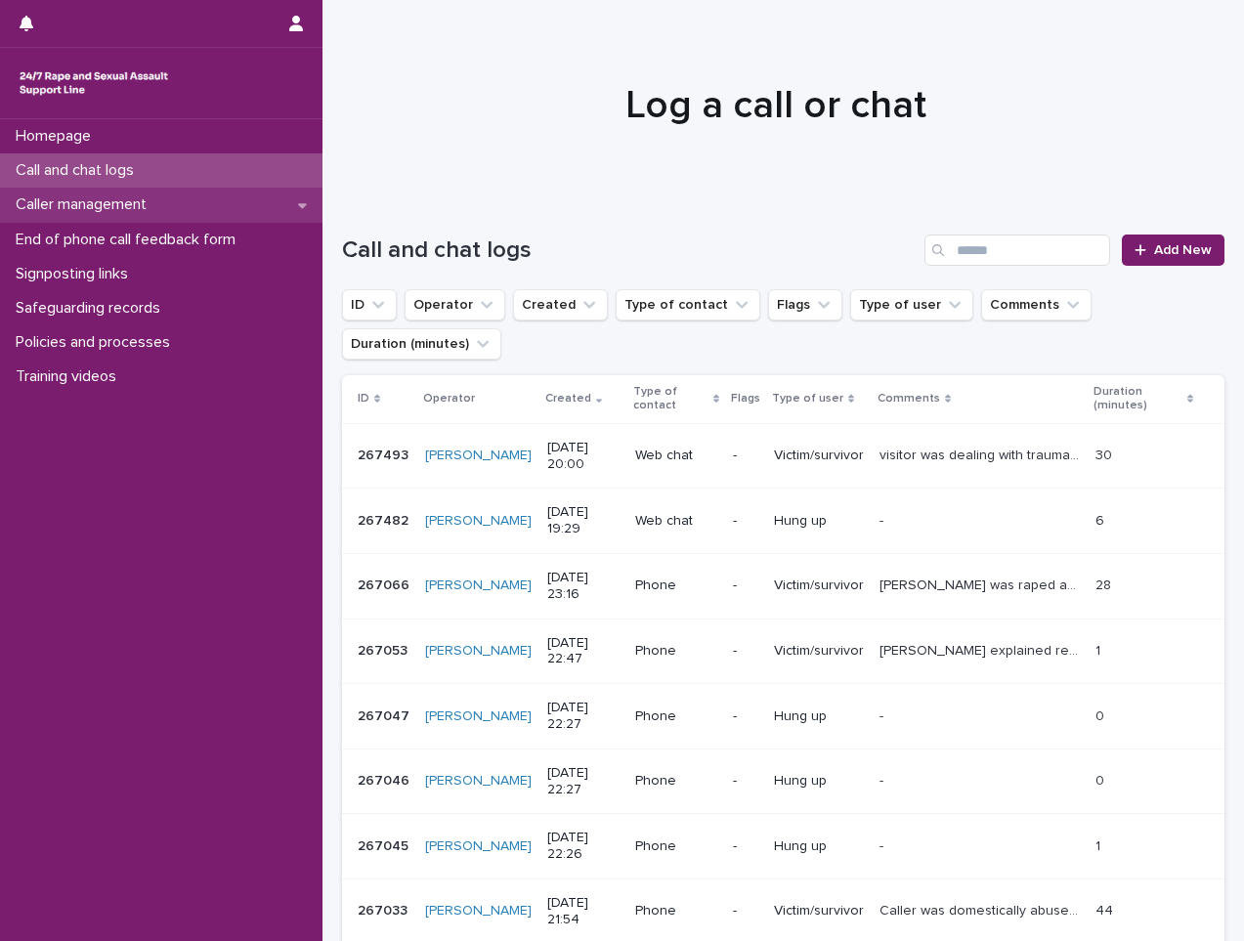
click at [126, 203] on p "Caller management" at bounding box center [85, 204] width 154 height 19
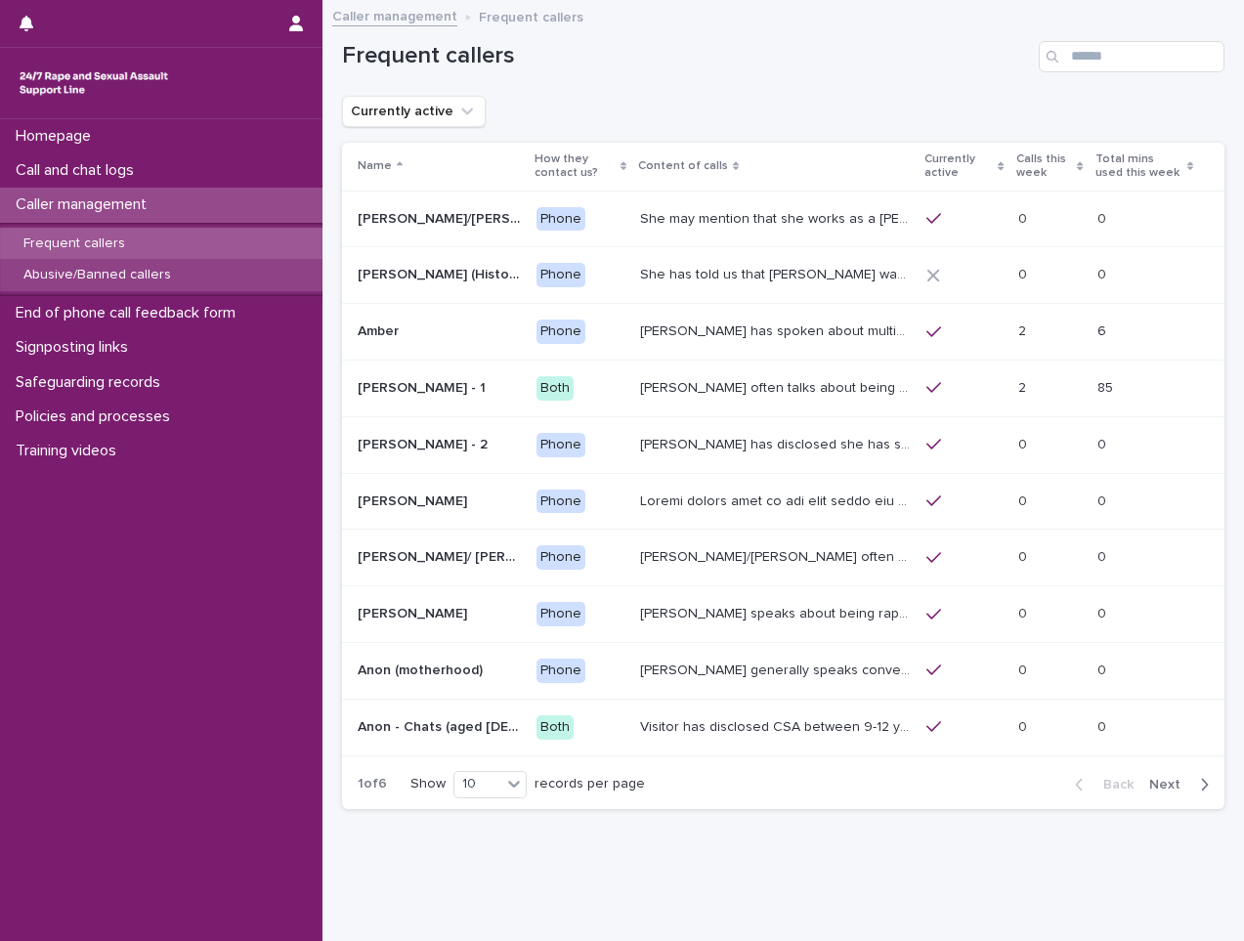
click at [193, 287] on div "Abusive/Banned callers" at bounding box center [161, 275] width 323 height 32
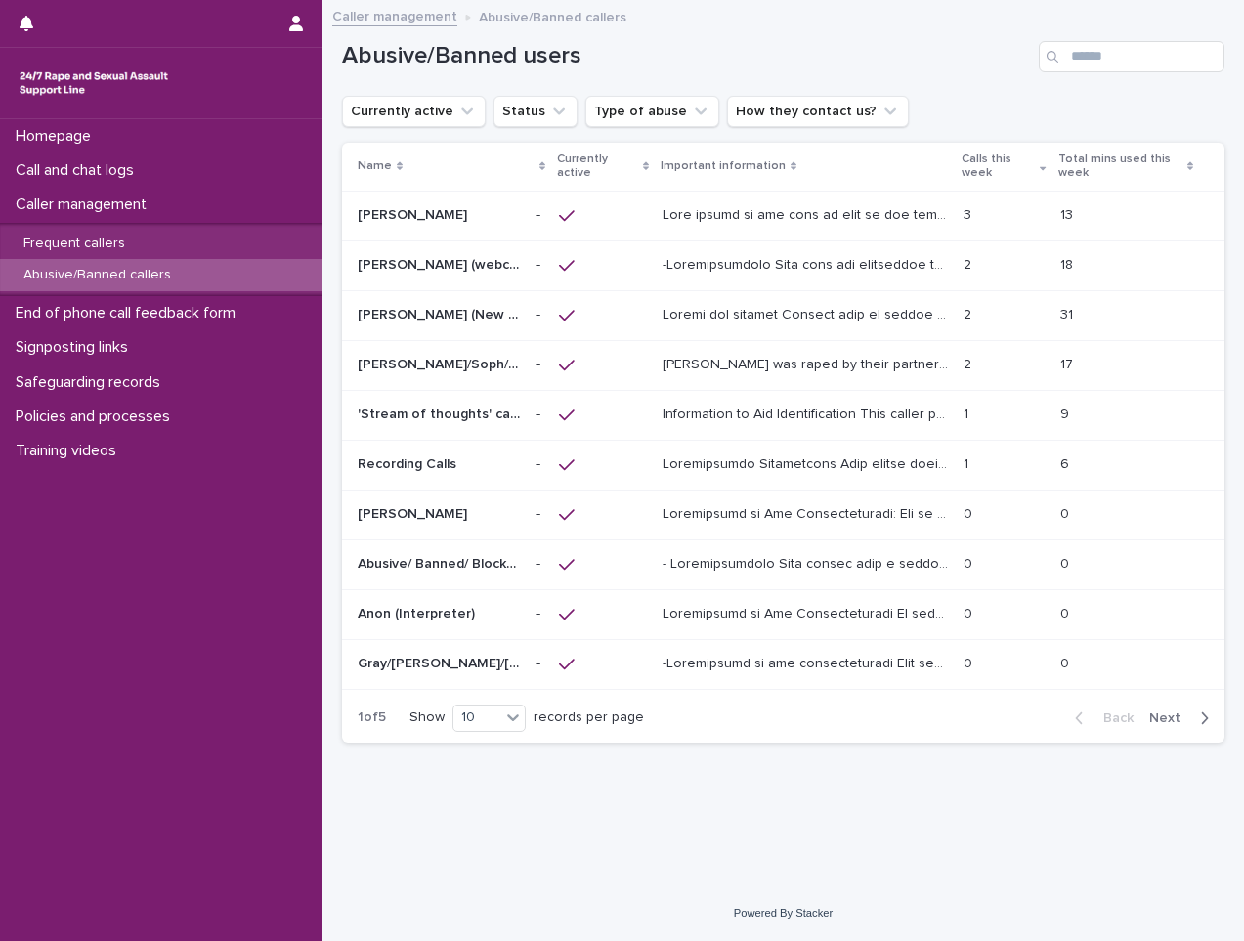
click at [1174, 717] on span "Next" at bounding box center [1170, 718] width 43 height 14
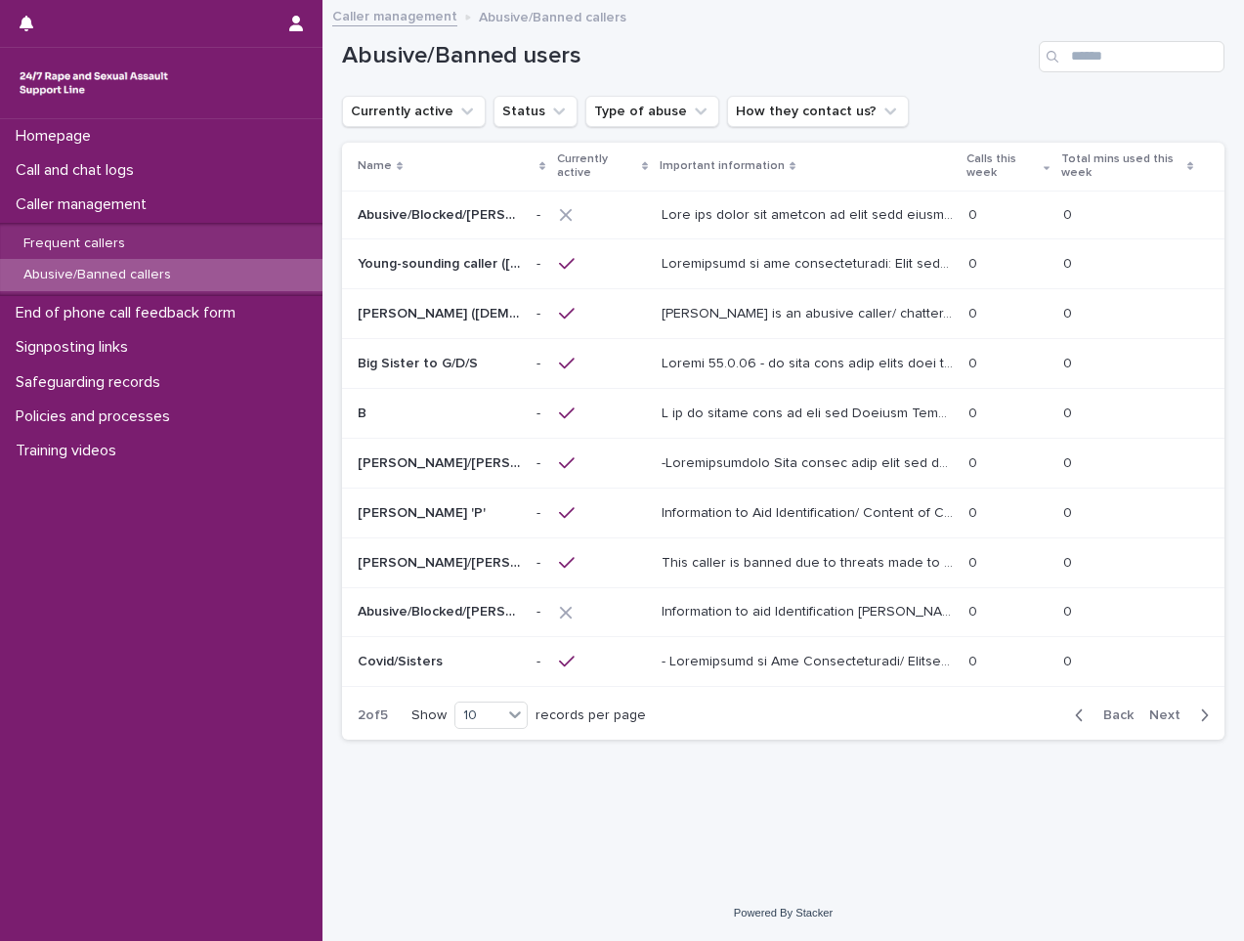
click at [1181, 717] on span "Next" at bounding box center [1170, 716] width 43 height 14
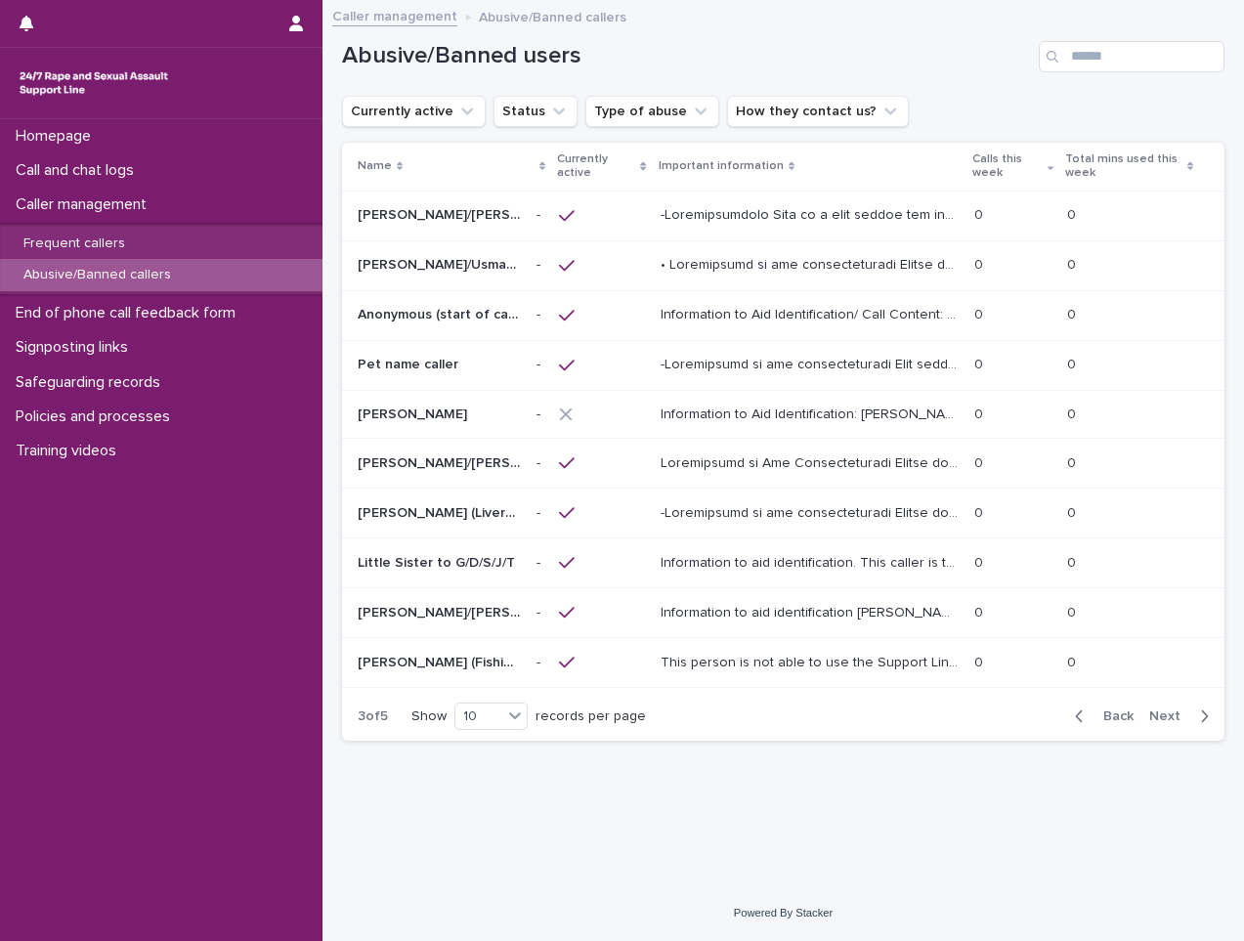
click at [1181, 717] on span "Next" at bounding box center [1170, 717] width 43 height 14
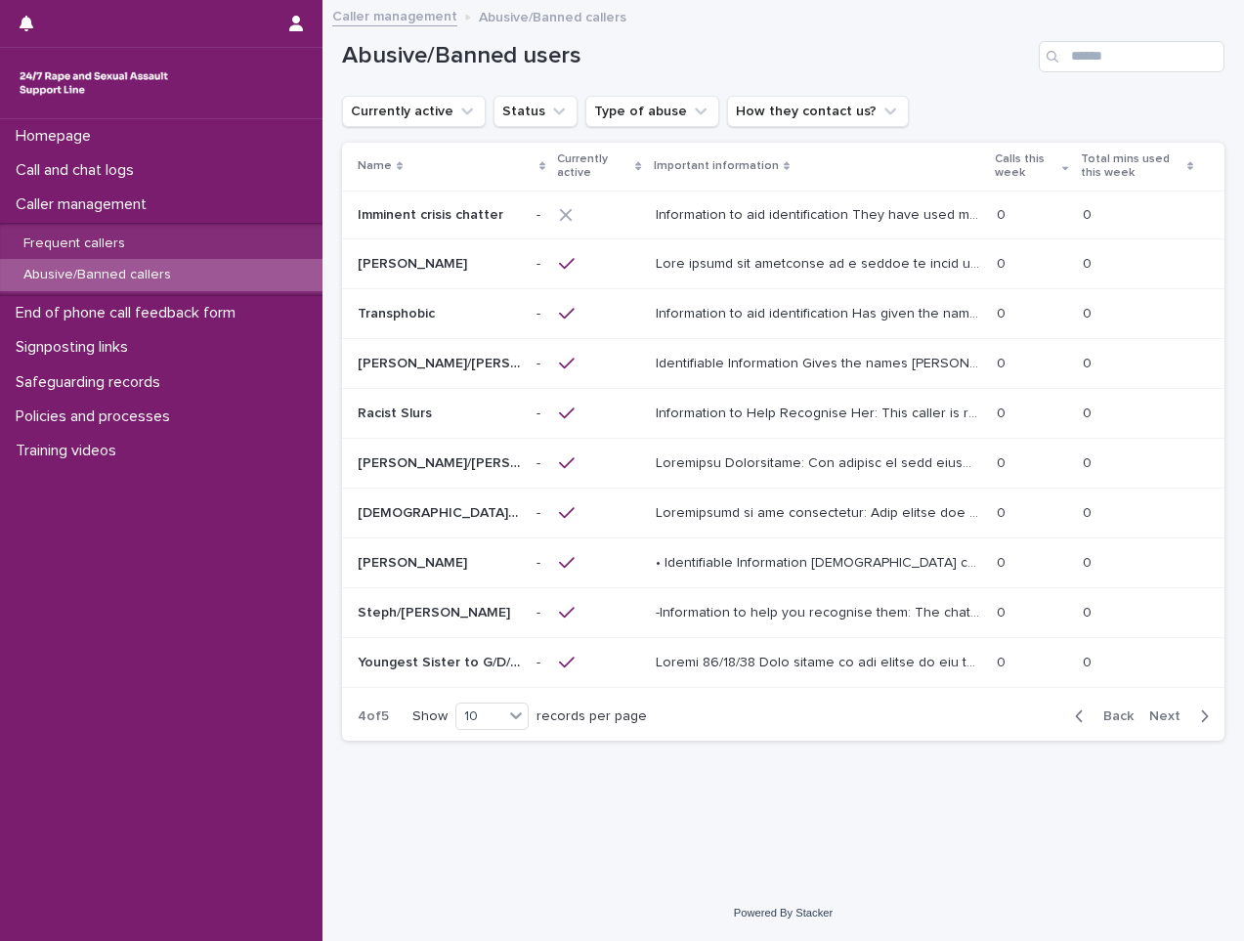
click at [1181, 717] on span "Next" at bounding box center [1170, 717] width 43 height 14
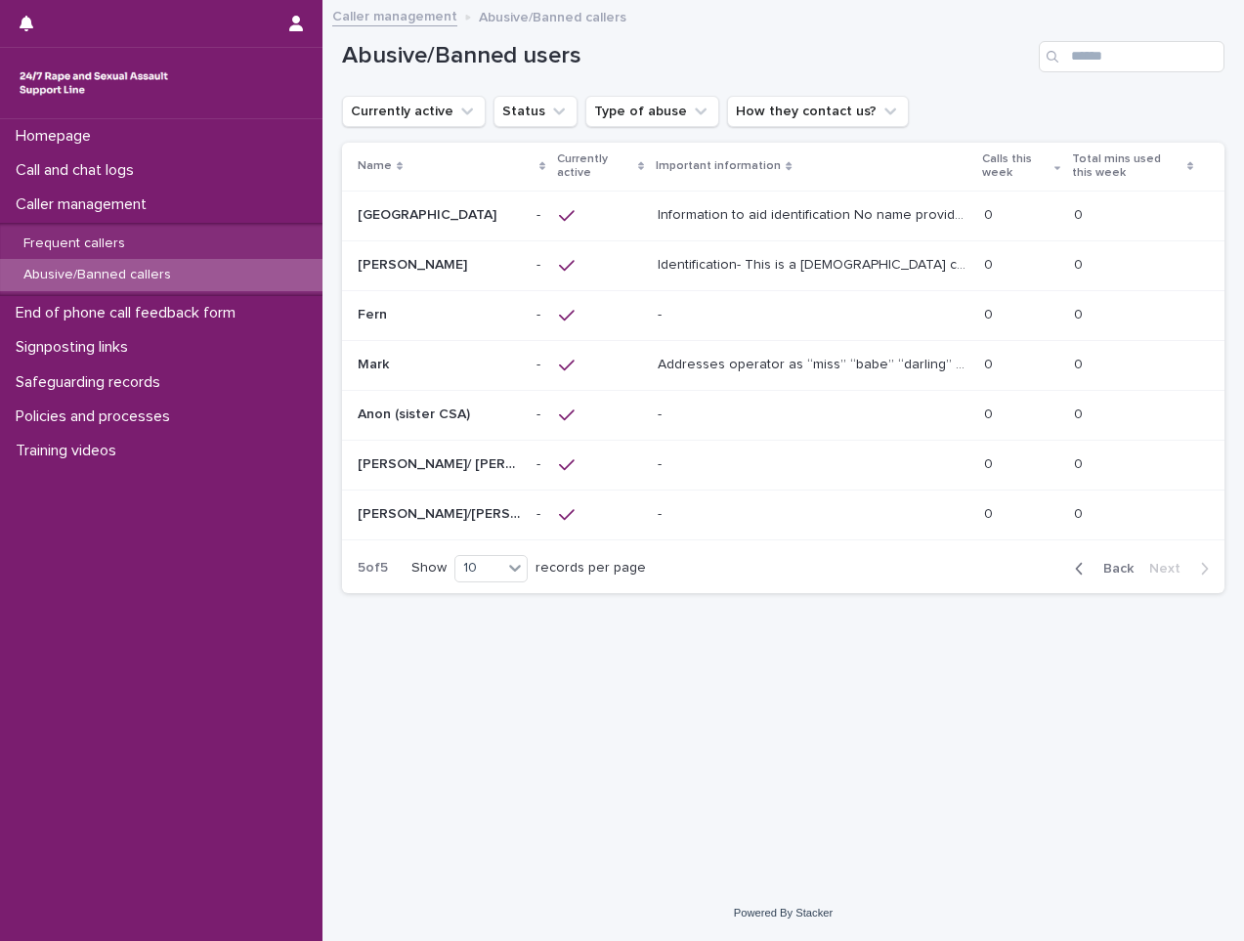
click at [559, 523] on icon at bounding box center [567, 515] width 16 height 18
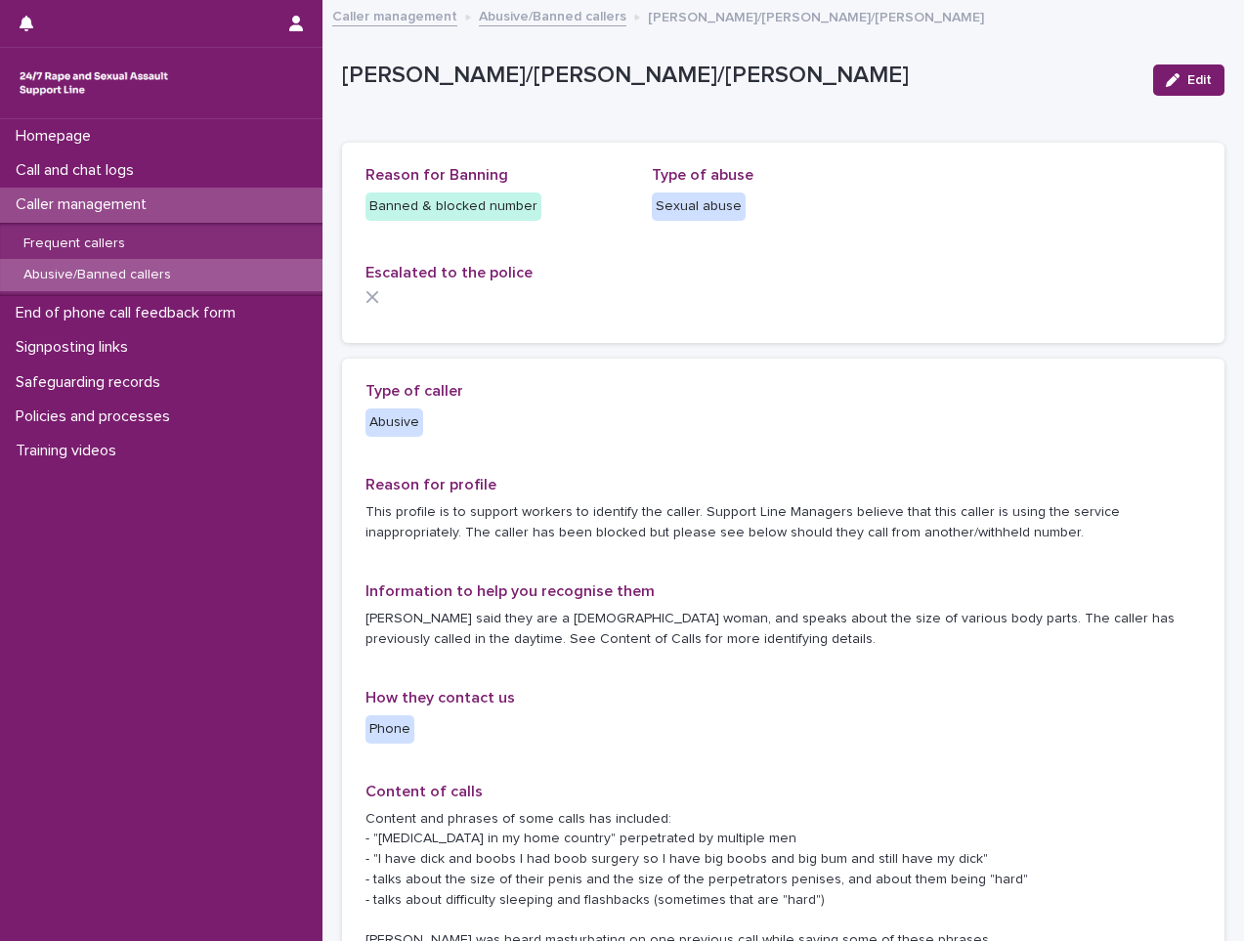
click at [231, 200] on div "Caller management" at bounding box center [161, 205] width 323 height 34
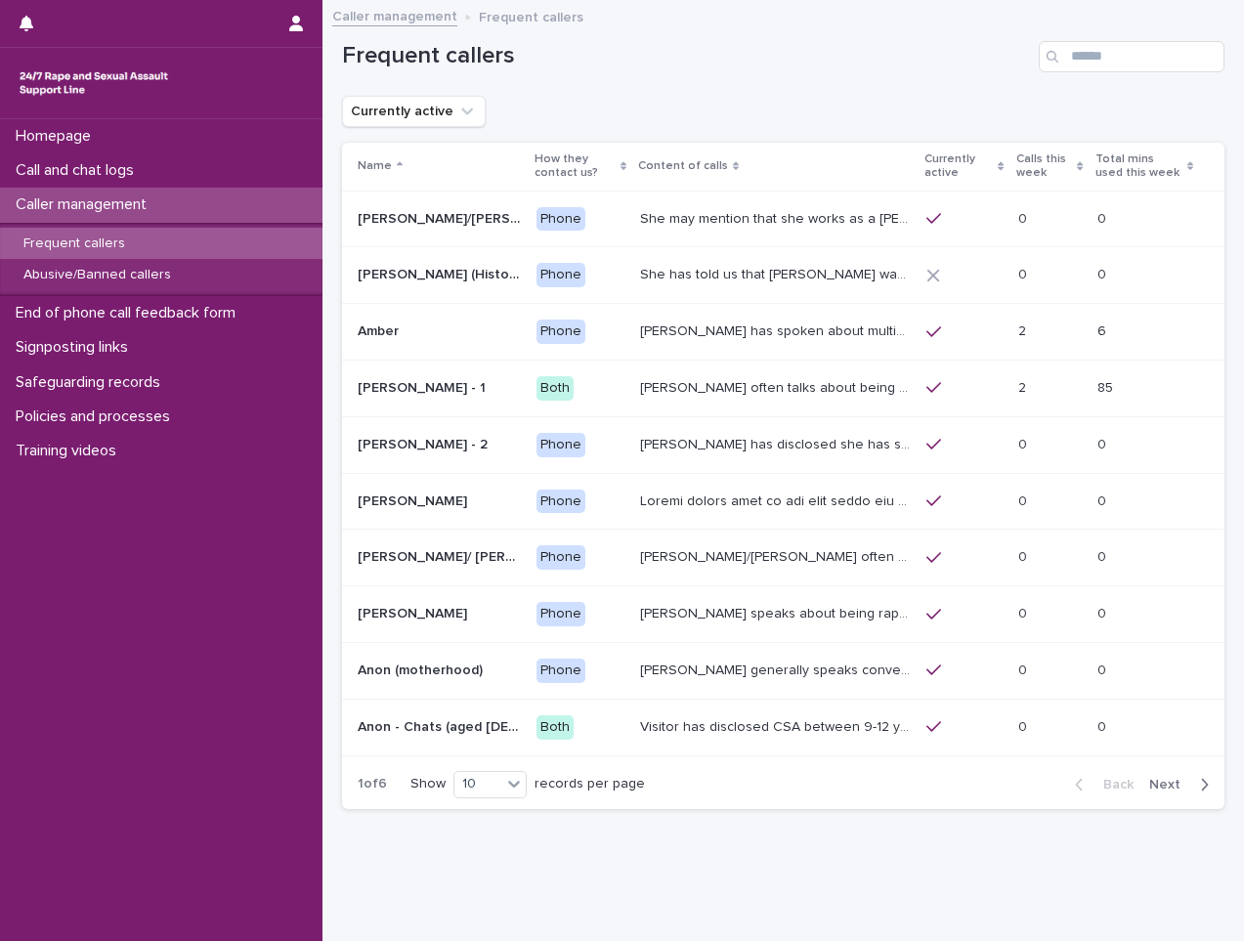
click at [598, 77] on div "Frequent callers" at bounding box center [783, 49] width 883 height 94
